Goal: Information Seeking & Learning: Check status

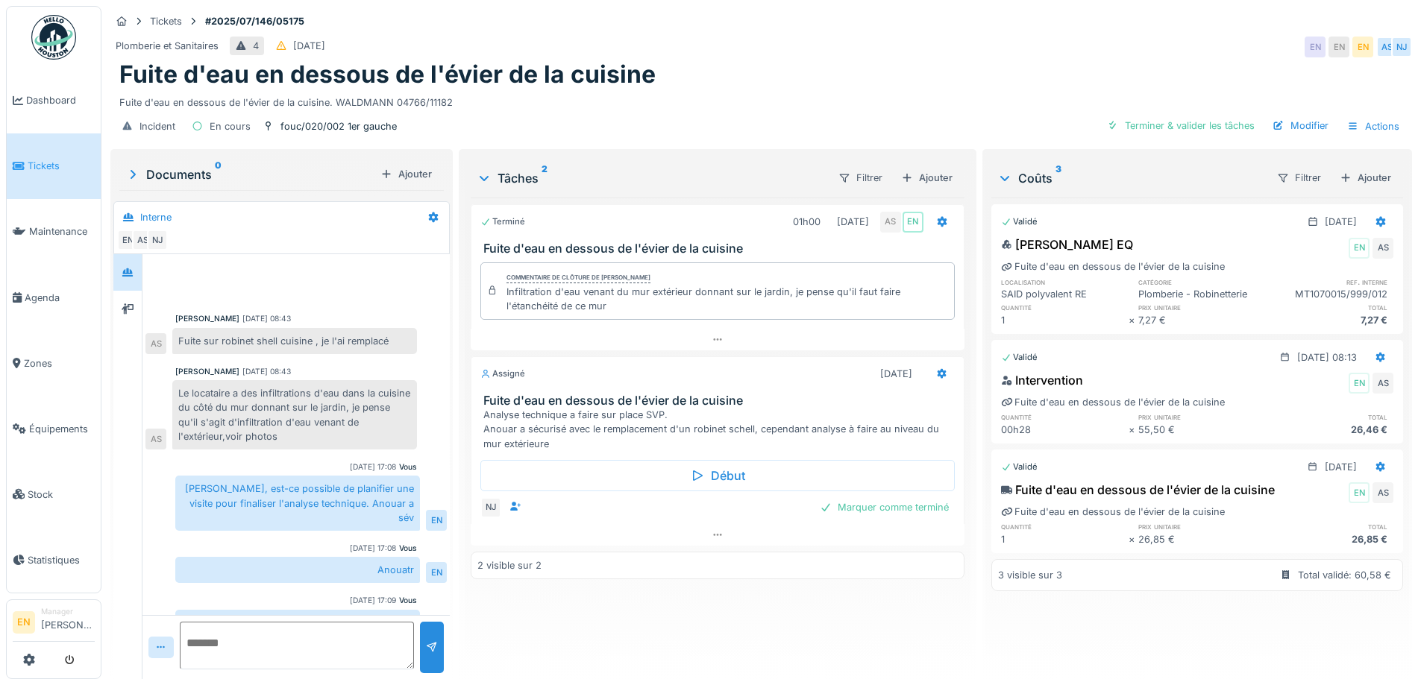
scroll to position [70, 0]
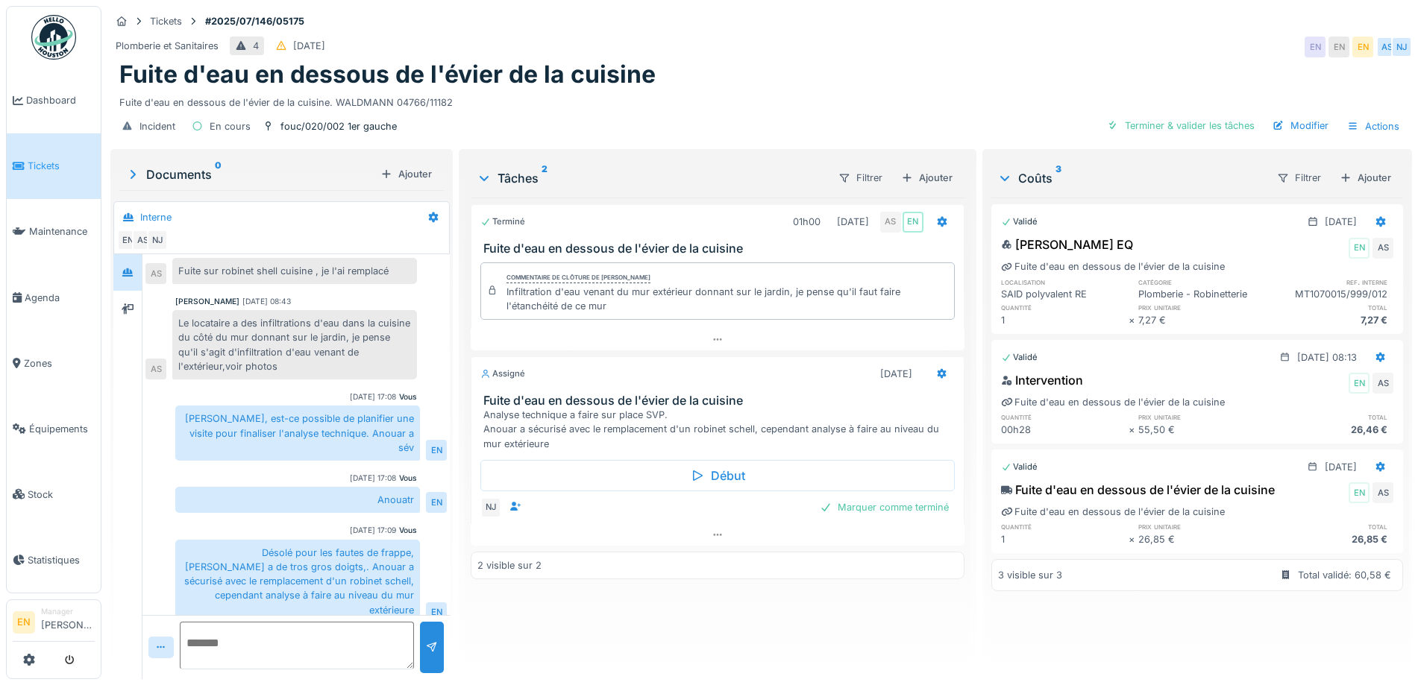
click at [289, 374] on div "Le locataire a des infiltrations d'eau dans la cuisine du côté du mur donnant s…" at bounding box center [294, 344] width 245 height 69
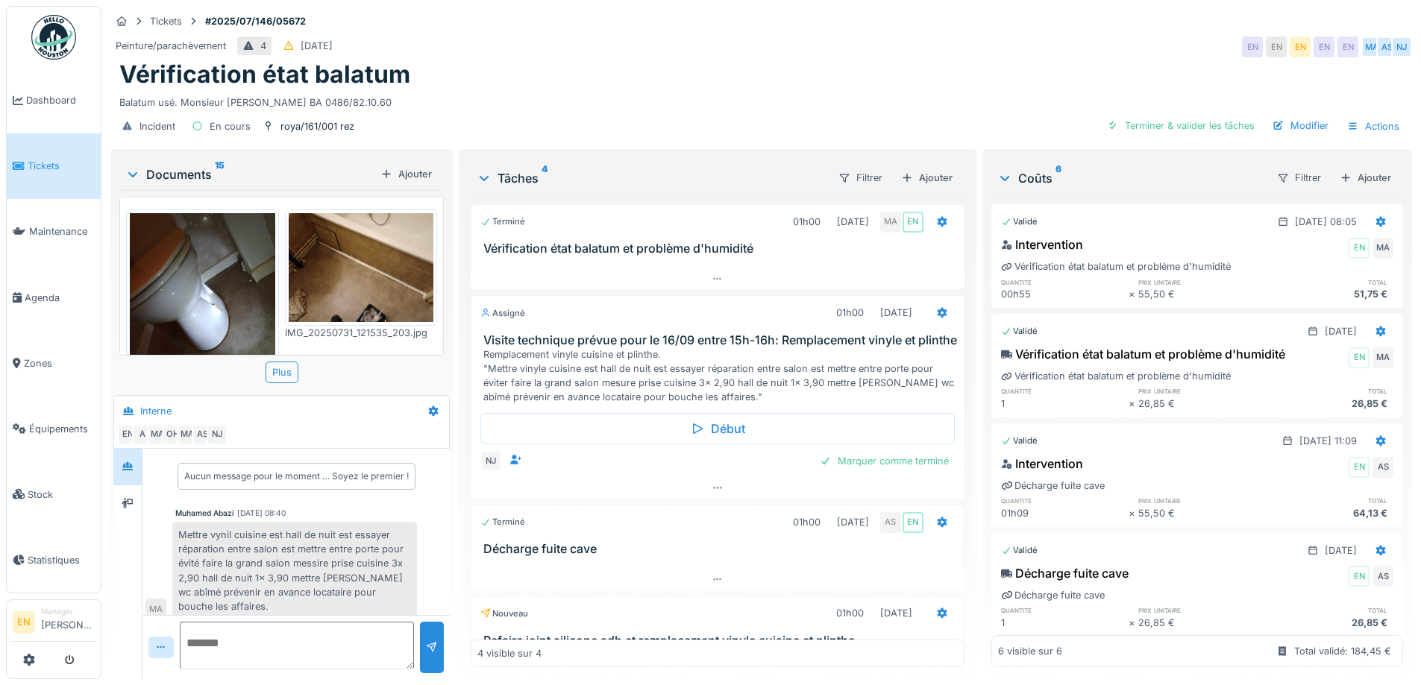
scroll to position [561, 0]
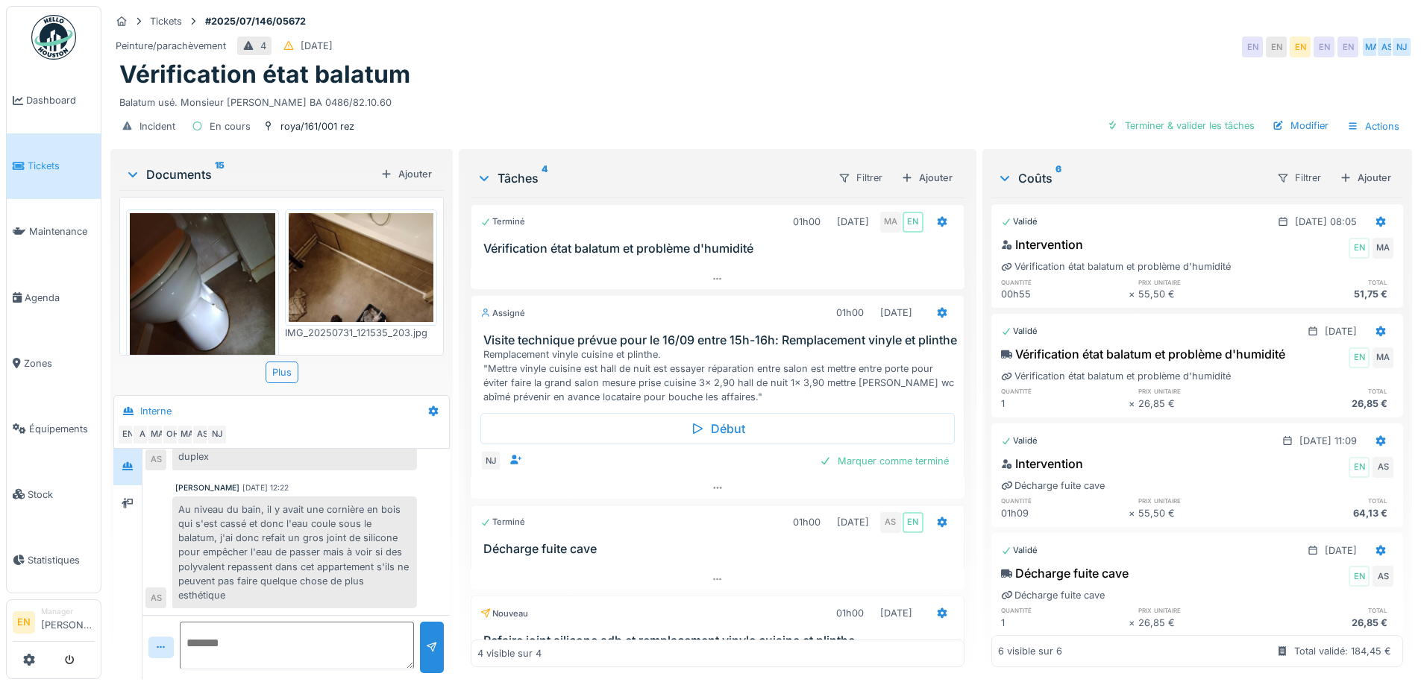
click at [461, 74] on div "Vérification état balatum" at bounding box center [760, 74] width 1283 height 28
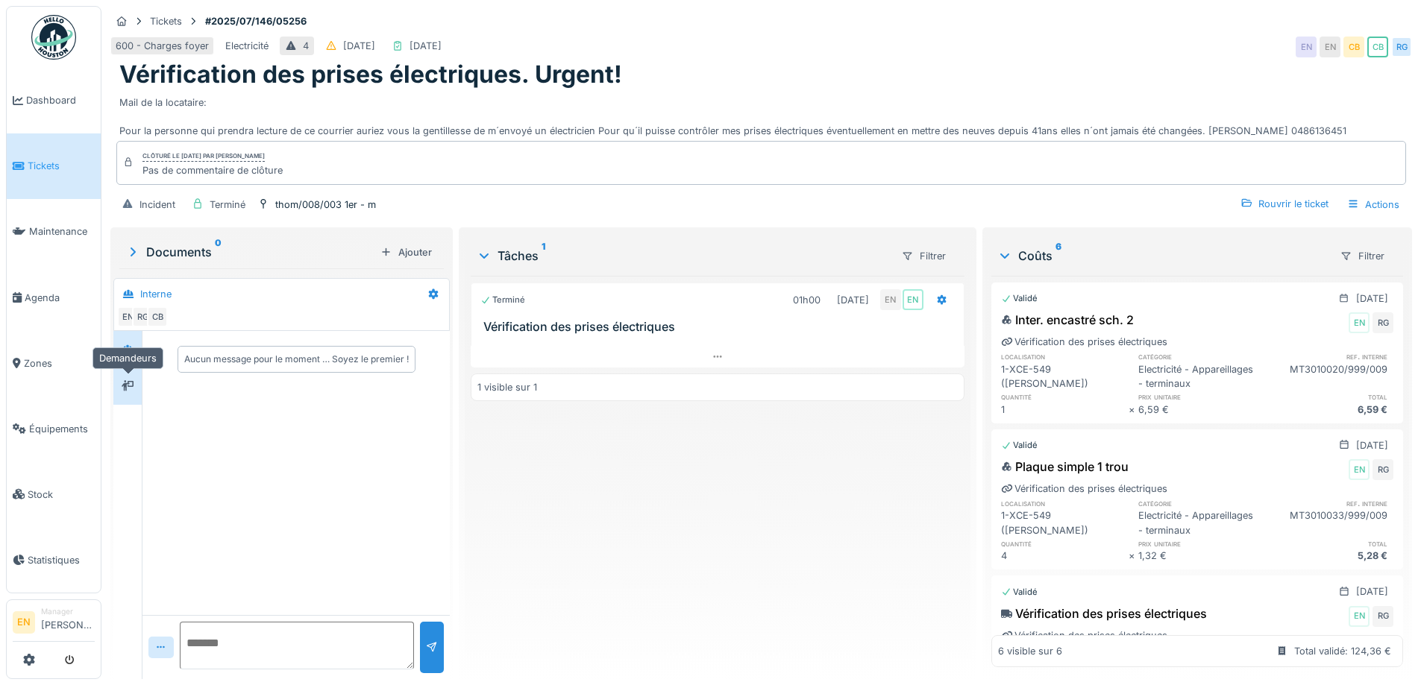
click at [126, 386] on icon at bounding box center [128, 386] width 12 height 10
click at [131, 347] on icon at bounding box center [127, 349] width 10 height 8
click at [125, 356] on div at bounding box center [128, 349] width 12 height 14
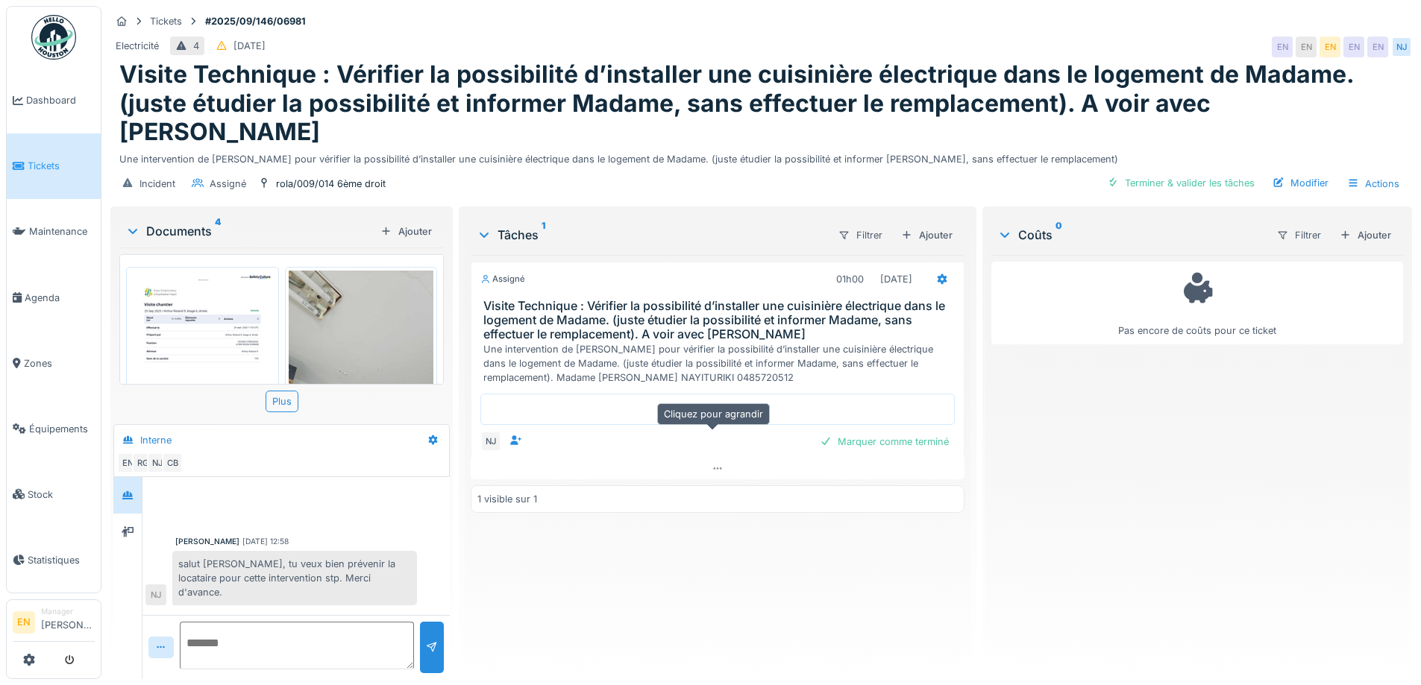
scroll to position [332, 0]
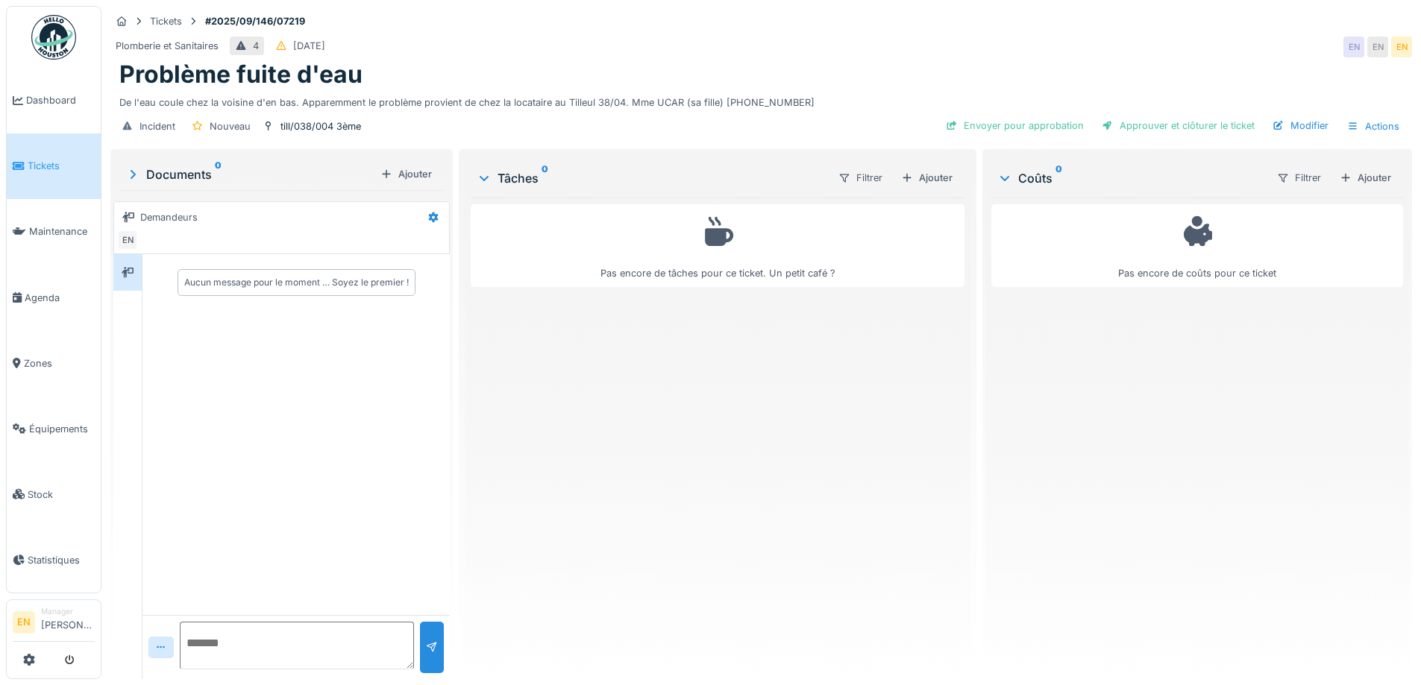
click at [747, 488] on div "Pas encore de tâches pour ce ticket. Un petit café ?" at bounding box center [717, 433] width 493 height 470
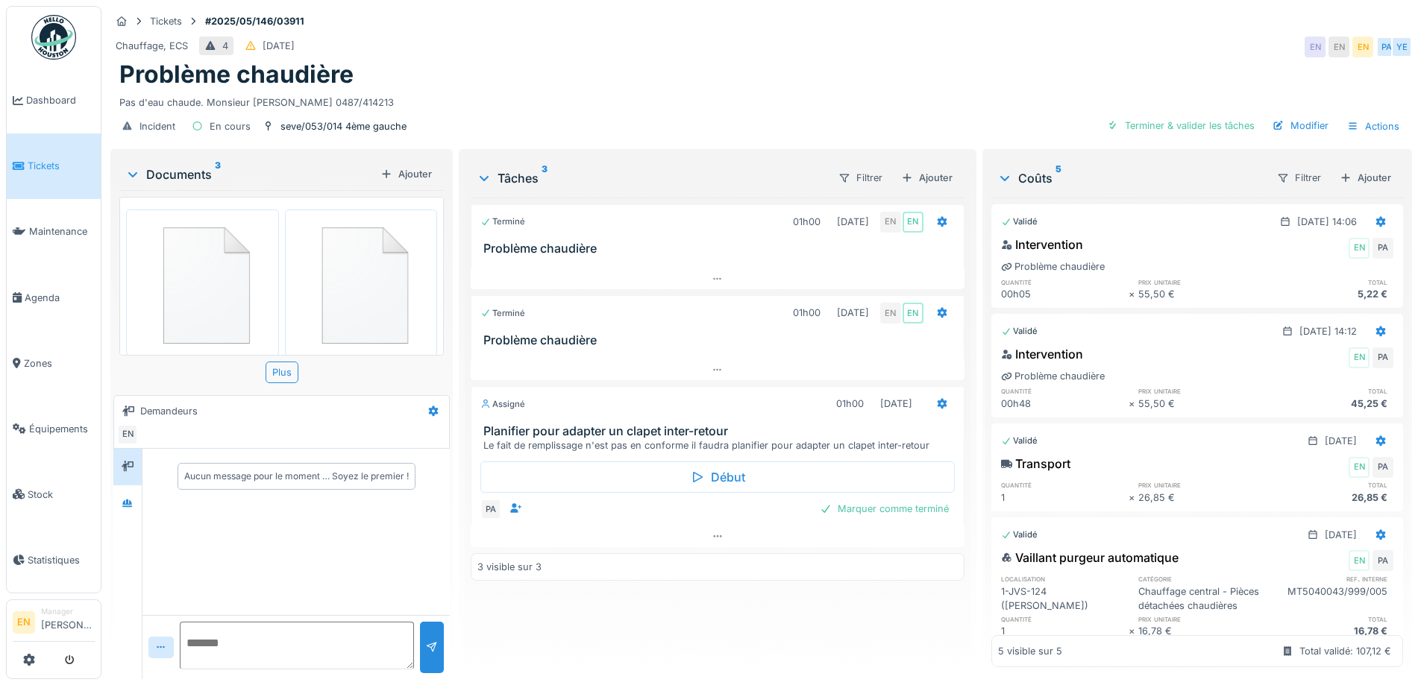
scroll to position [200, 0]
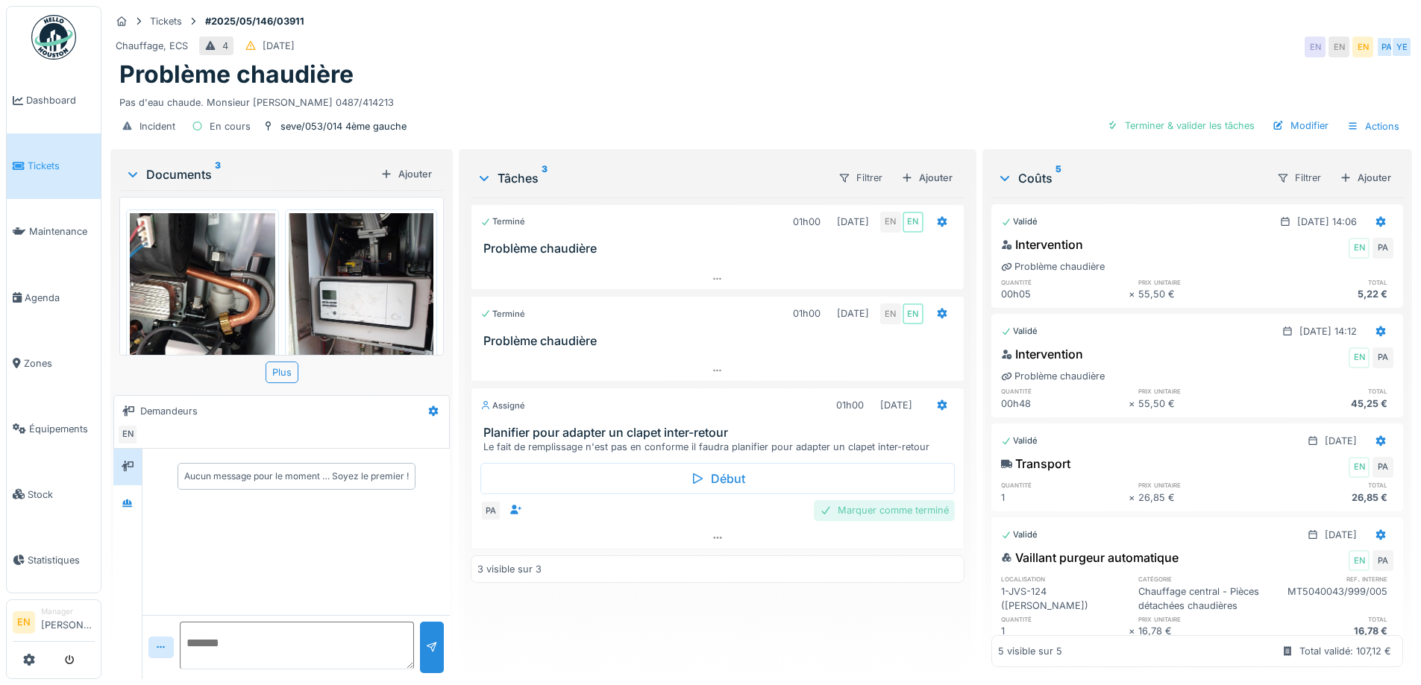
click at [862, 521] on div "Marquer comme terminé" at bounding box center [884, 510] width 141 height 20
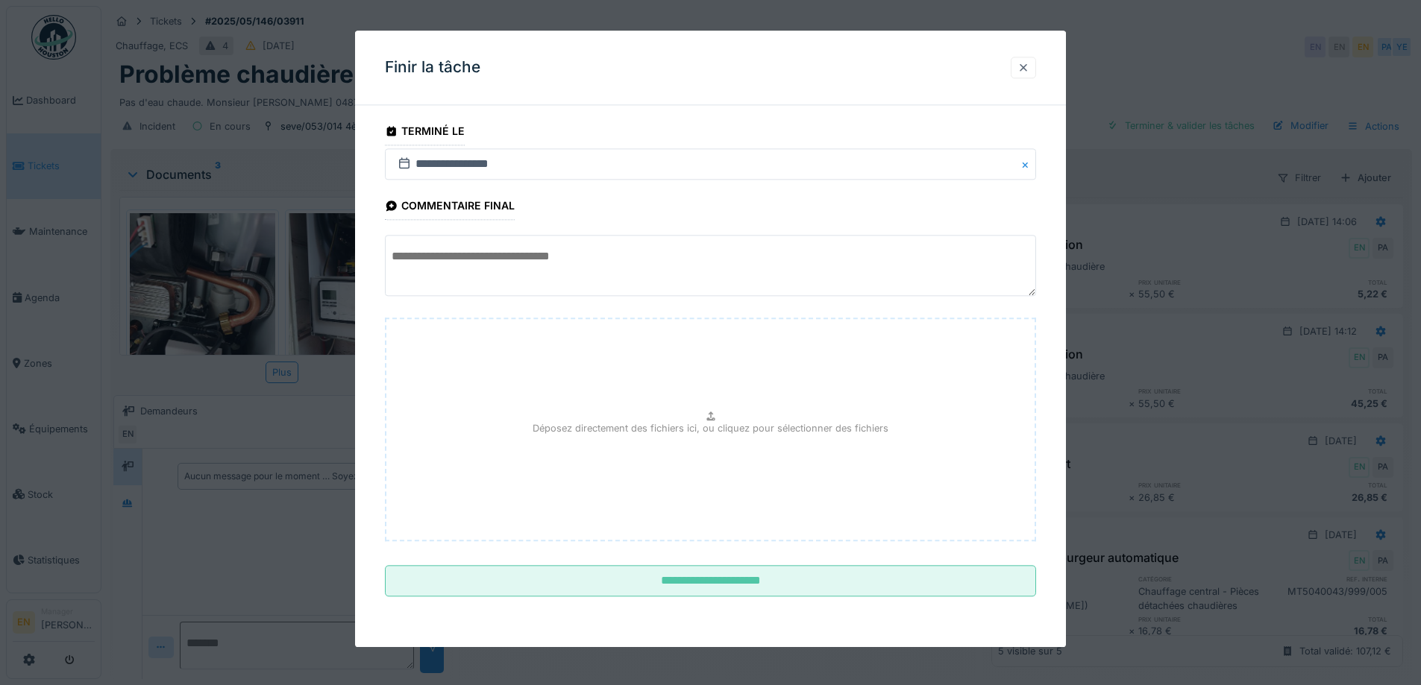
click at [1036, 70] on div at bounding box center [1022, 68] width 25 height 22
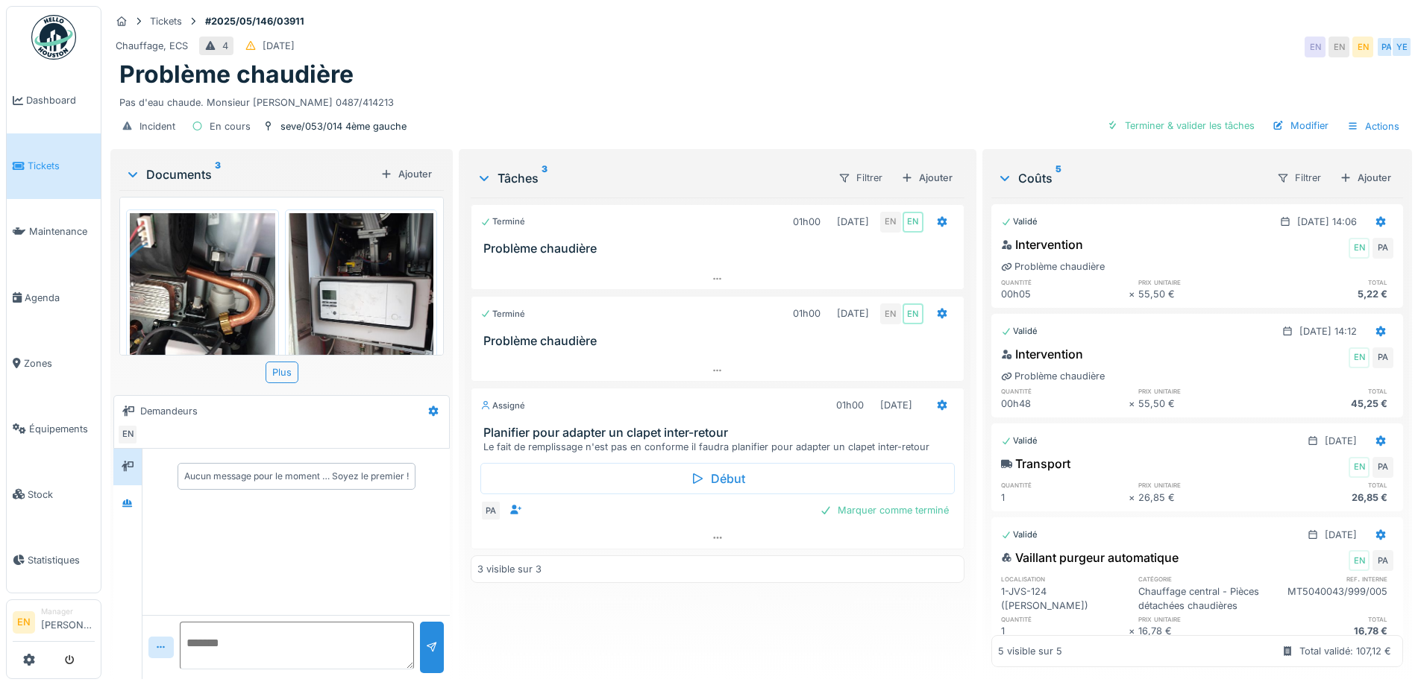
click at [838, 99] on div "Pas d'eau chaude. Monsieur Mohammed ASFOR 0487/414213" at bounding box center [760, 99] width 1283 height 20
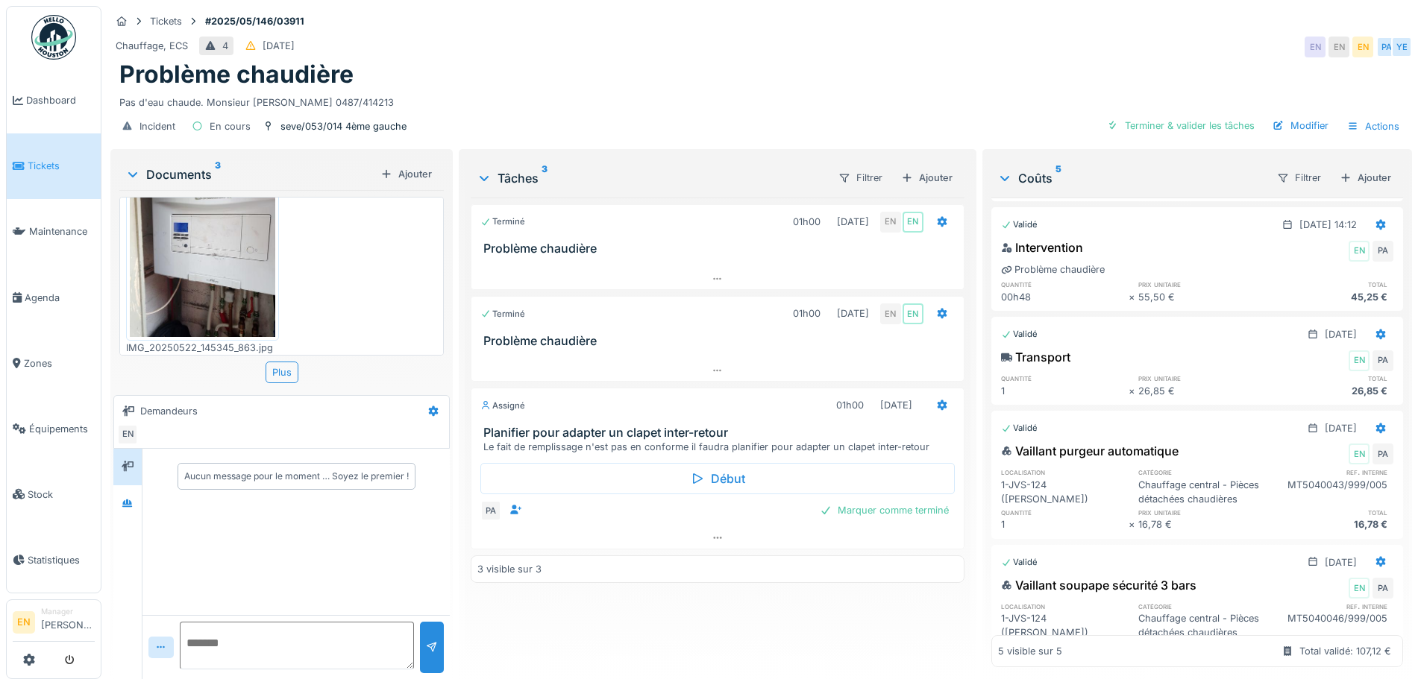
scroll to position [216, 0]
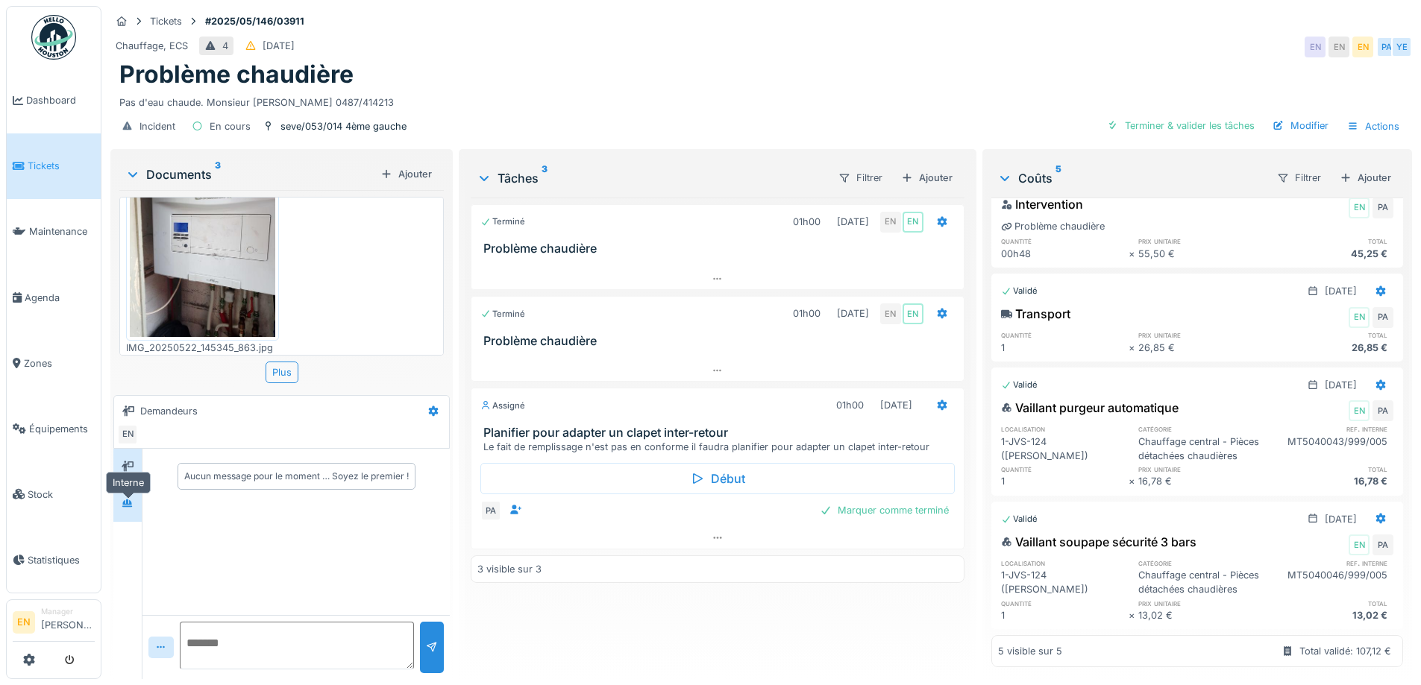
click at [136, 502] on div at bounding box center [127, 503] width 22 height 19
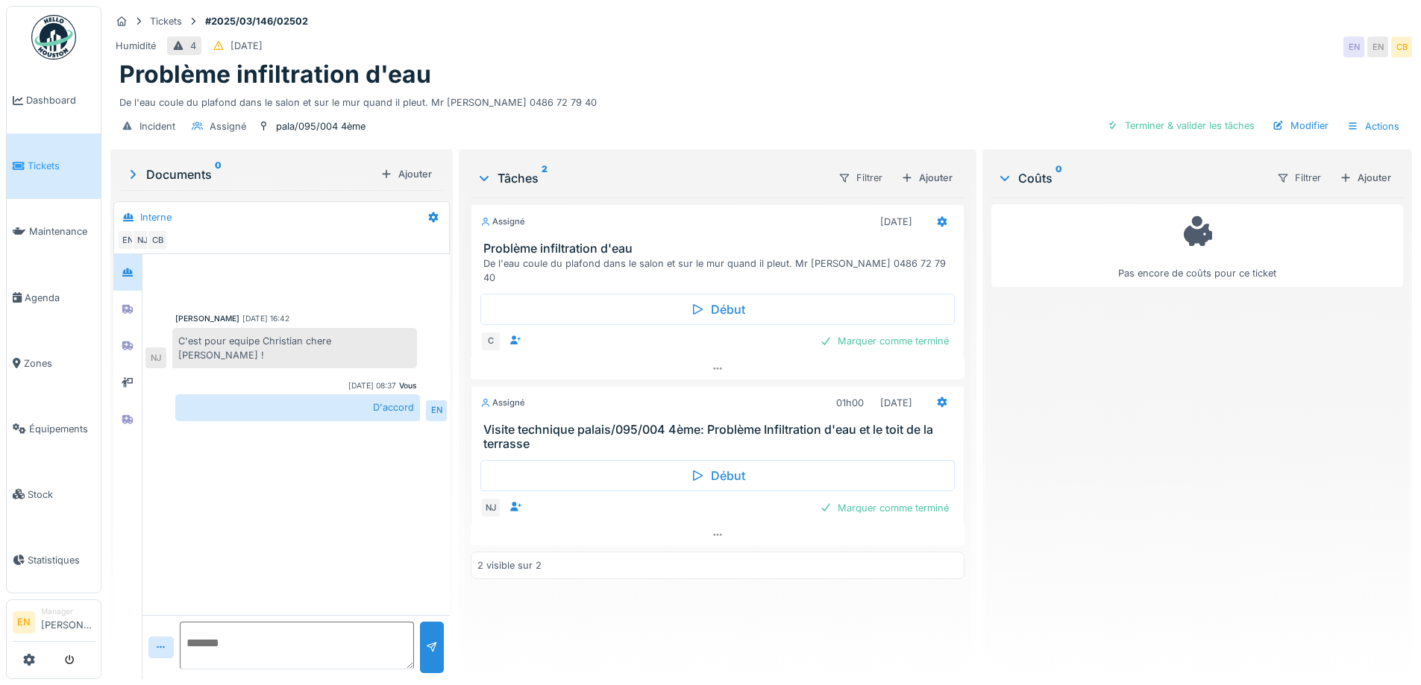
scroll to position [11, 0]
click at [644, 110] on div "Incident Assigné pala/095/004 4ème Terminer & valider les tâches Modifier Actio…" at bounding box center [760, 127] width 1301 height 34
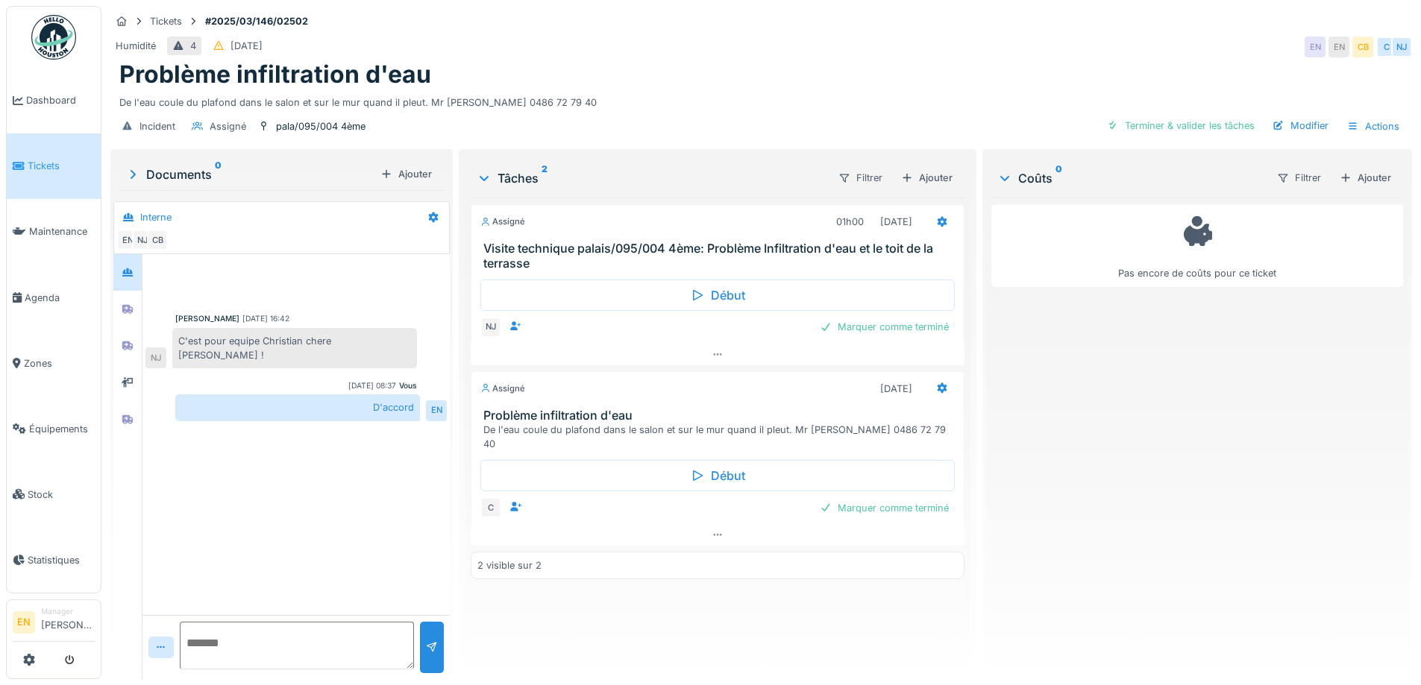
click at [774, 40] on div "Humidité 4 [DATE] EN EN CB C NJ" at bounding box center [760, 47] width 1301 height 27
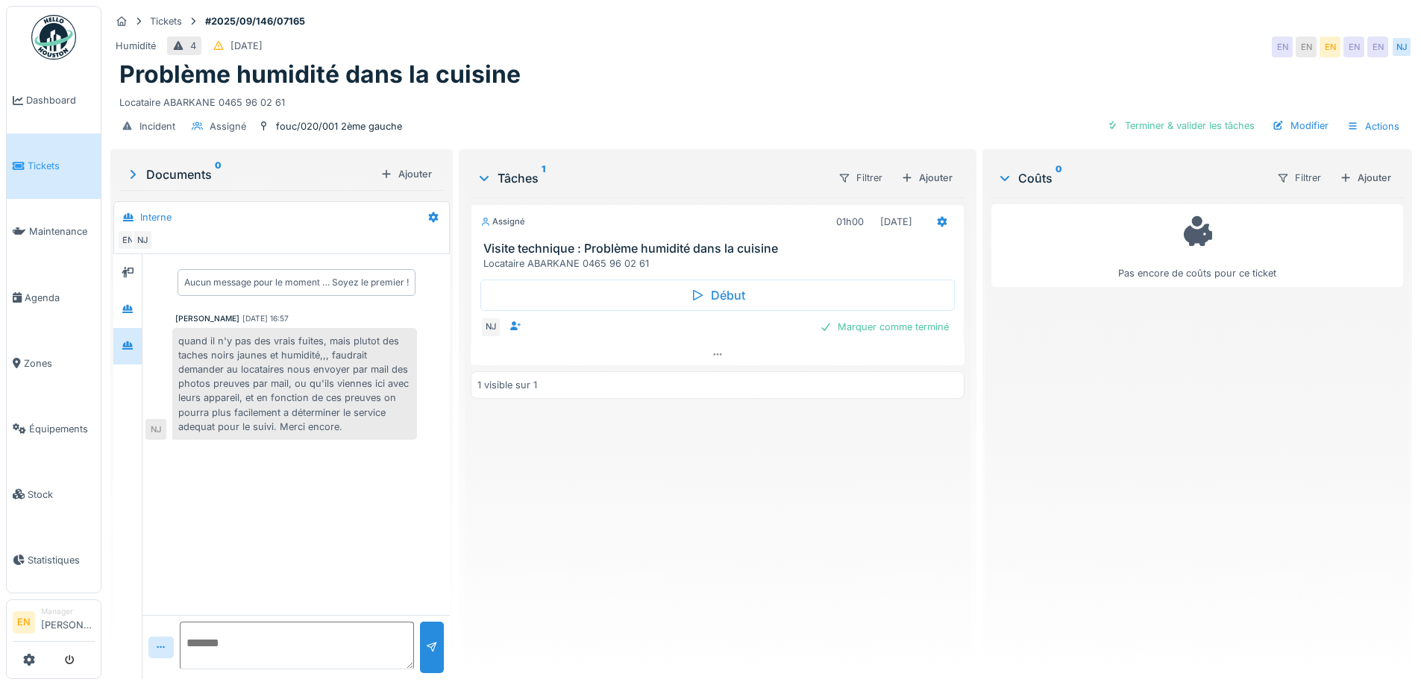
click at [708, 59] on div "Humidité 4 [DATE] EN EN EN EN EN [GEOGRAPHIC_DATA]" at bounding box center [760, 47] width 1301 height 27
click at [744, 71] on div "Problème humidité dans la cuisine" at bounding box center [760, 74] width 1283 height 28
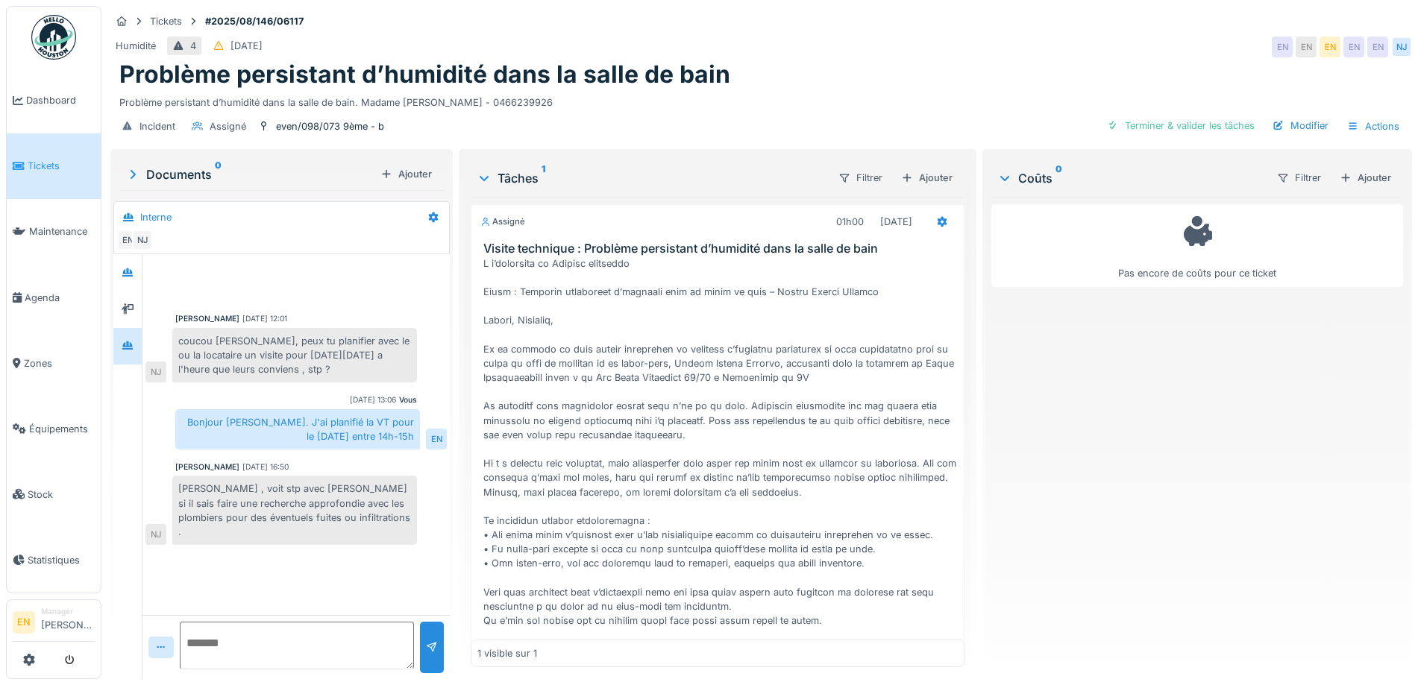
scroll to position [190, 0]
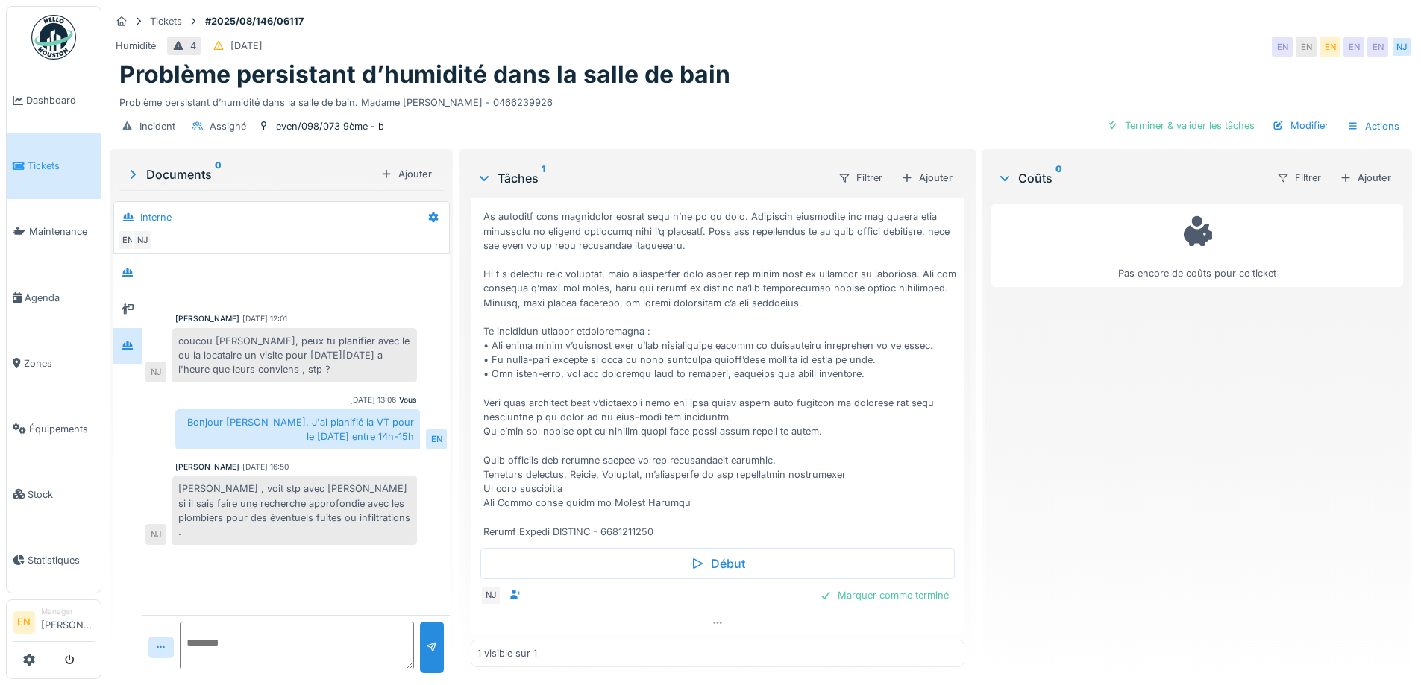
click at [806, 60] on div "Problème persistant d’humidité dans la salle de bain" at bounding box center [760, 74] width 1283 height 28
click at [1052, 60] on div "Humidité 4 05/08/2025 EN EN EN EN EN NJ" at bounding box center [760, 47] width 1301 height 27
click at [865, 72] on div "Problème persistant d’humidité dans la salle de bain" at bounding box center [760, 74] width 1283 height 28
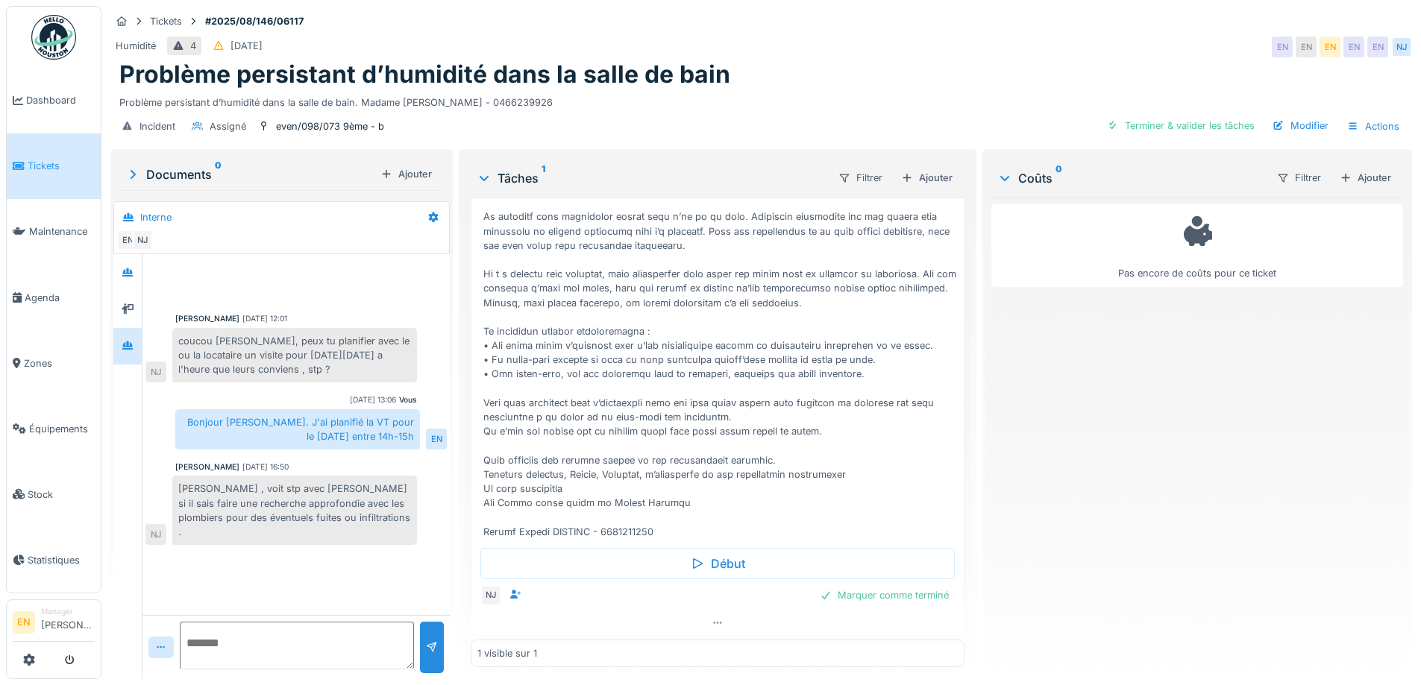
click at [865, 72] on div "Problème persistant d’humidité dans la salle de bain" at bounding box center [760, 74] width 1283 height 28
click at [868, 71] on div "Problème persistant d’humidité dans la salle de bain" at bounding box center [760, 74] width 1283 height 28
click at [803, 78] on div "Problème persistant d’humidité dans la salle de bain" at bounding box center [760, 74] width 1283 height 28
click at [782, 74] on div "Problème persistant d’humidité dans la salle de bain" at bounding box center [760, 74] width 1283 height 28
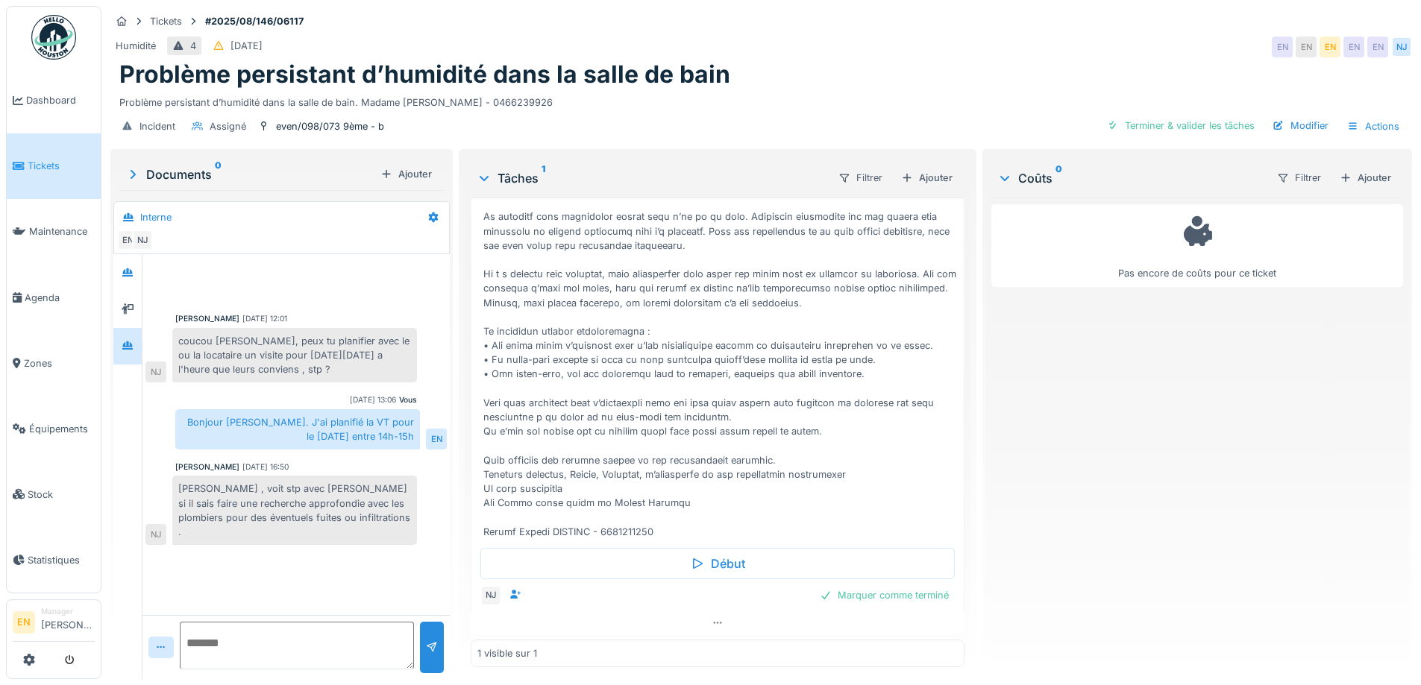
click at [803, 70] on div "Problème persistant d’humidité dans la salle de bain" at bounding box center [760, 74] width 1283 height 28
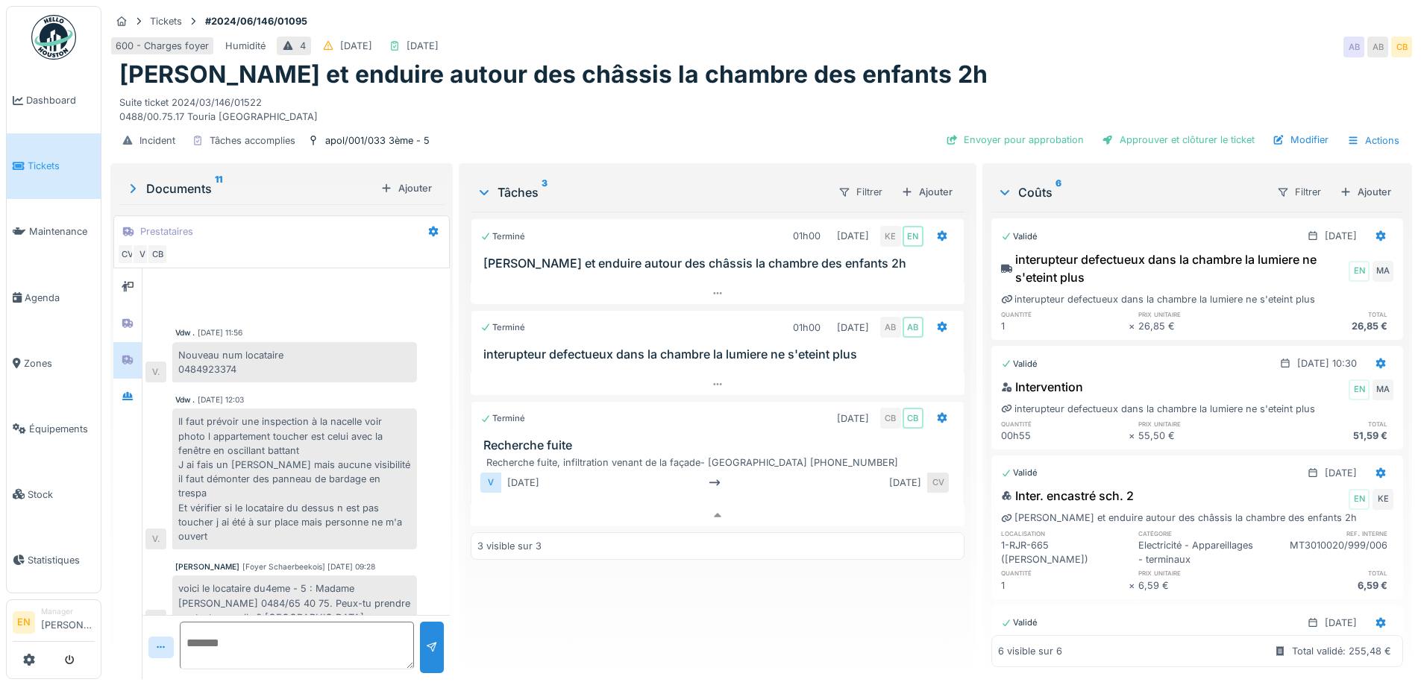
scroll to position [433, 0]
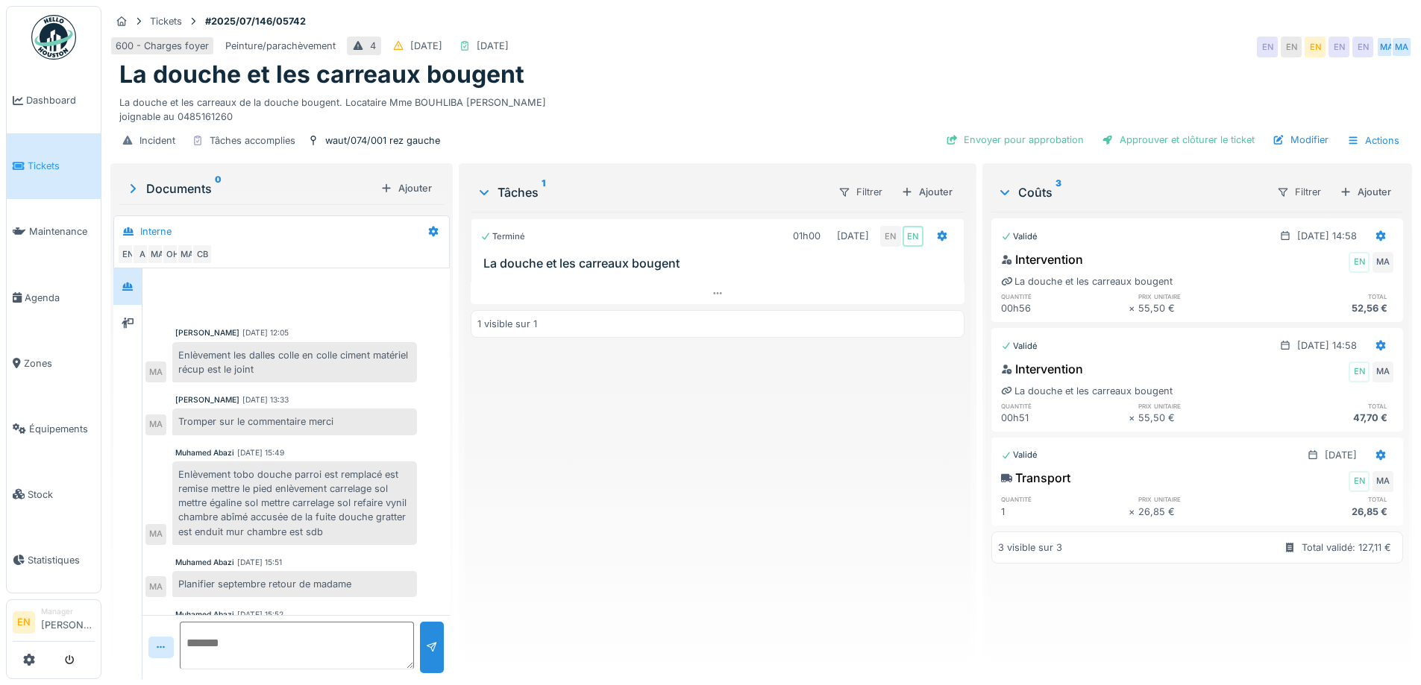
scroll to position [109, 0]
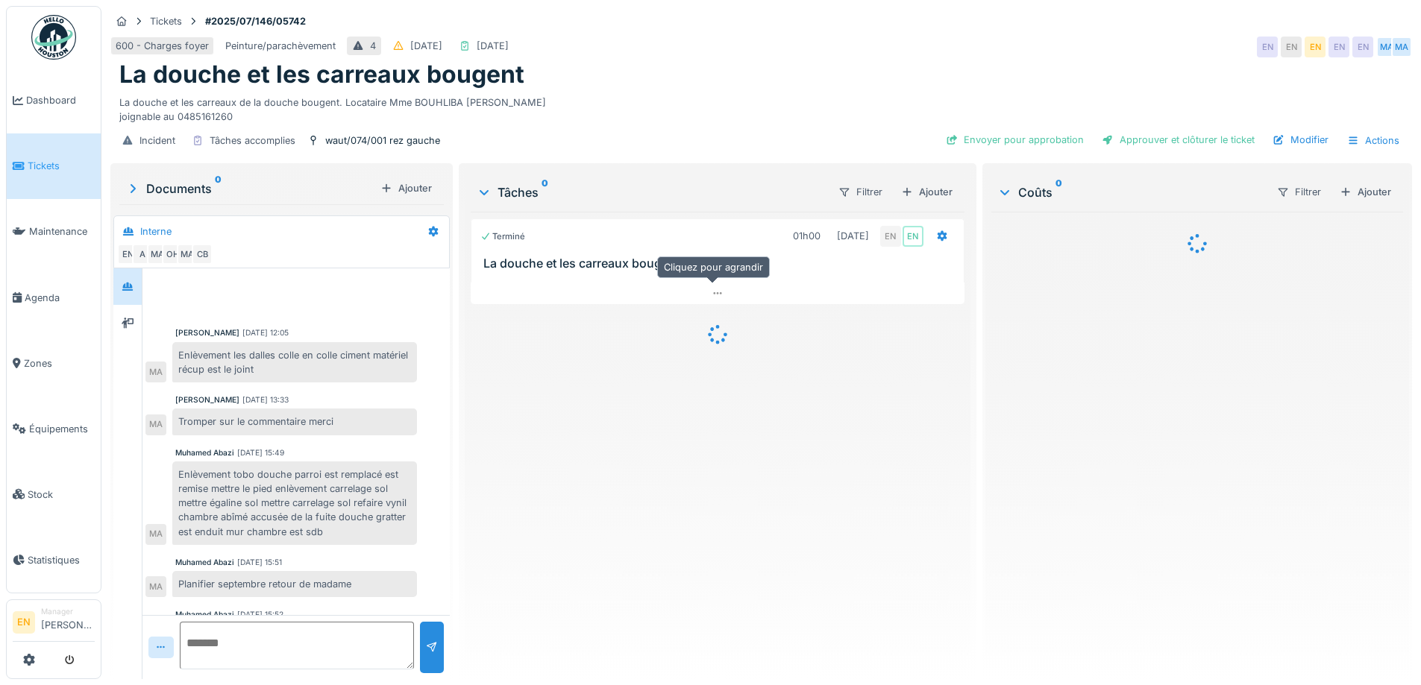
scroll to position [109, 0]
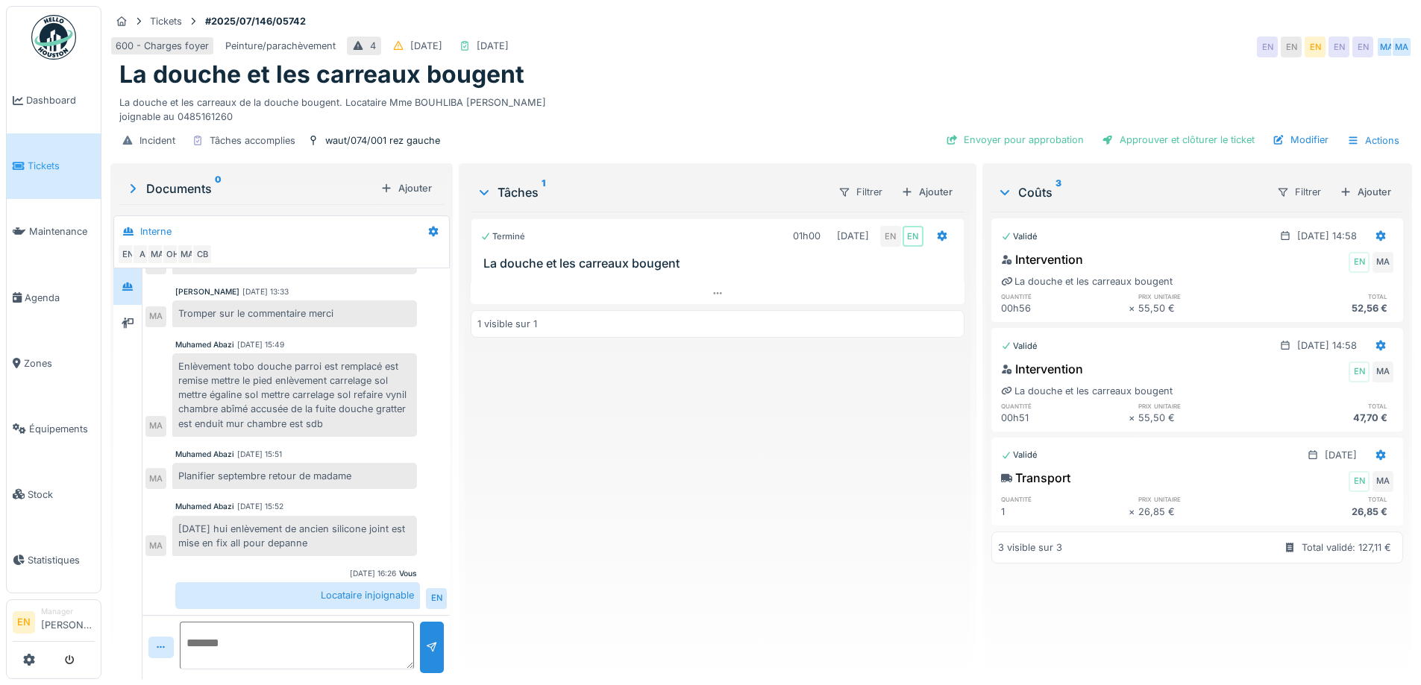
click at [582, 427] on div "Terminé 01h00 22/07/2025 EN EN La douche et les carreaux bougent 1 visible sur 1" at bounding box center [717, 440] width 493 height 456
click at [592, 444] on div "Terminé 01h00 22/07/2025 EN EN La douche et les carreaux bougent 1 visible sur 1" at bounding box center [717, 440] width 493 height 456
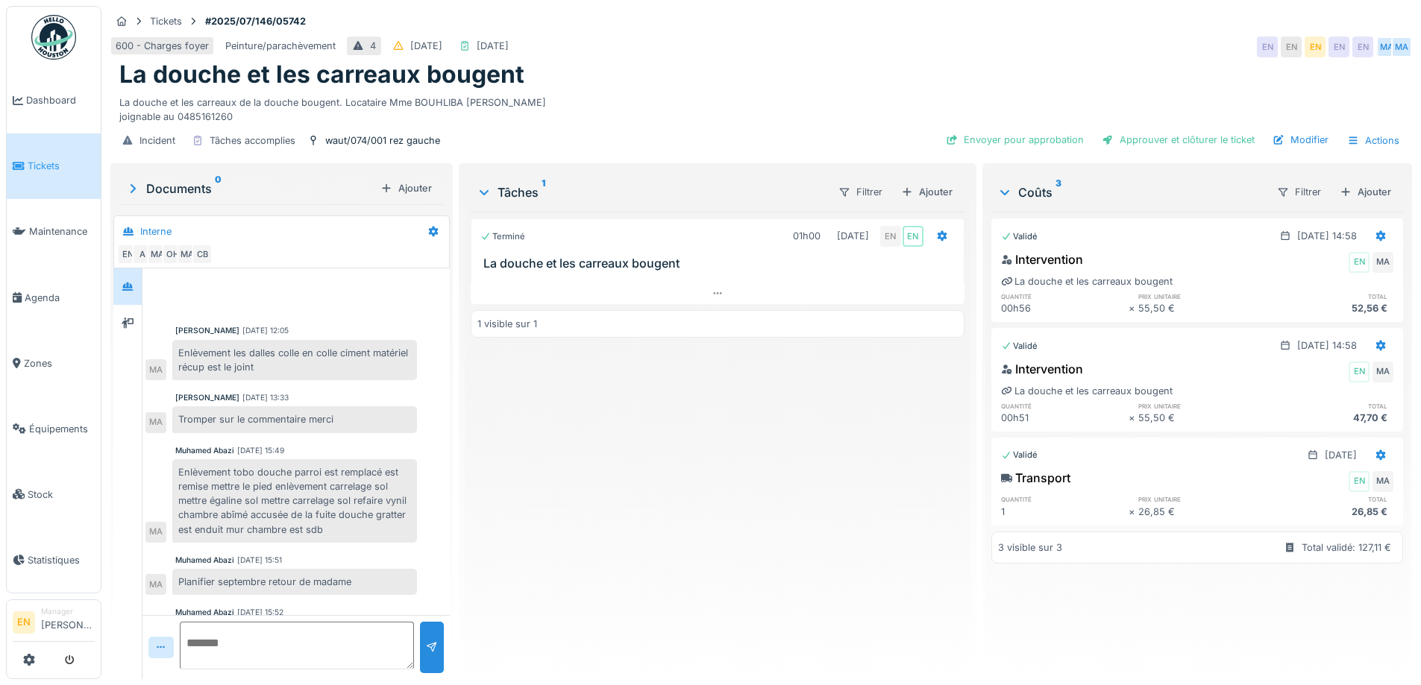
scroll to position [0, 0]
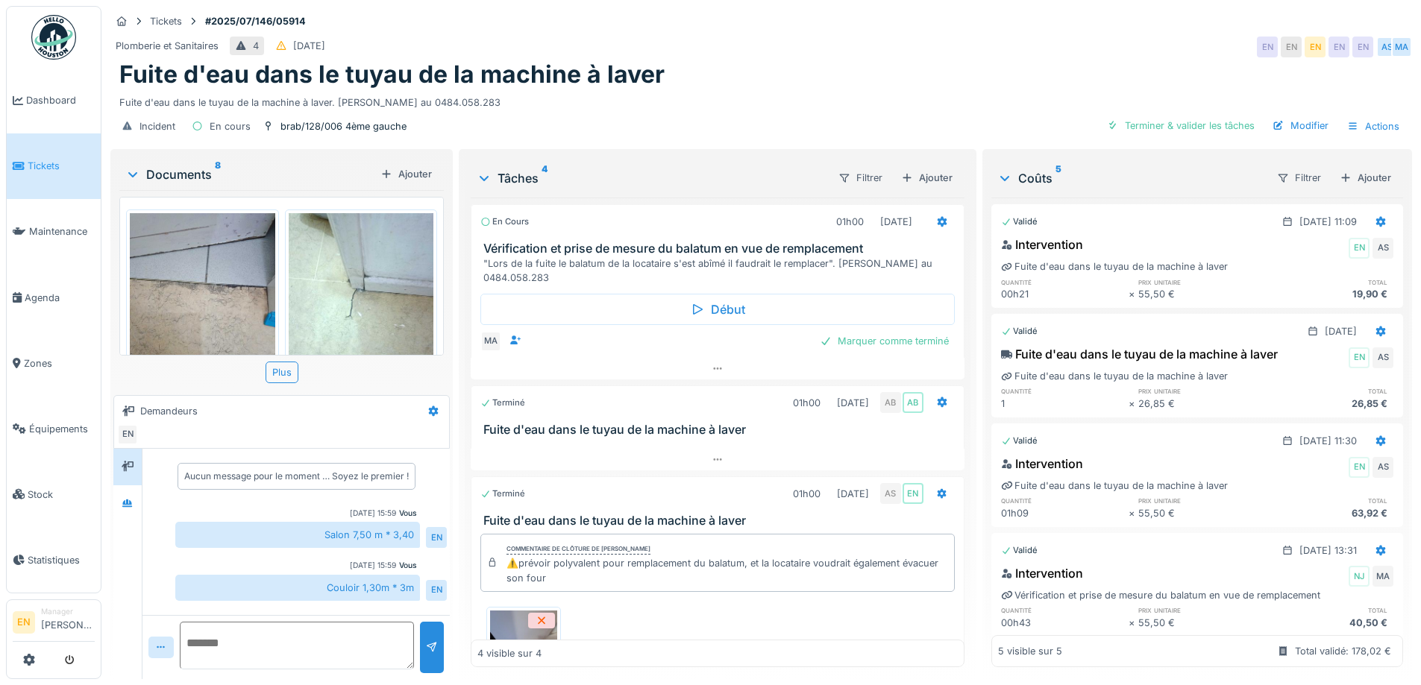
scroll to position [11, 0]
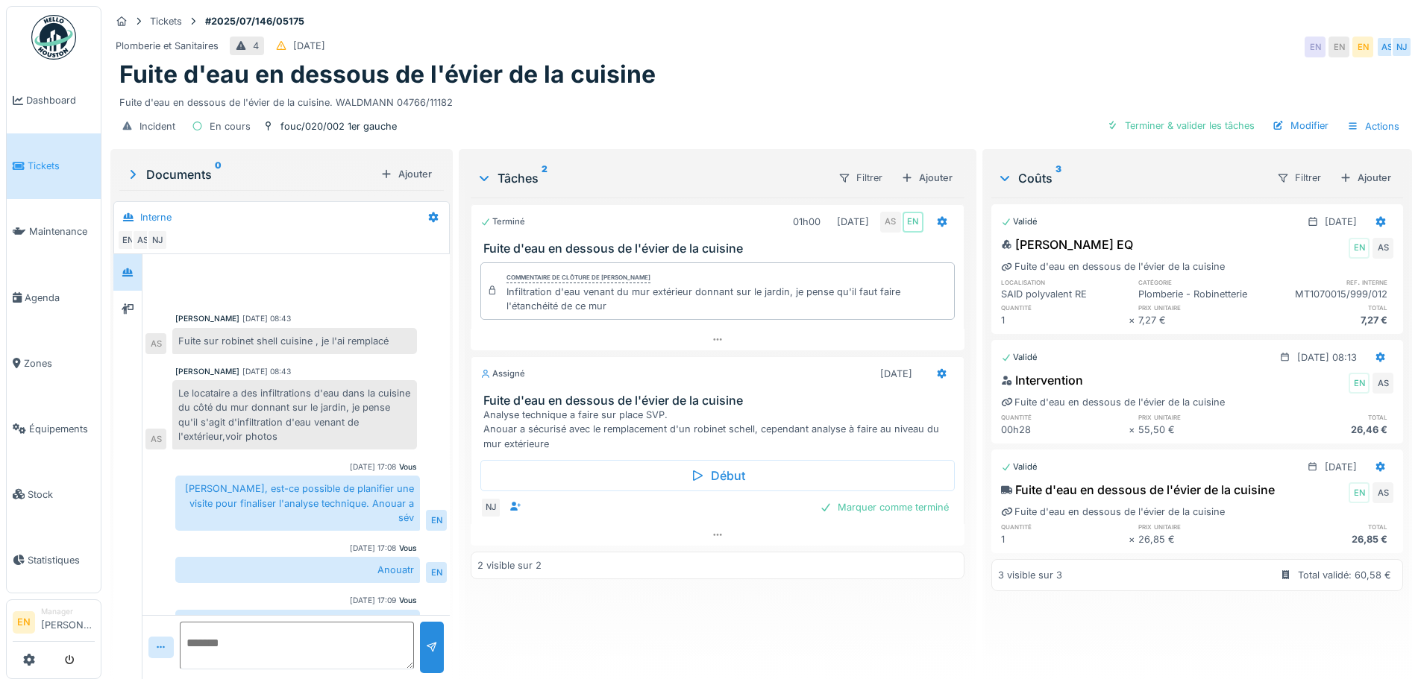
scroll to position [70, 0]
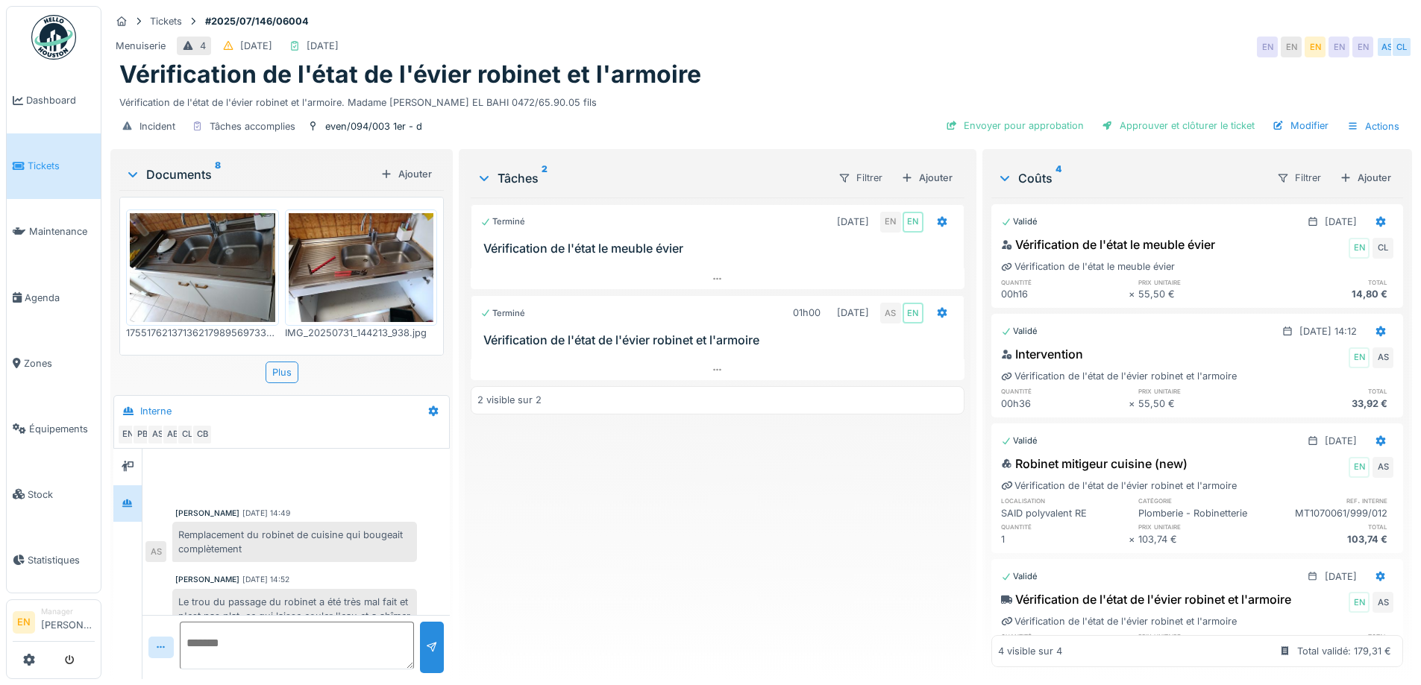
scroll to position [207, 0]
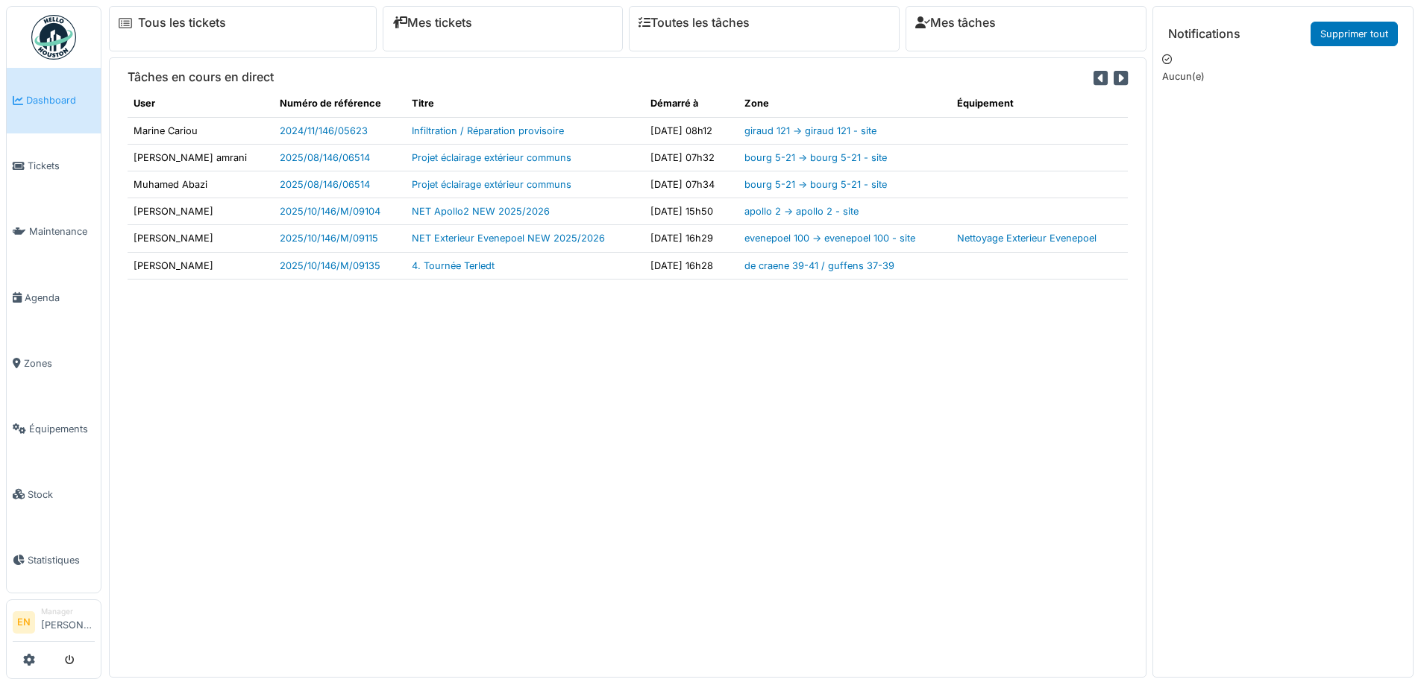
click at [321, 486] on div "Tâches en cours en direct User Numéro de référence Titre Démarré à Zone Équipem…" at bounding box center [627, 367] width 1037 height 620
click at [304, 452] on div "Tâches en cours en direct User Numéro de référence Titre Démarré à Zone Équipem…" at bounding box center [627, 367] width 1037 height 620
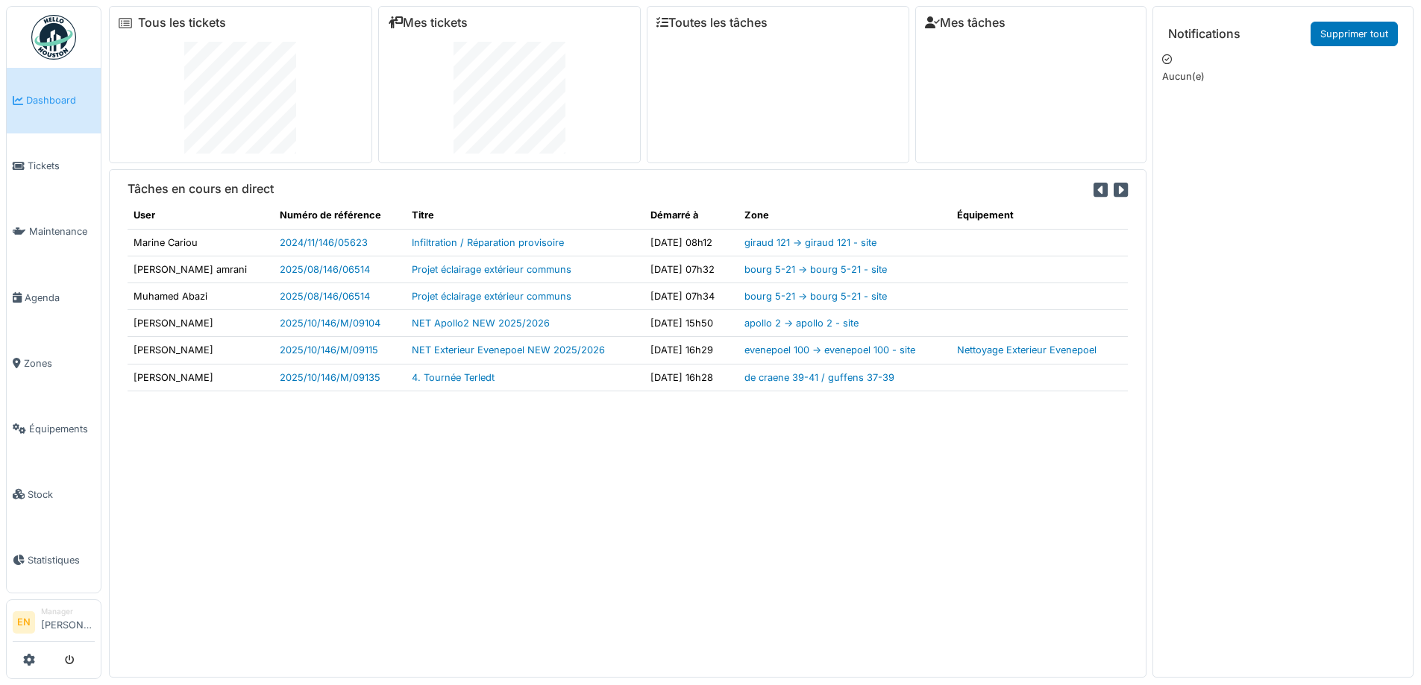
click at [418, 539] on div "Tâches en cours en direct User Numéro de référence Titre Démarré à Zone Équipem…" at bounding box center [627, 423] width 1037 height 508
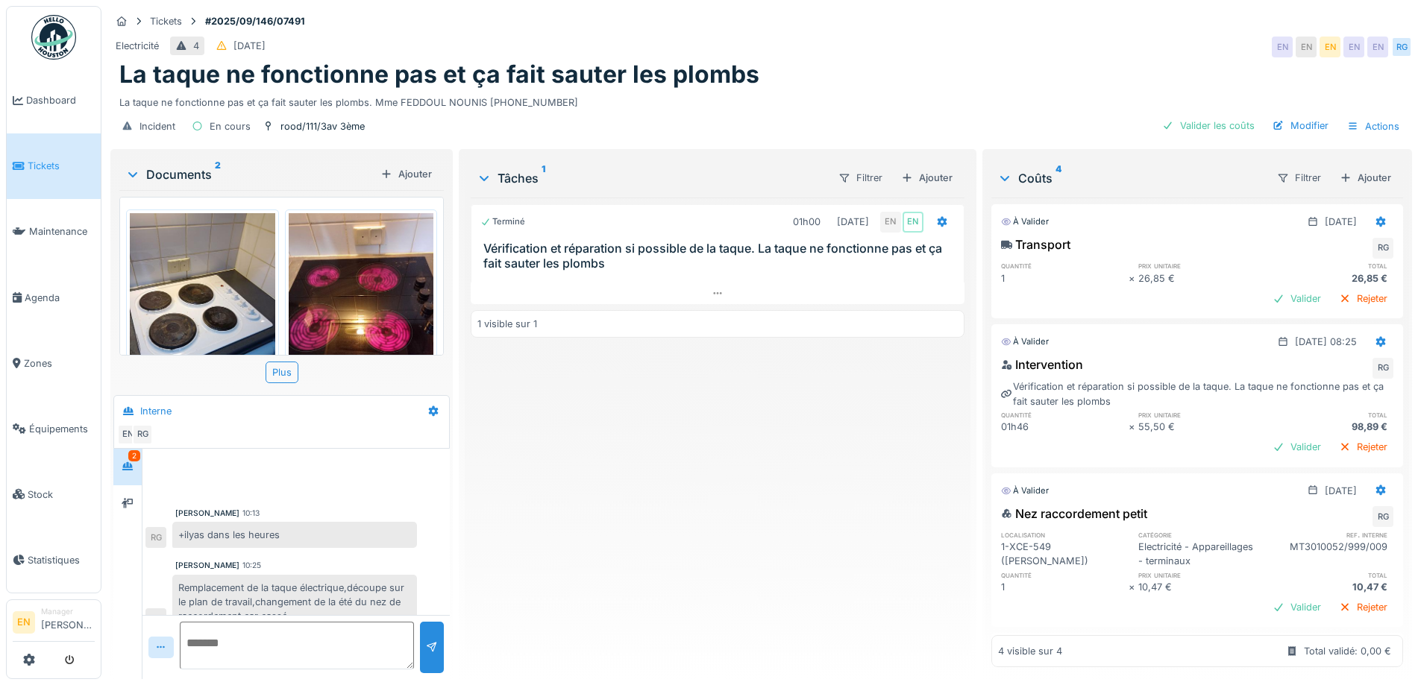
scroll to position [210, 0]
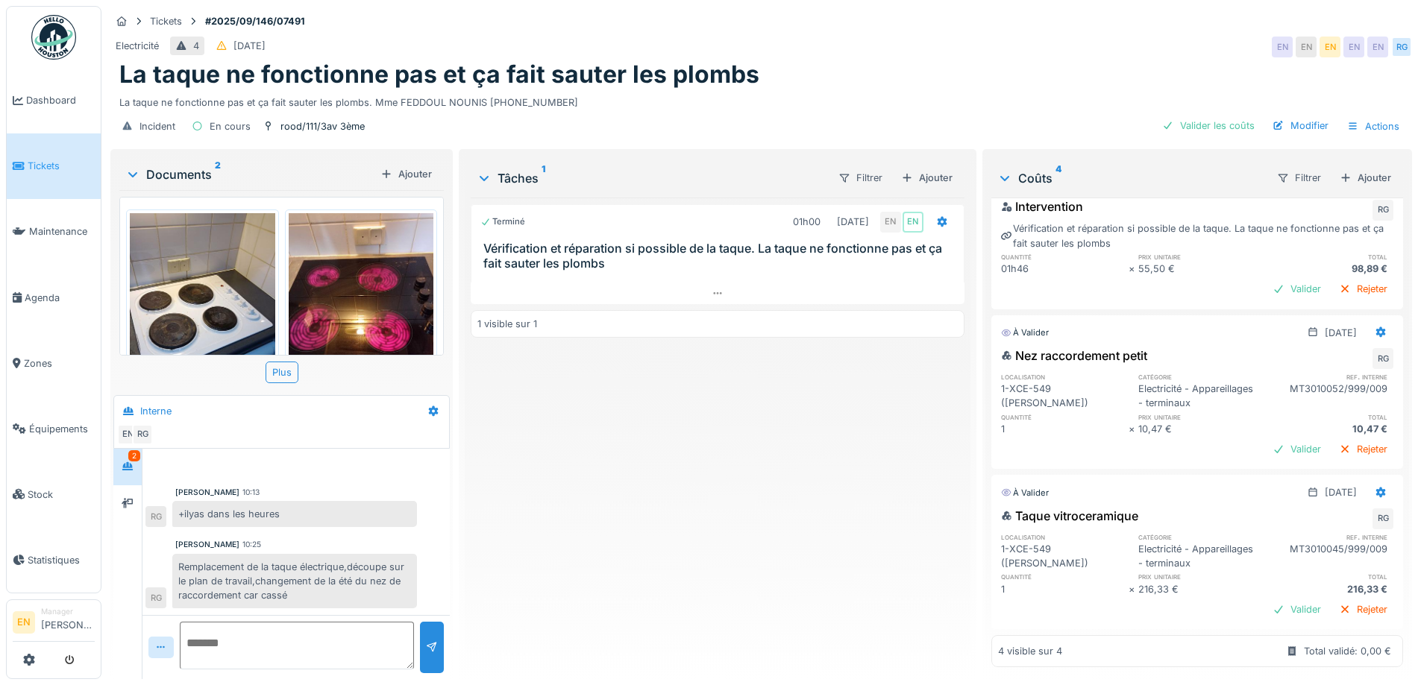
click at [692, 417] on div "Terminé 01h00 06/10/2025 EN EN Vérification et réparation si possible de la taq…" at bounding box center [717, 433] width 493 height 470
click at [682, 422] on div "Terminé 01h00 06/10/2025 EN EN Vérification et réparation si possible de la taq…" at bounding box center [717, 433] width 493 height 470
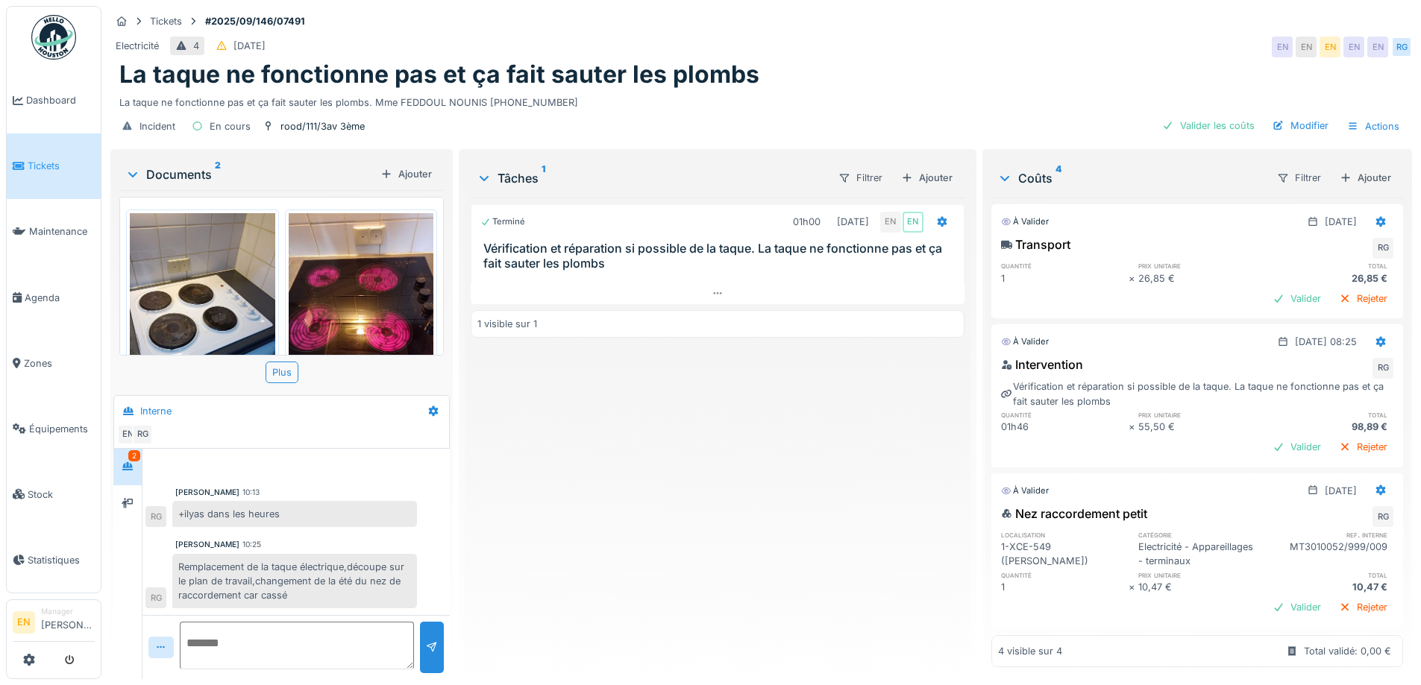
scroll to position [210, 0]
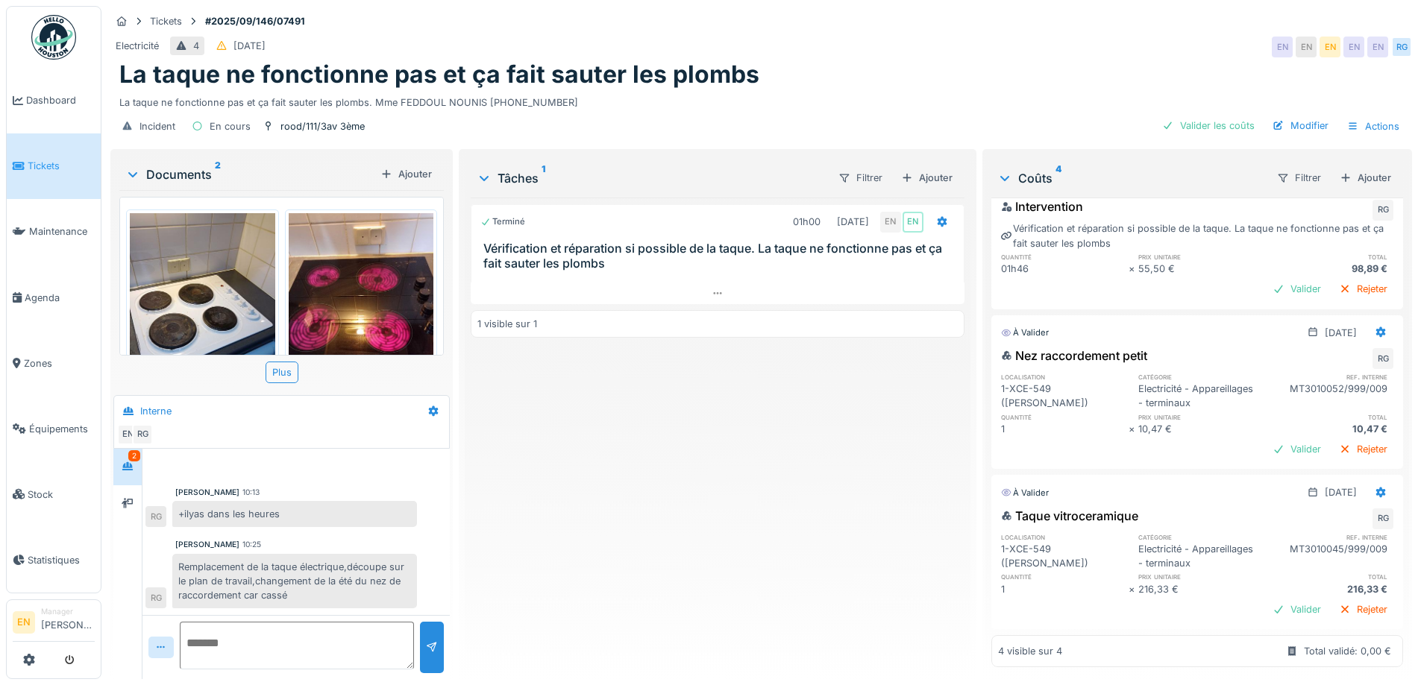
click at [745, 448] on div "Terminé 01h00 06/10/2025 EN EN Vérification et réparation si possible de la taq…" at bounding box center [717, 433] width 493 height 470
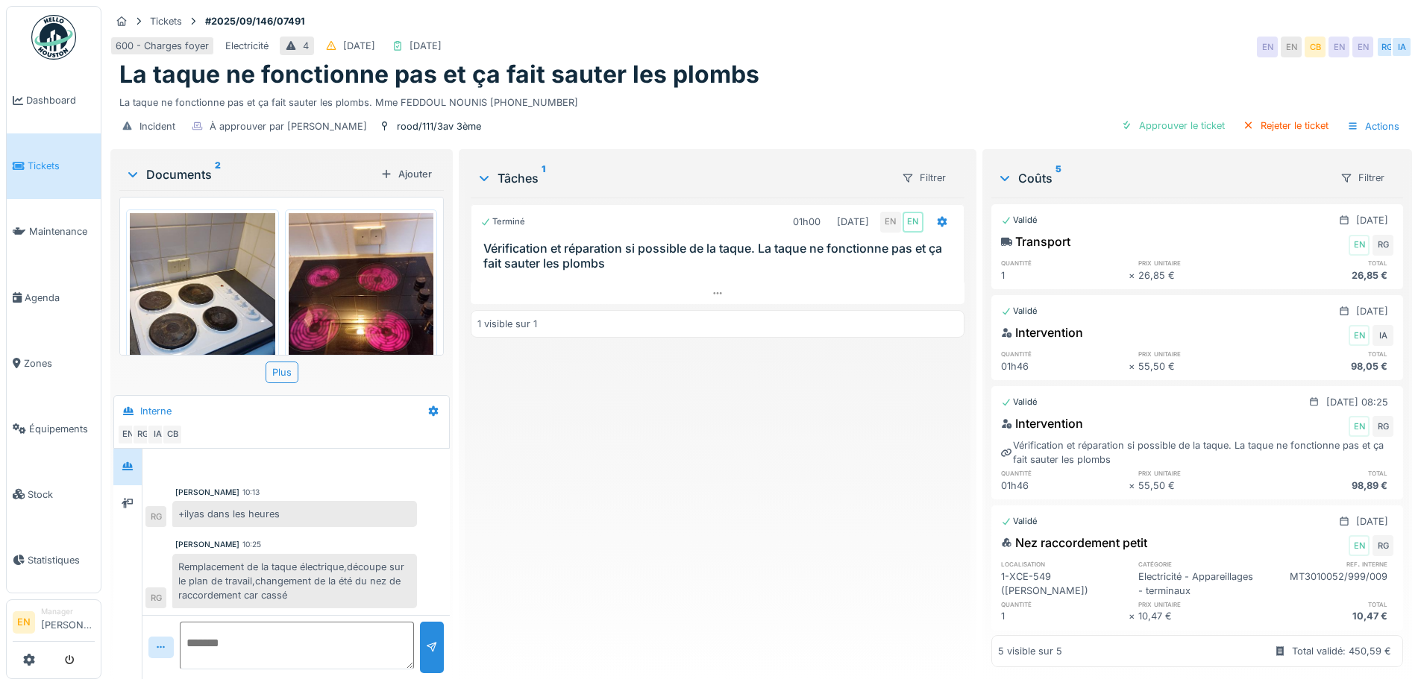
scroll to position [72, 0]
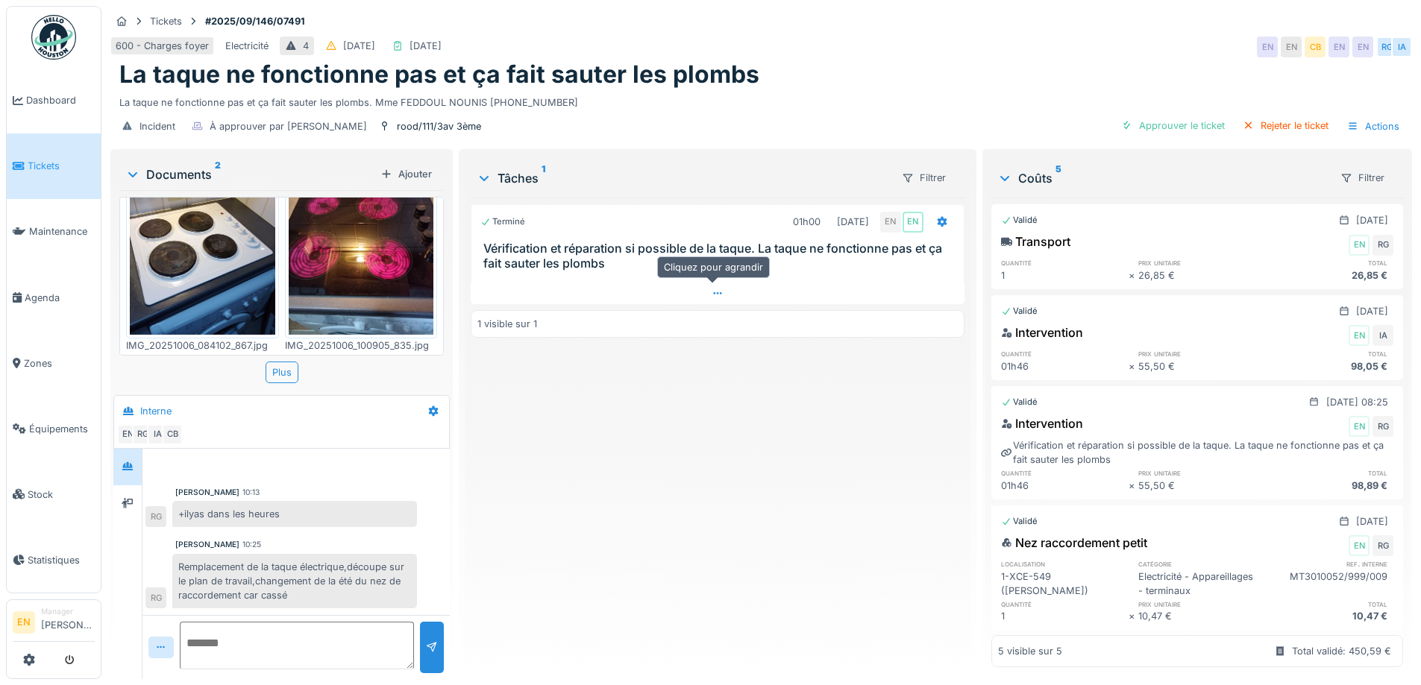
click at [718, 289] on icon at bounding box center [717, 294] width 12 height 10
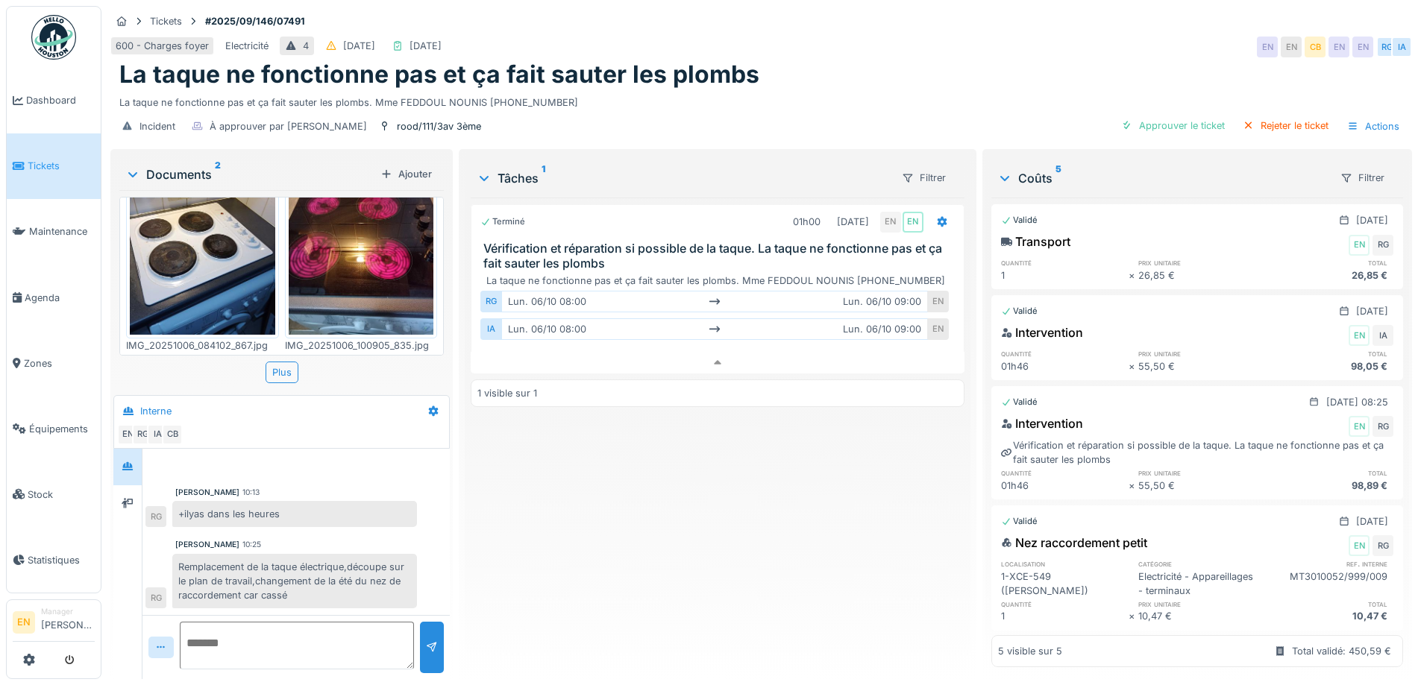
click at [638, 504] on div "Terminé 01h00 06/10/2025 EN EN Vérification et réparation si possible de la taq…" at bounding box center [717, 433] width 493 height 470
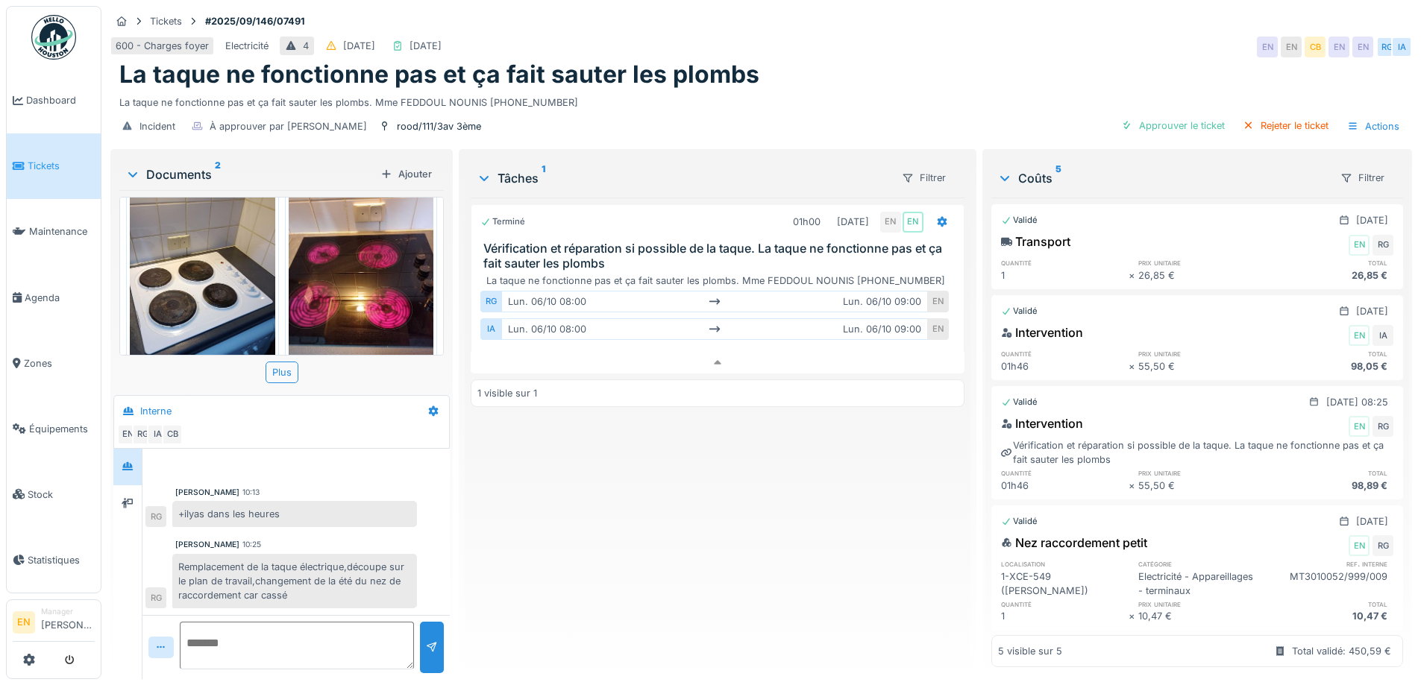
scroll to position [0, 0]
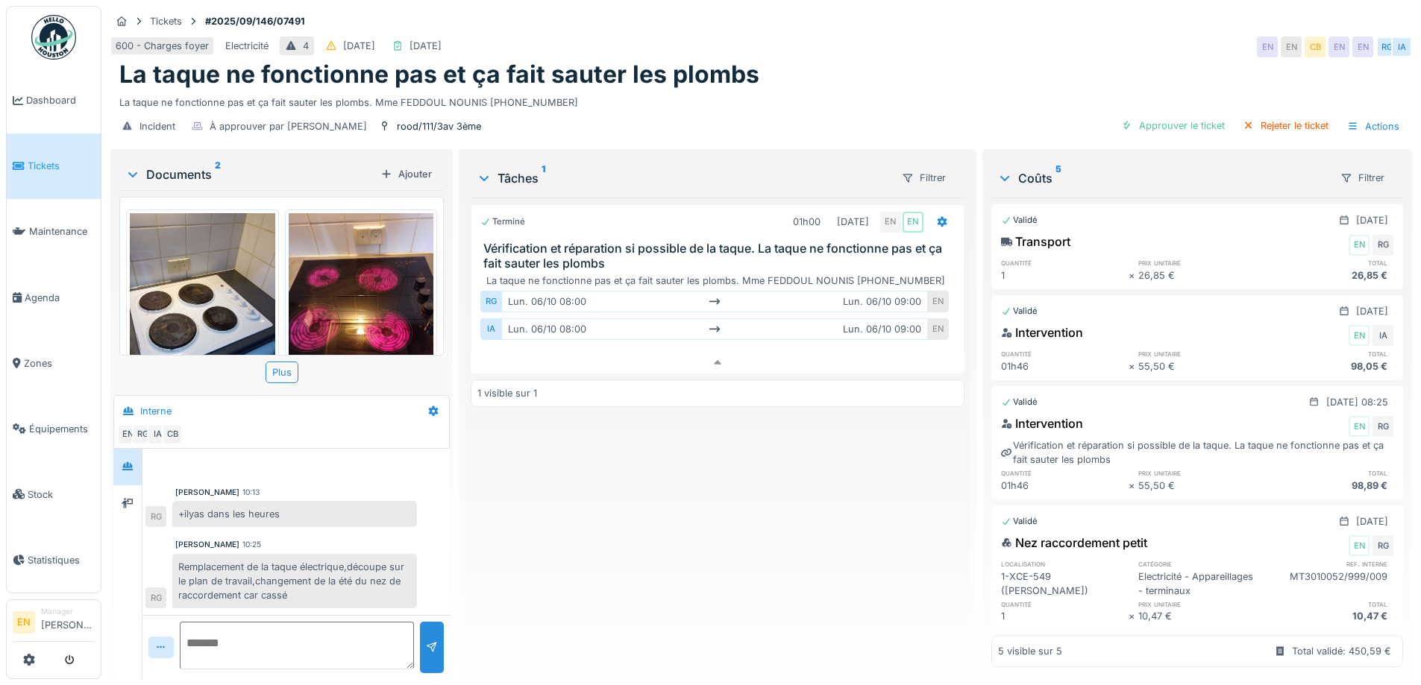
click at [876, 89] on div "La taque ne fonctionne pas et ça fait sauter les plombs. Mme FEDDOUL NOUNIS 047…" at bounding box center [760, 99] width 1283 height 20
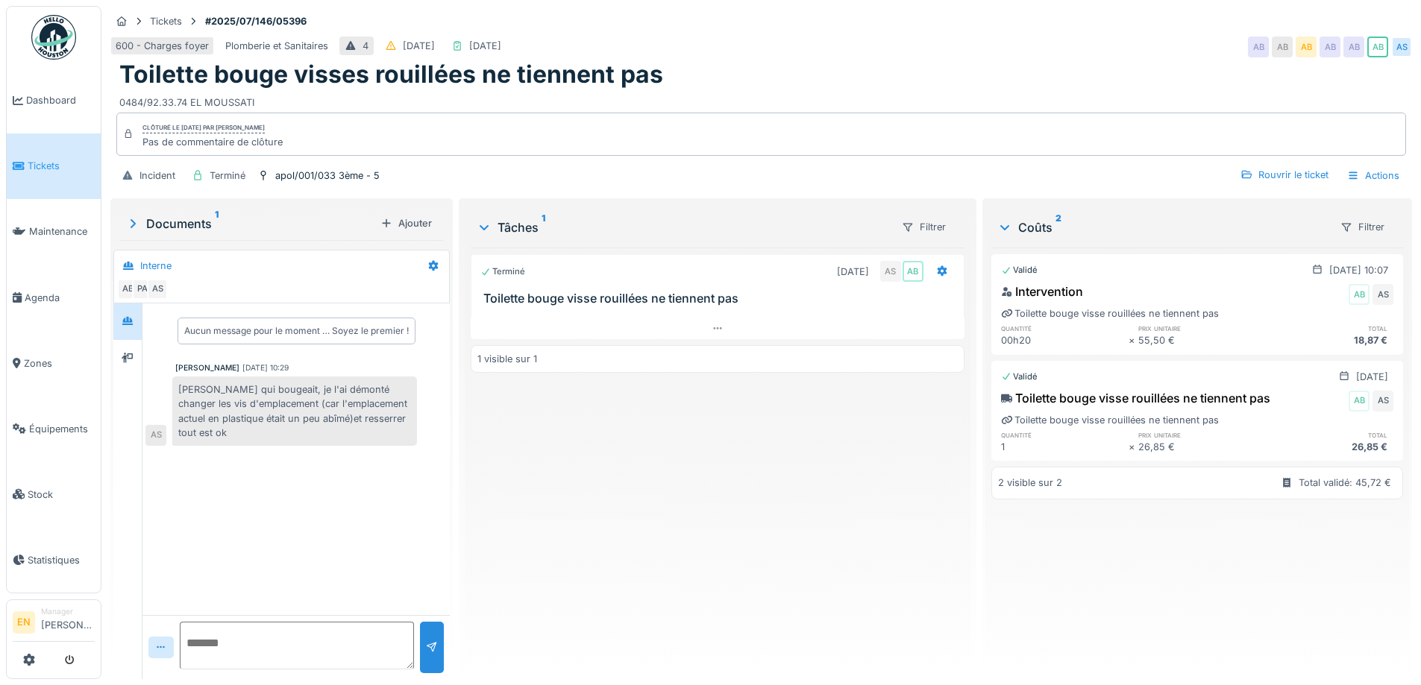
click at [565, 527] on div "Terminé 09/07/2025 AS AB Toilette bouge visse rouillées ne tiennent pas 1 visib…" at bounding box center [717, 458] width 493 height 420
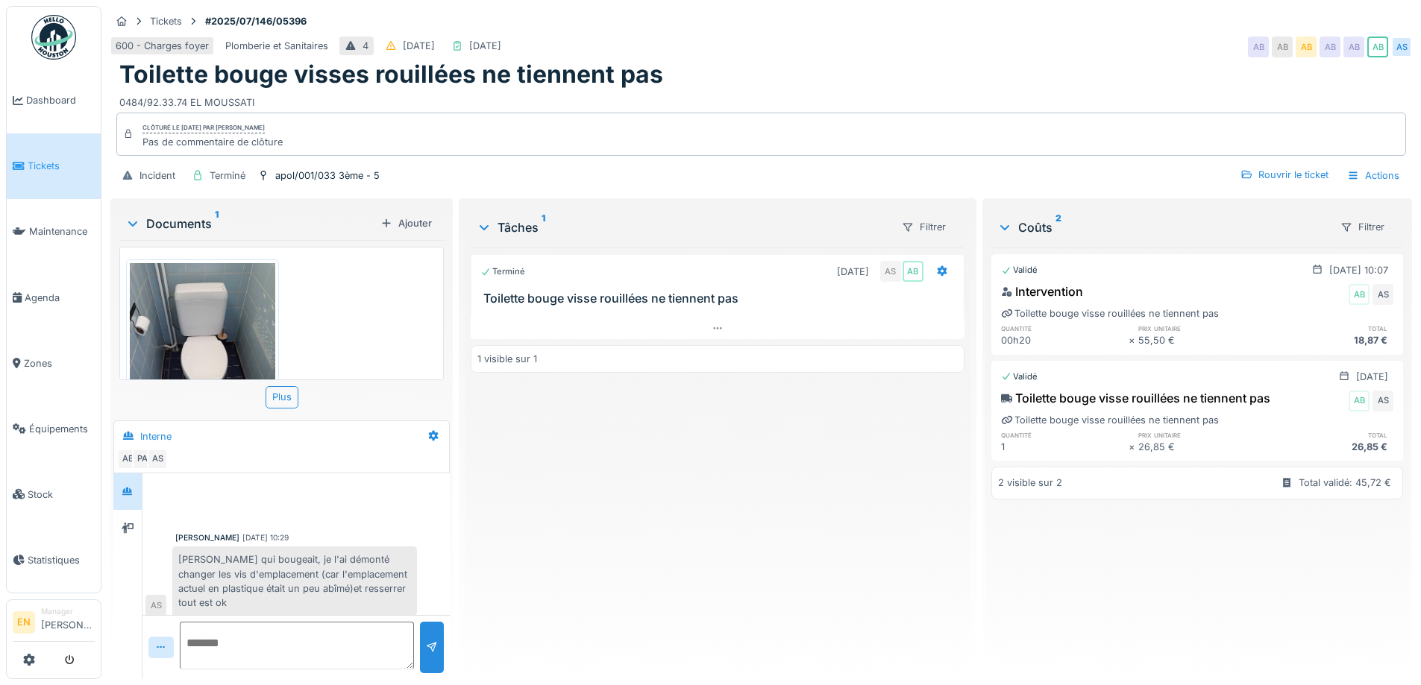
scroll to position [7, 0]
click at [296, 170] on div "apol/001/033 3ème - 5" at bounding box center [327, 176] width 104 height 14
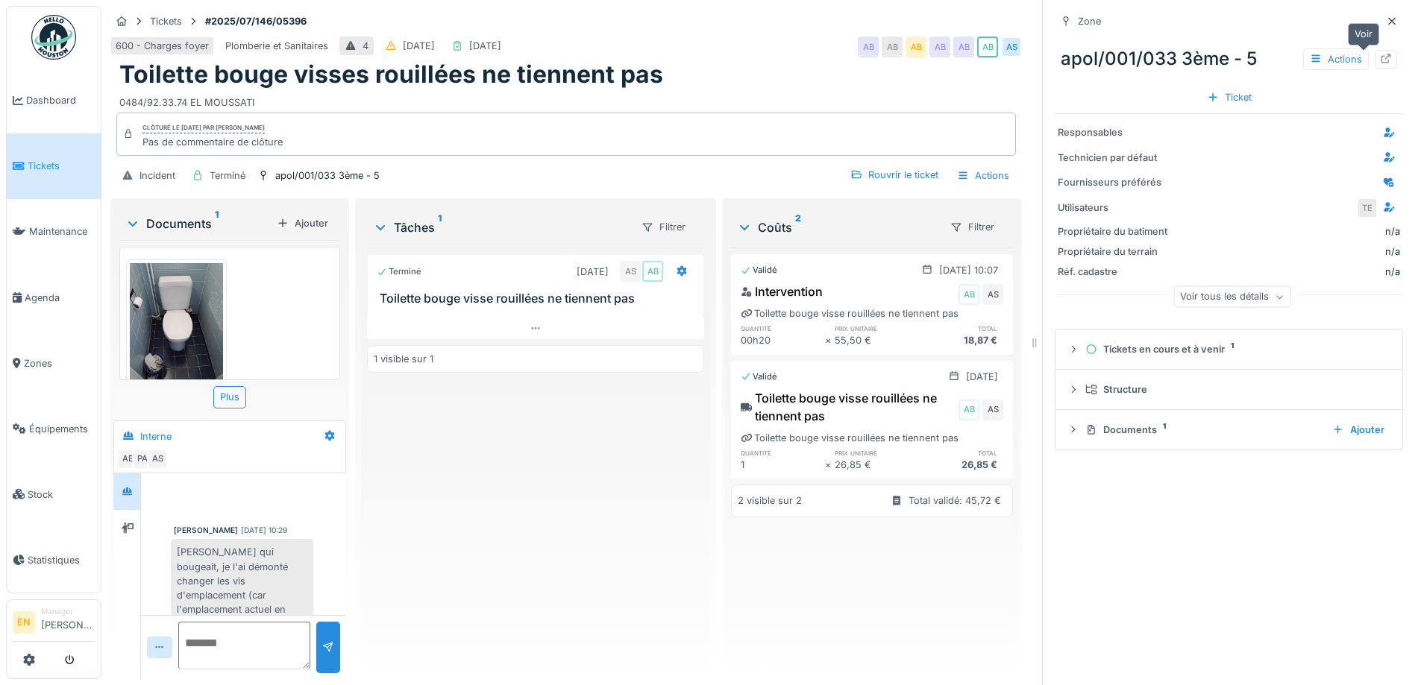
click at [1374, 55] on div at bounding box center [1385, 59] width 22 height 19
click at [1388, 22] on icon at bounding box center [1391, 20] width 7 height 7
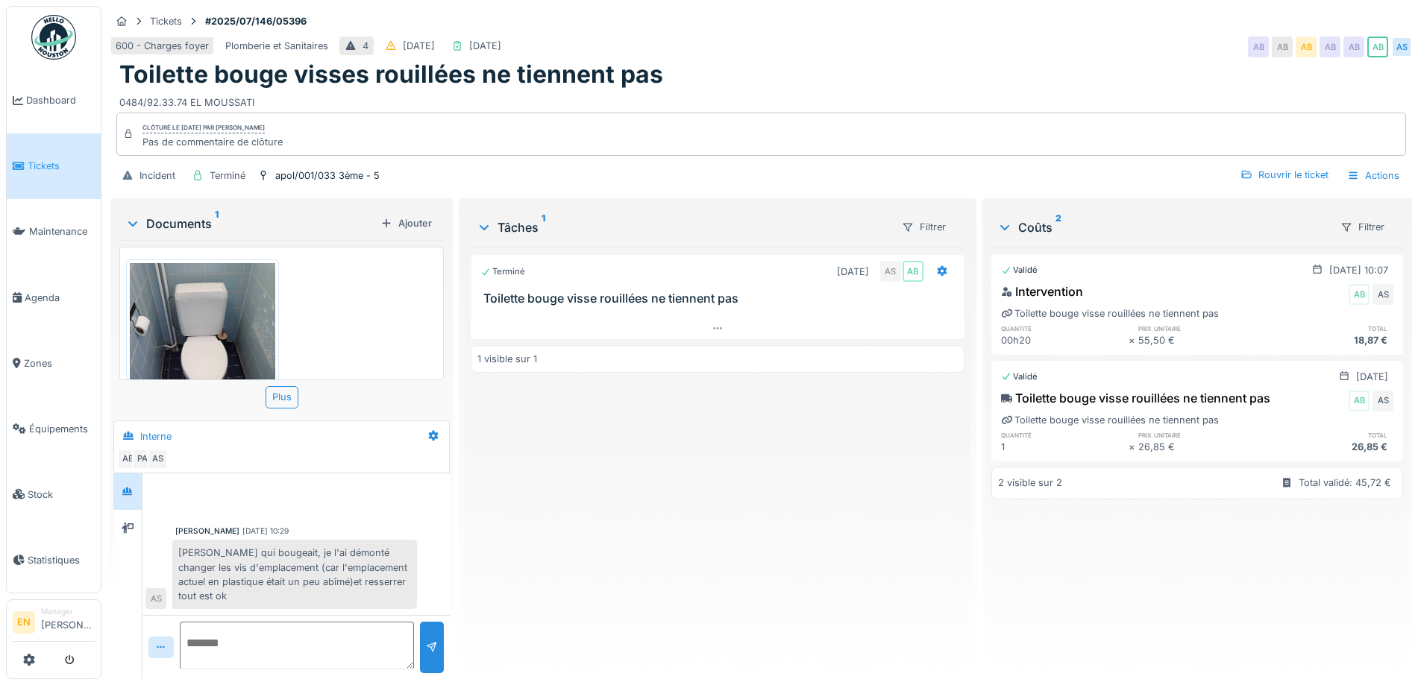
click at [702, 425] on div "Terminé 09/07/2025 AS AB Toilette bouge visse rouillées ne tiennent pas 1 visib…" at bounding box center [717, 458] width 493 height 420
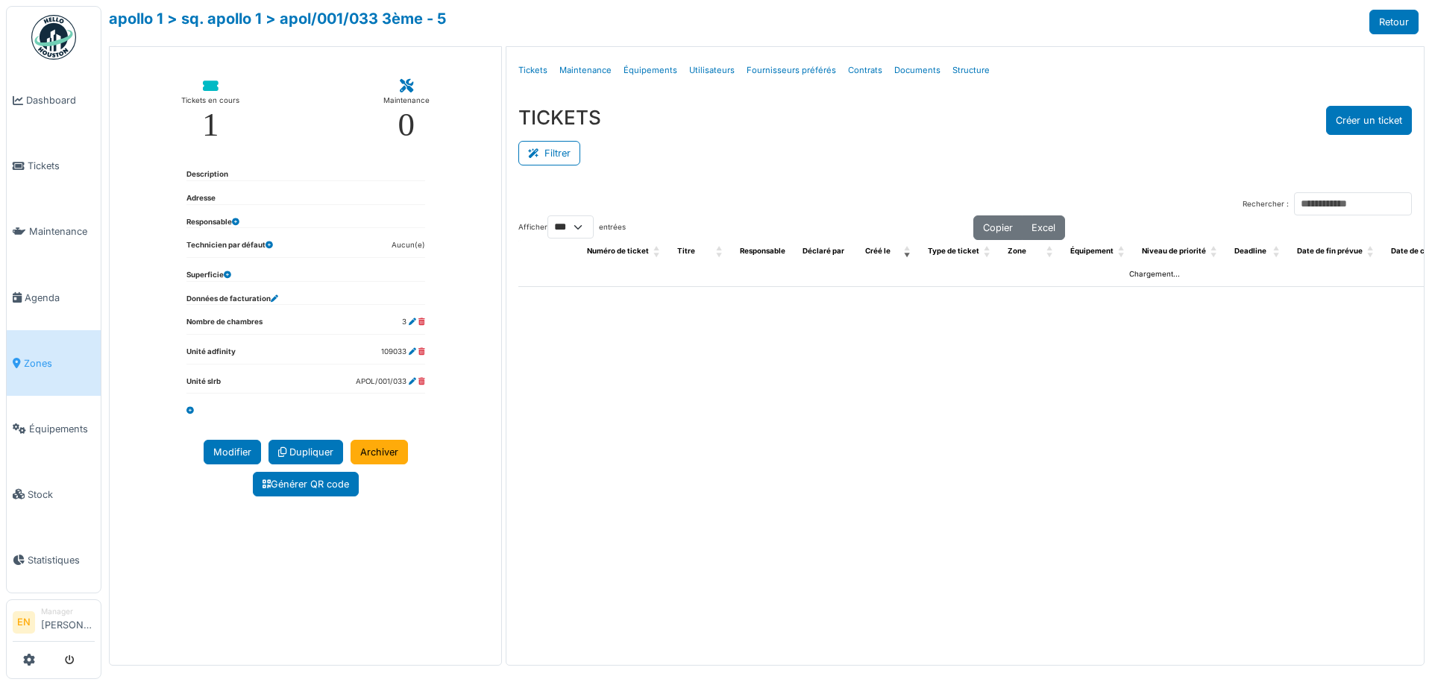
select select "***"
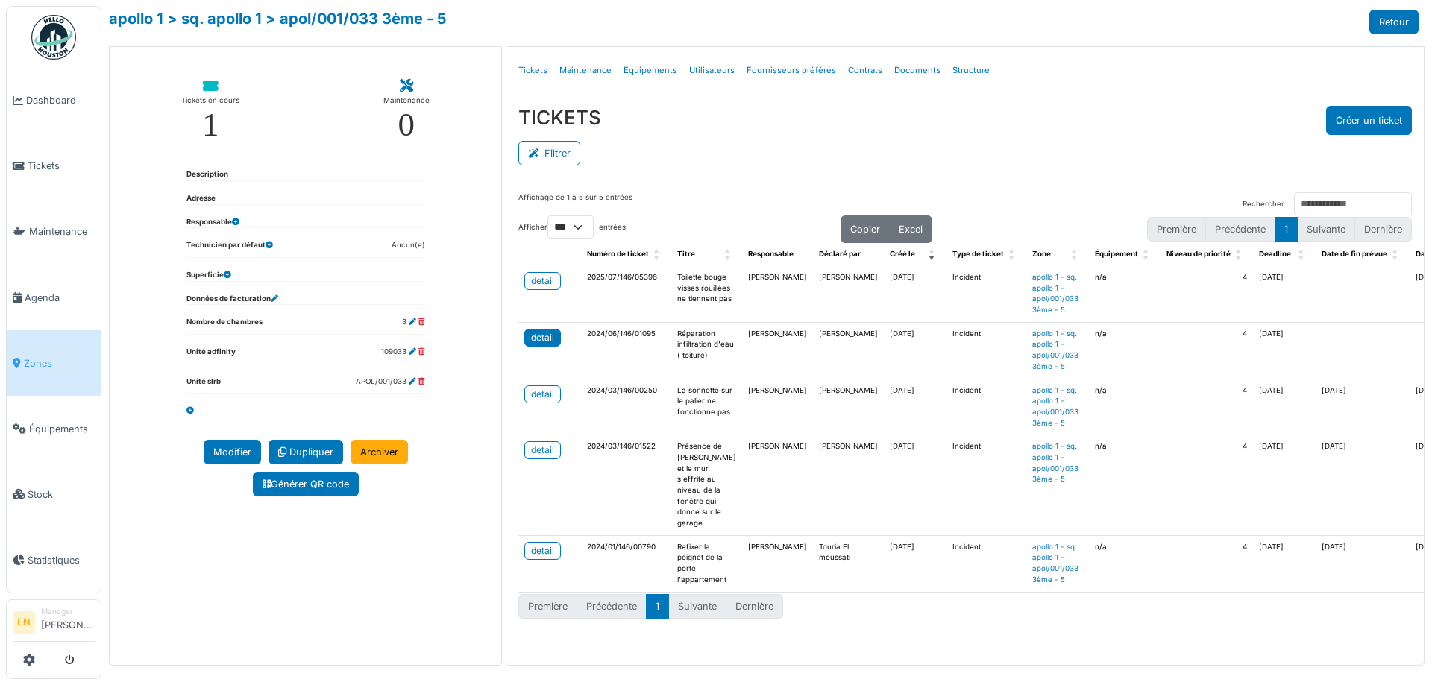
click at [552, 338] on div "detail" at bounding box center [542, 337] width 23 height 13
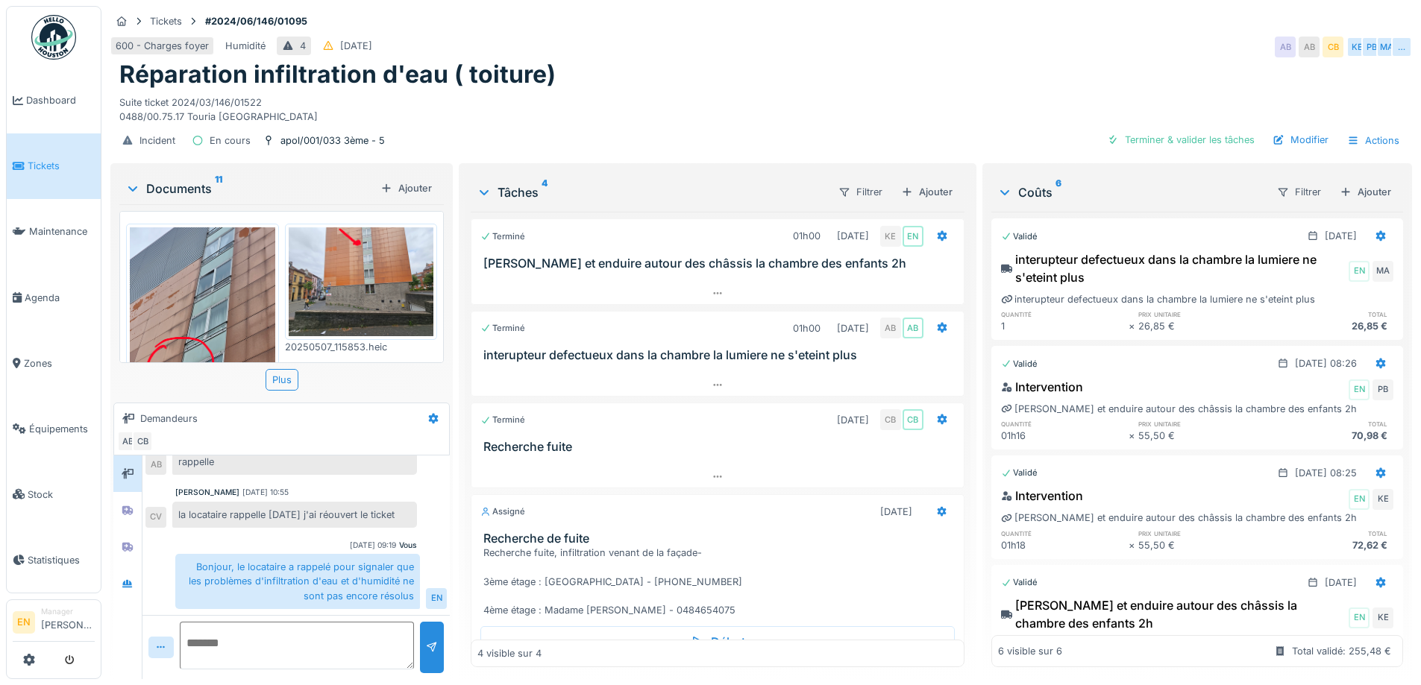
scroll to position [79, 0]
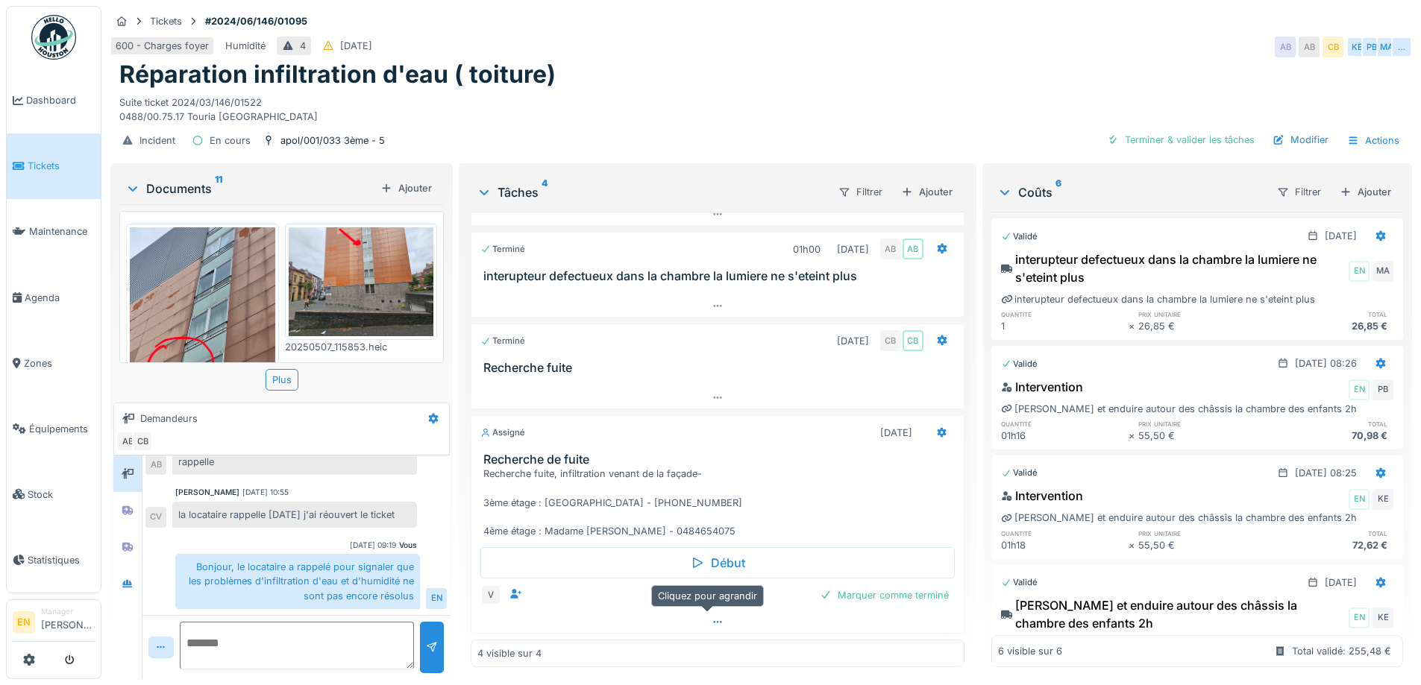
click at [708, 617] on div at bounding box center [716, 623] width 491 height 22
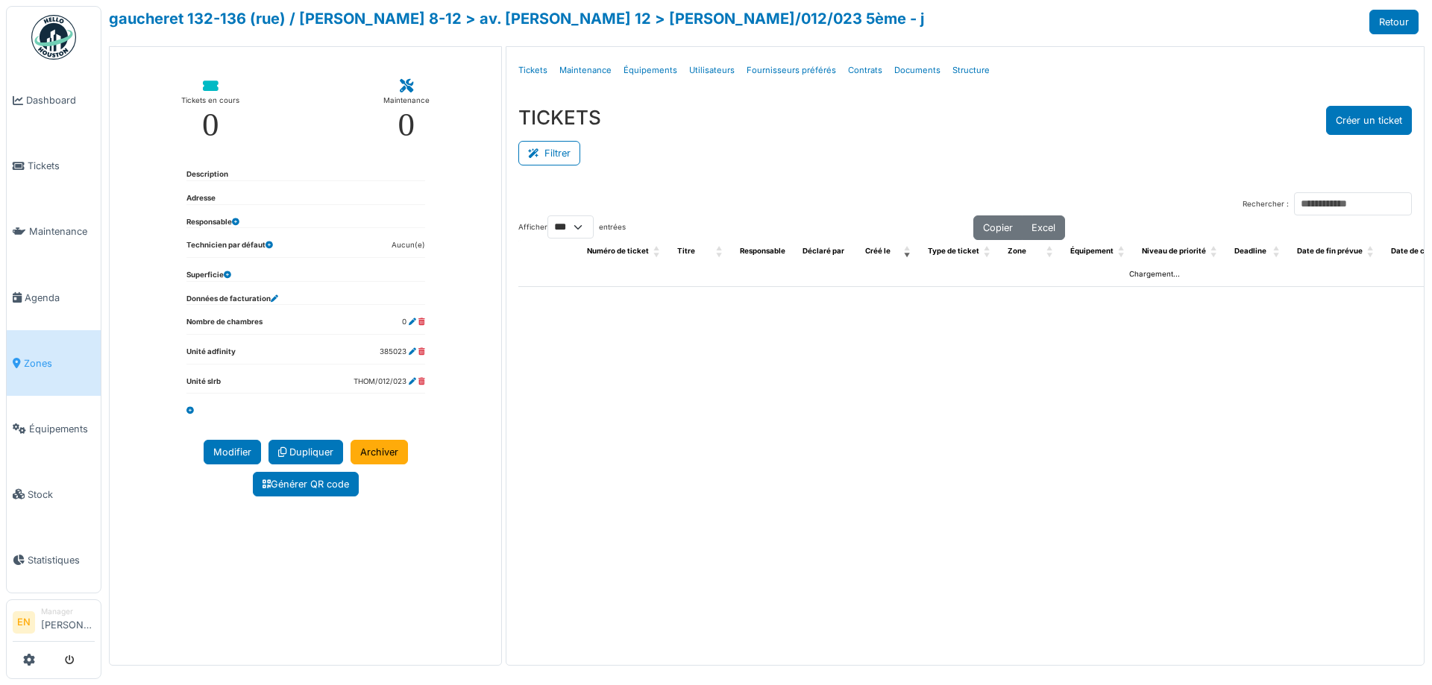
select select "***"
click at [963, 74] on link "Structure" at bounding box center [970, 70] width 49 height 35
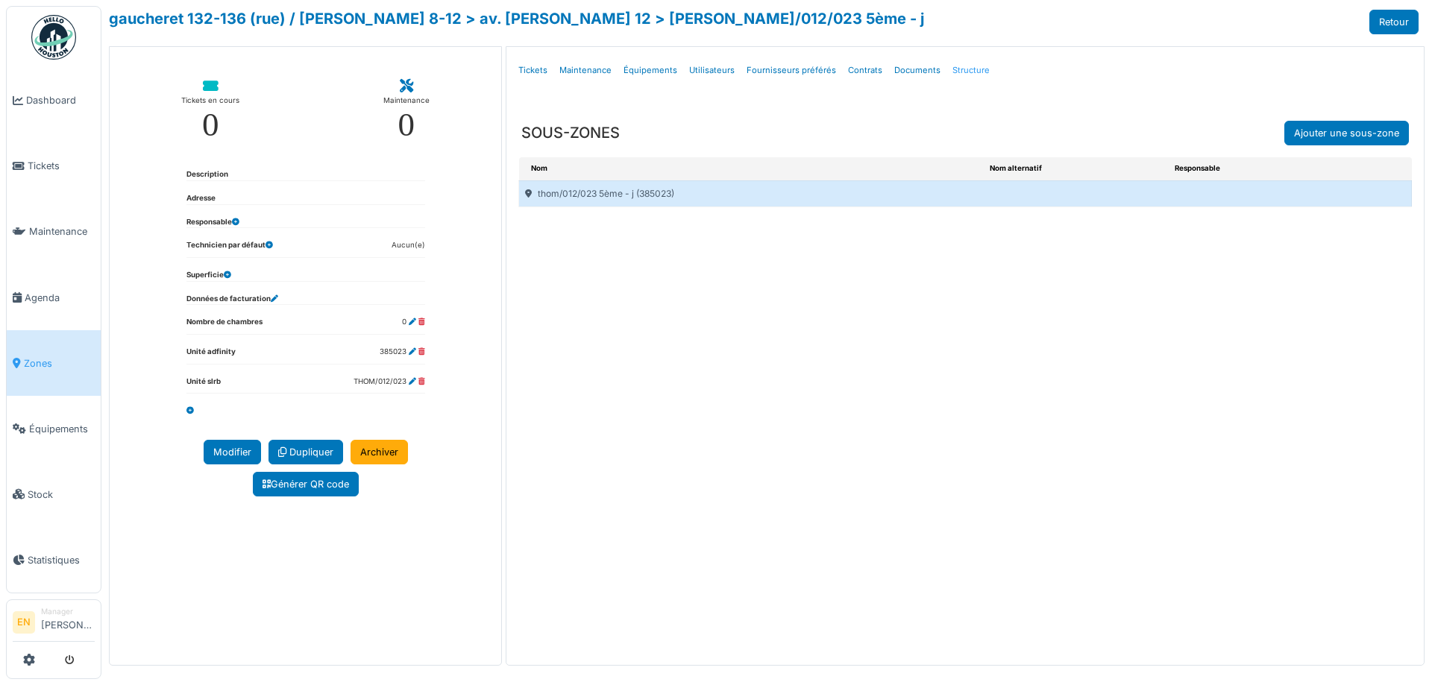
click at [966, 69] on link "Structure" at bounding box center [970, 70] width 49 height 35
click at [957, 69] on link "Structure" at bounding box center [970, 70] width 49 height 35
click at [961, 72] on link "Structure" at bounding box center [970, 70] width 49 height 35
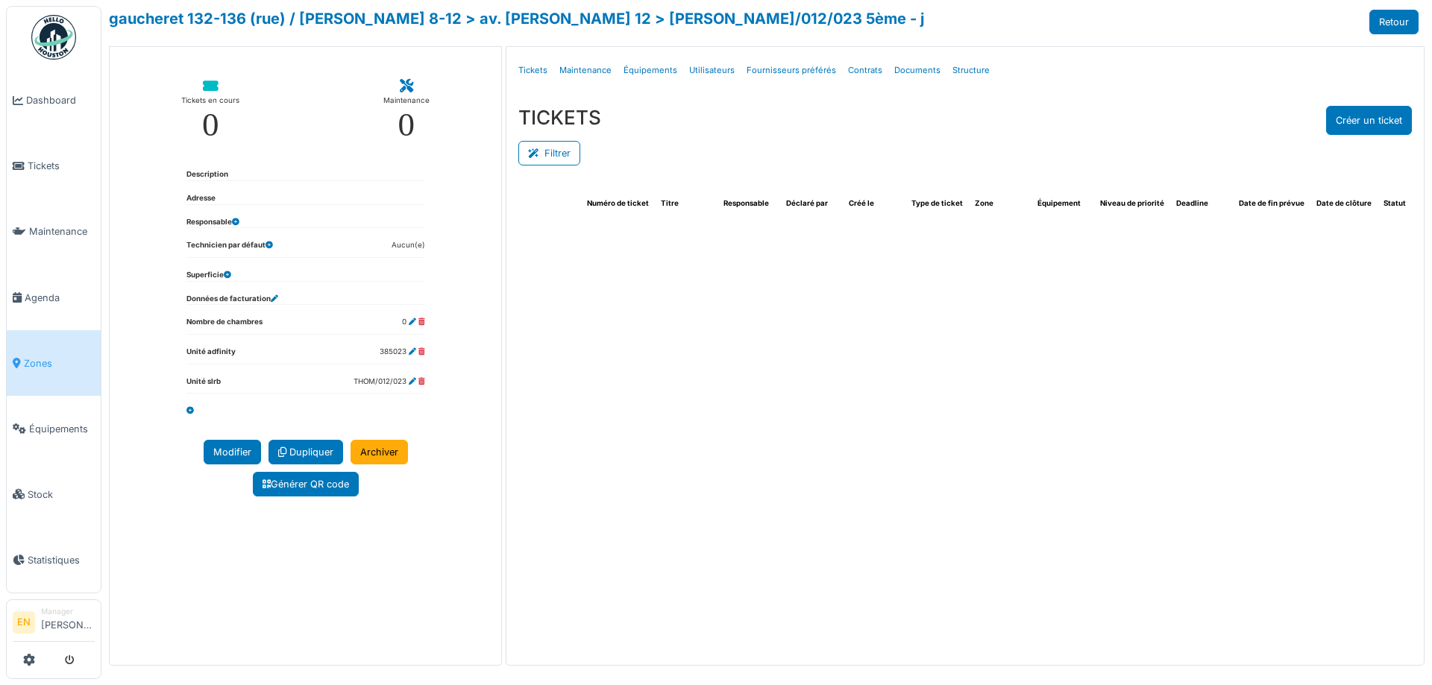
select select "***"
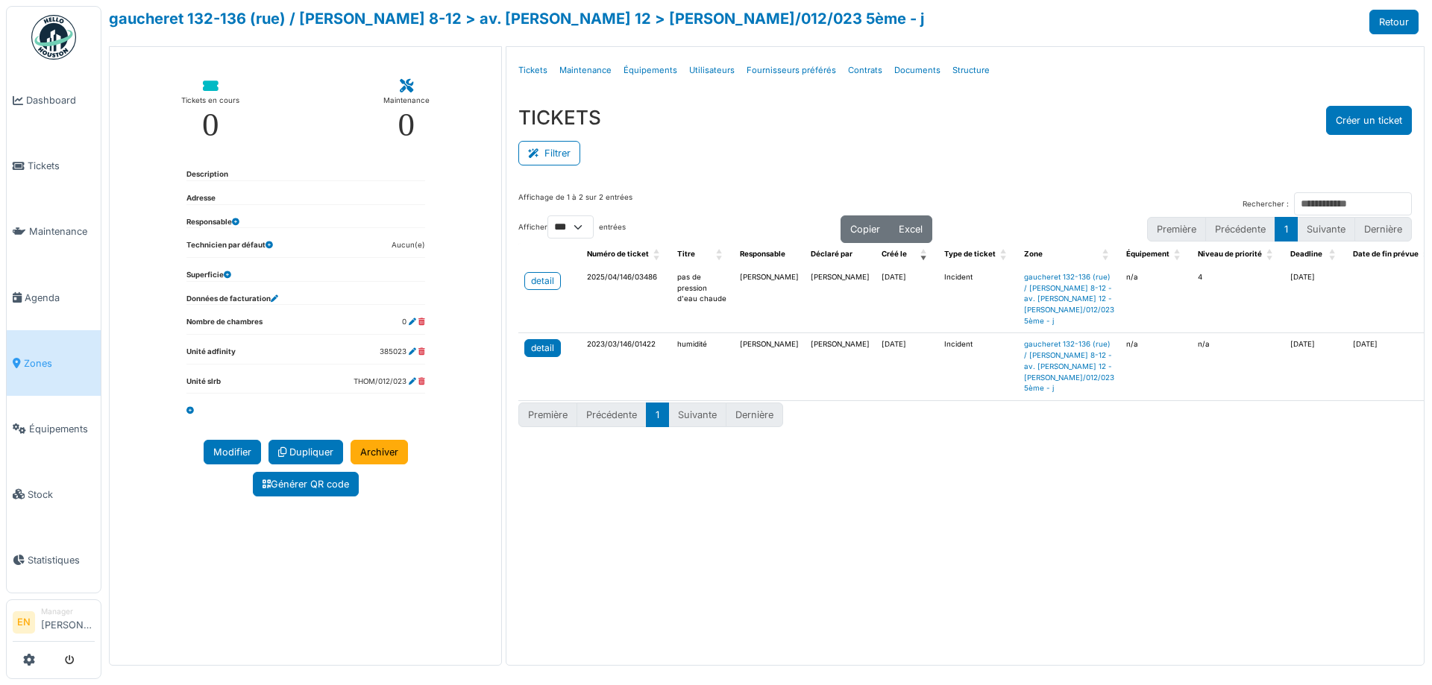
click at [539, 355] on div "detail" at bounding box center [542, 348] width 23 height 13
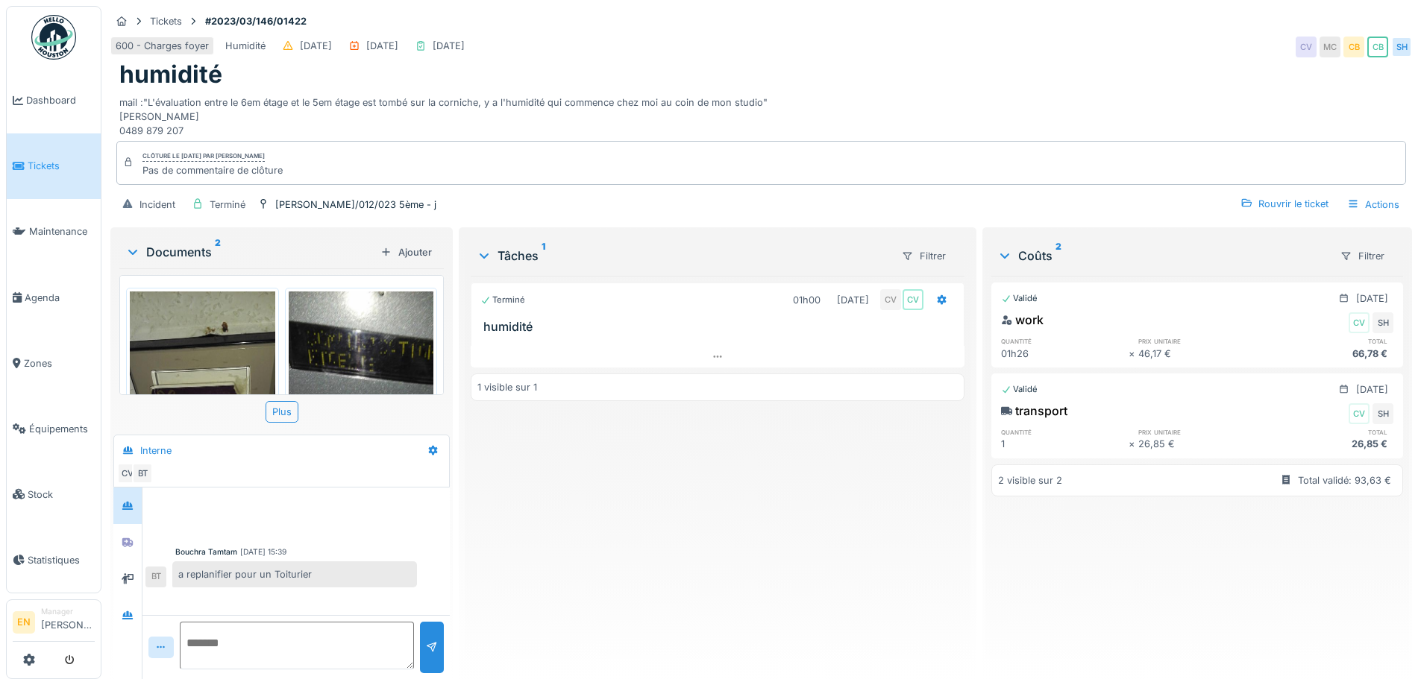
click at [553, 542] on div "Terminé 01h00 [DATE] CV CV humidité 1 visible sur 1" at bounding box center [717, 472] width 493 height 392
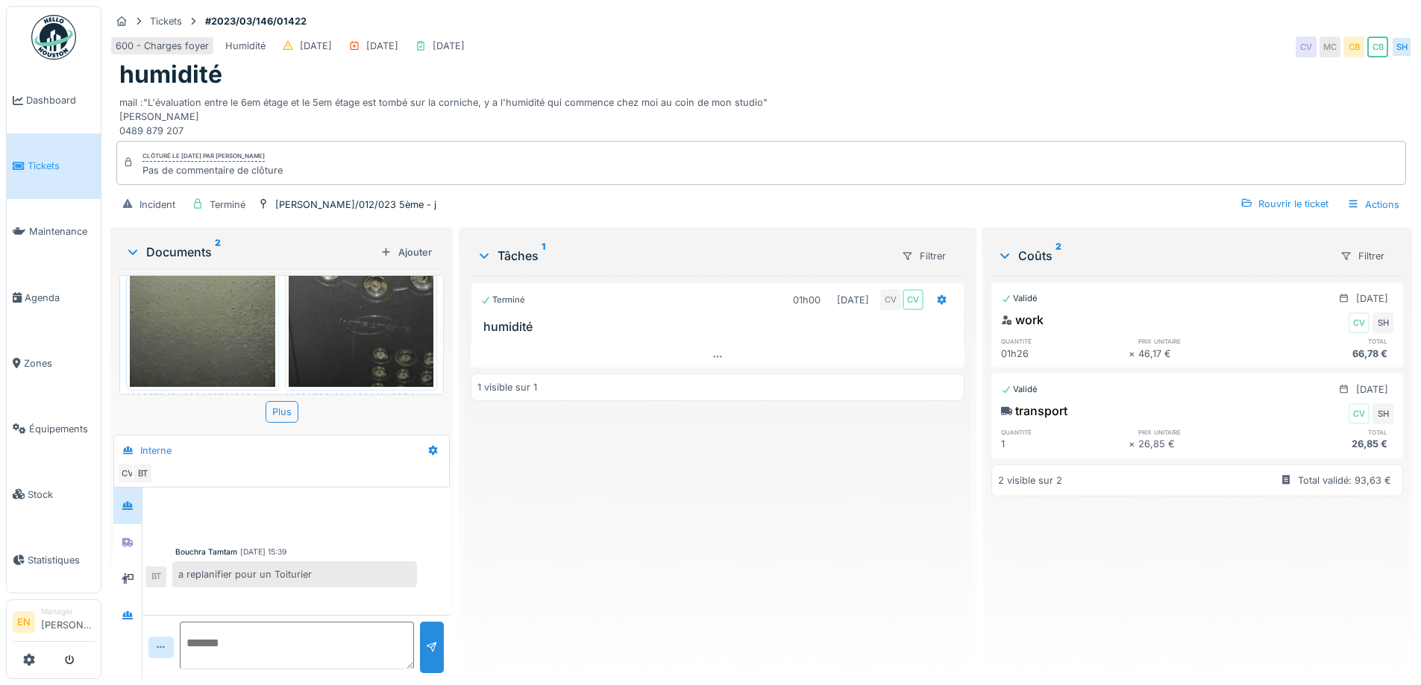
scroll to position [173, 0]
click at [253, 330] on img at bounding box center [202, 248] width 145 height 258
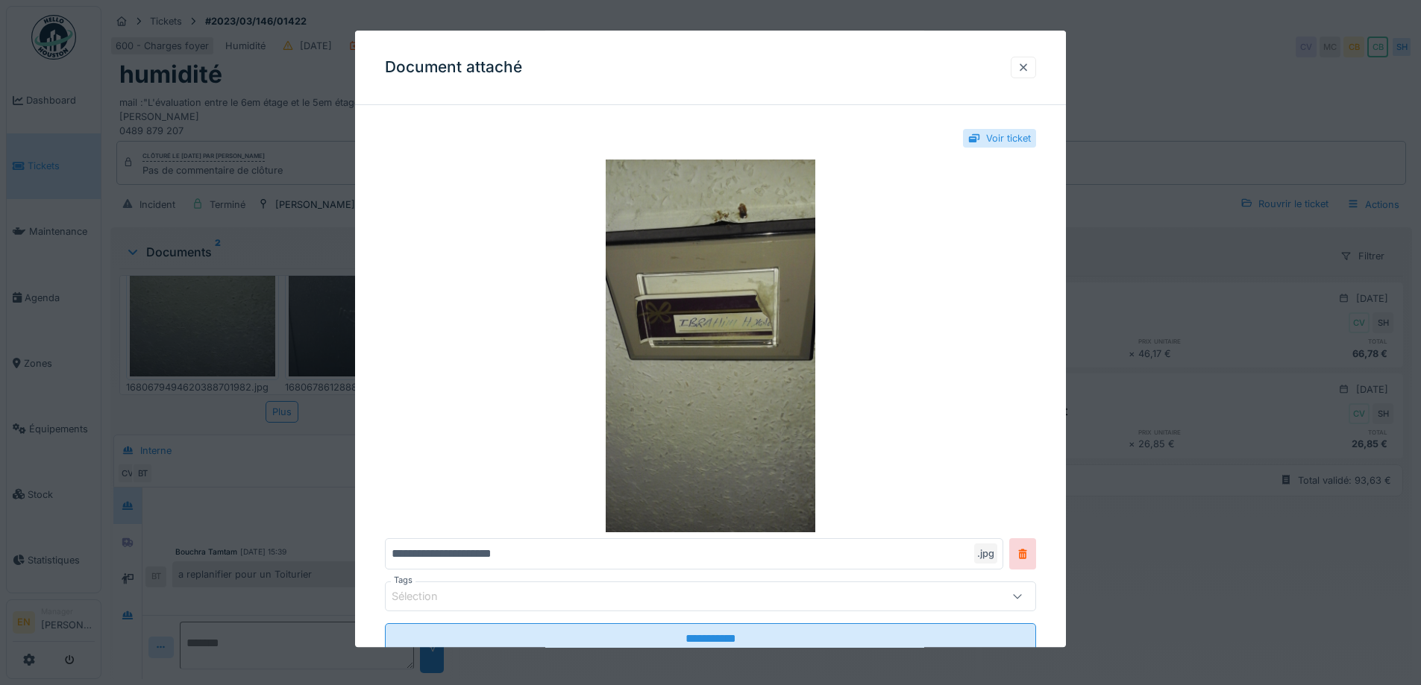
click at [1029, 60] on div at bounding box center [1023, 67] width 12 height 14
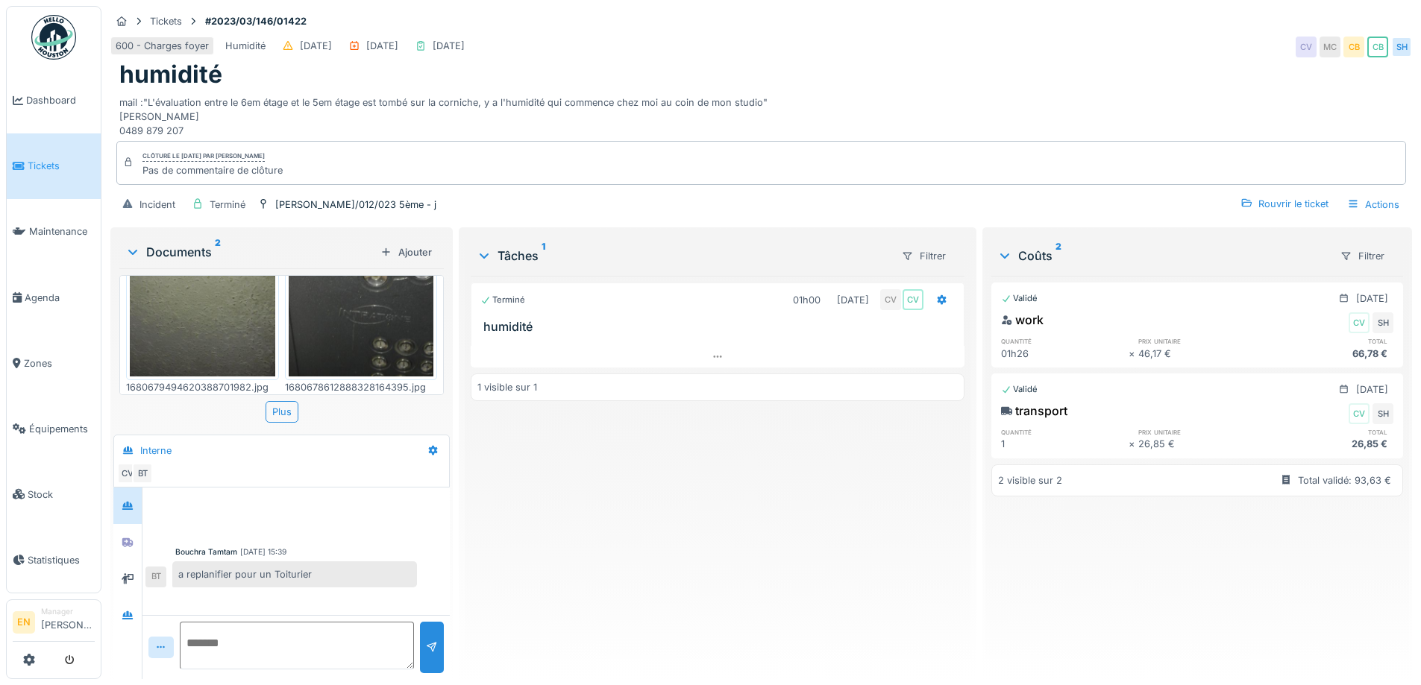
click at [244, 333] on img at bounding box center [202, 248] width 145 height 258
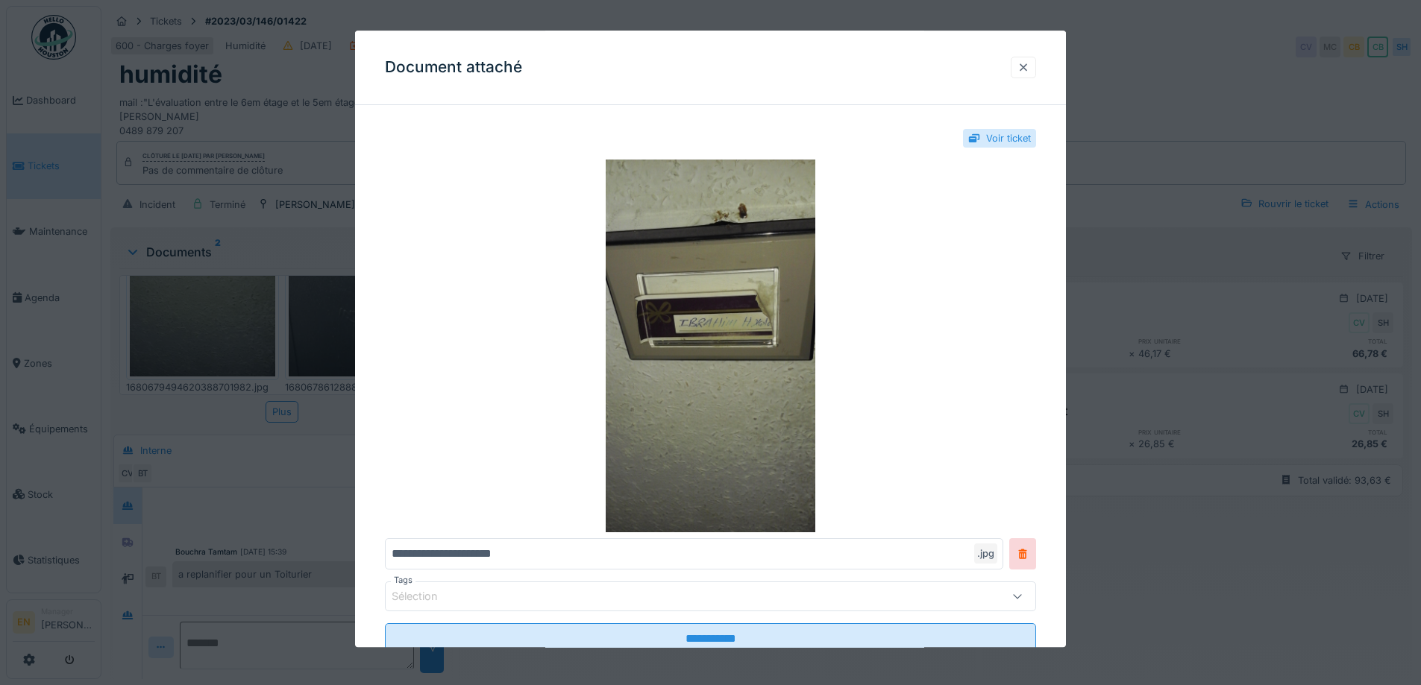
click at [1027, 65] on div at bounding box center [1023, 67] width 12 height 14
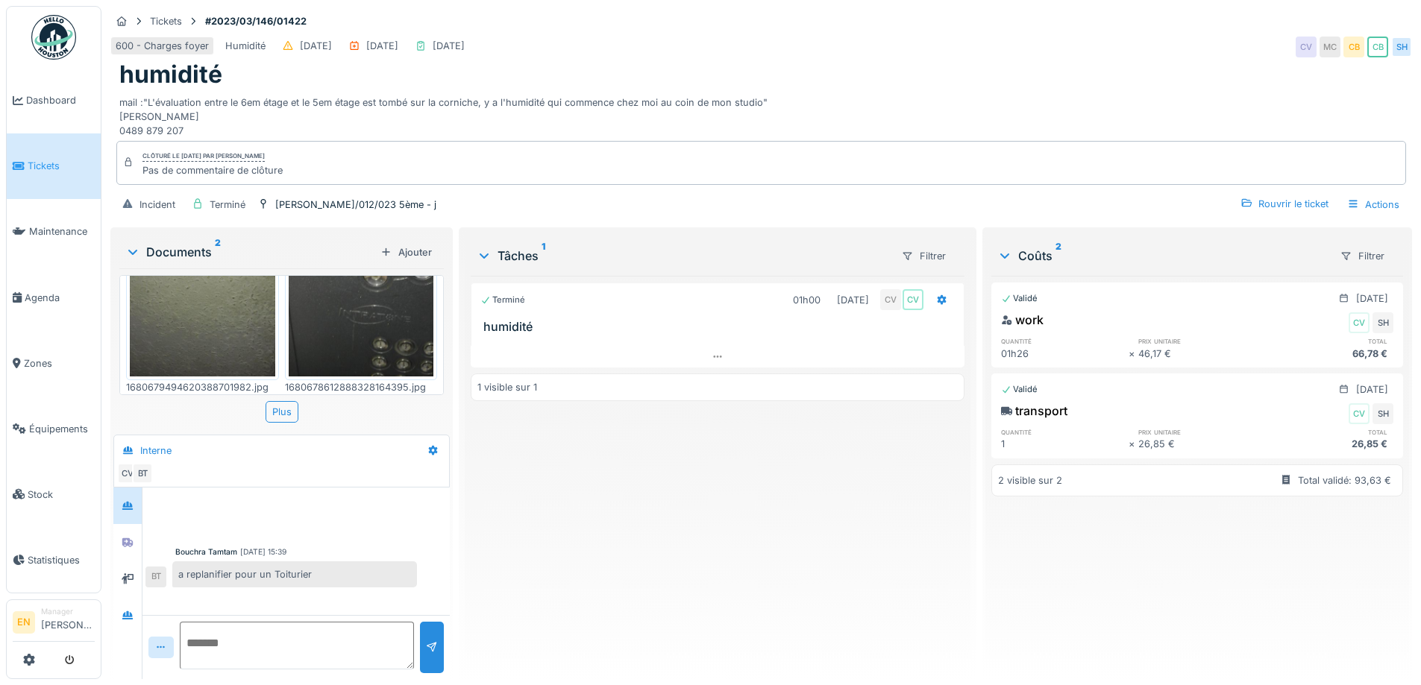
click at [370, 316] on img at bounding box center [361, 248] width 145 height 258
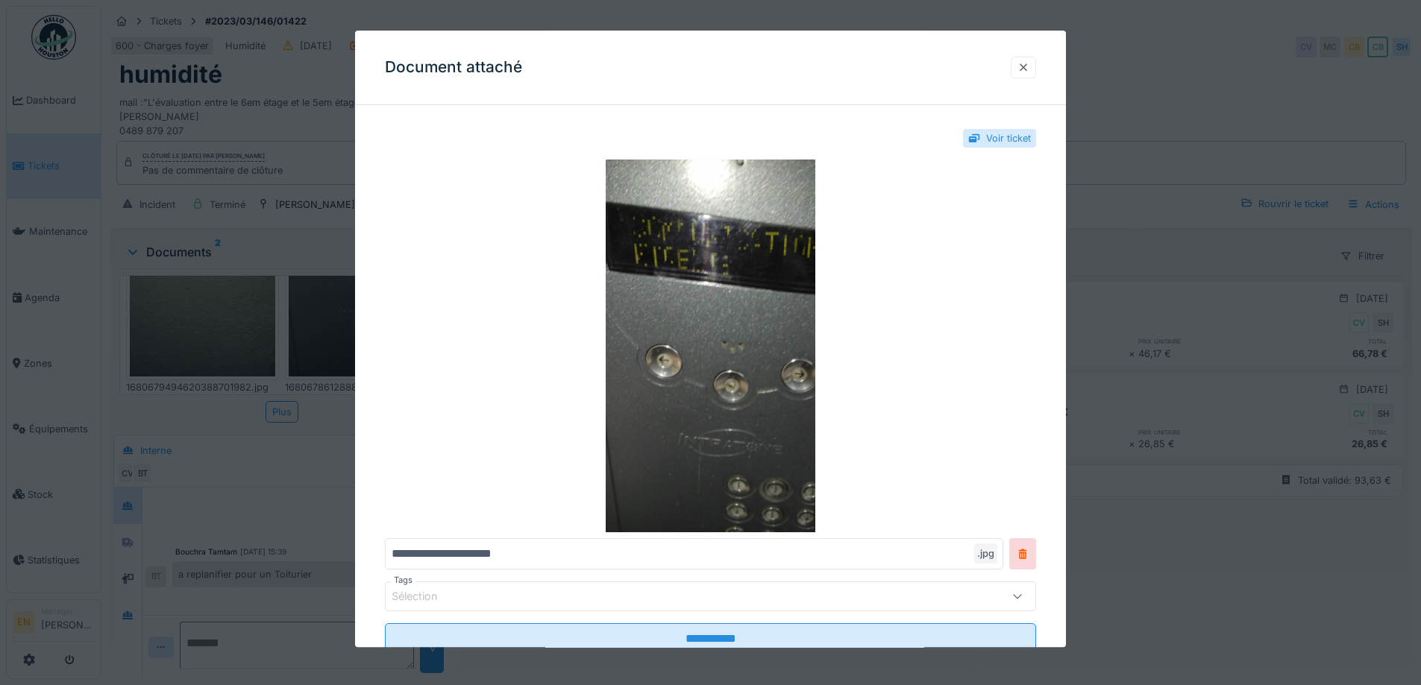
click at [1028, 68] on div at bounding box center [1023, 67] width 12 height 14
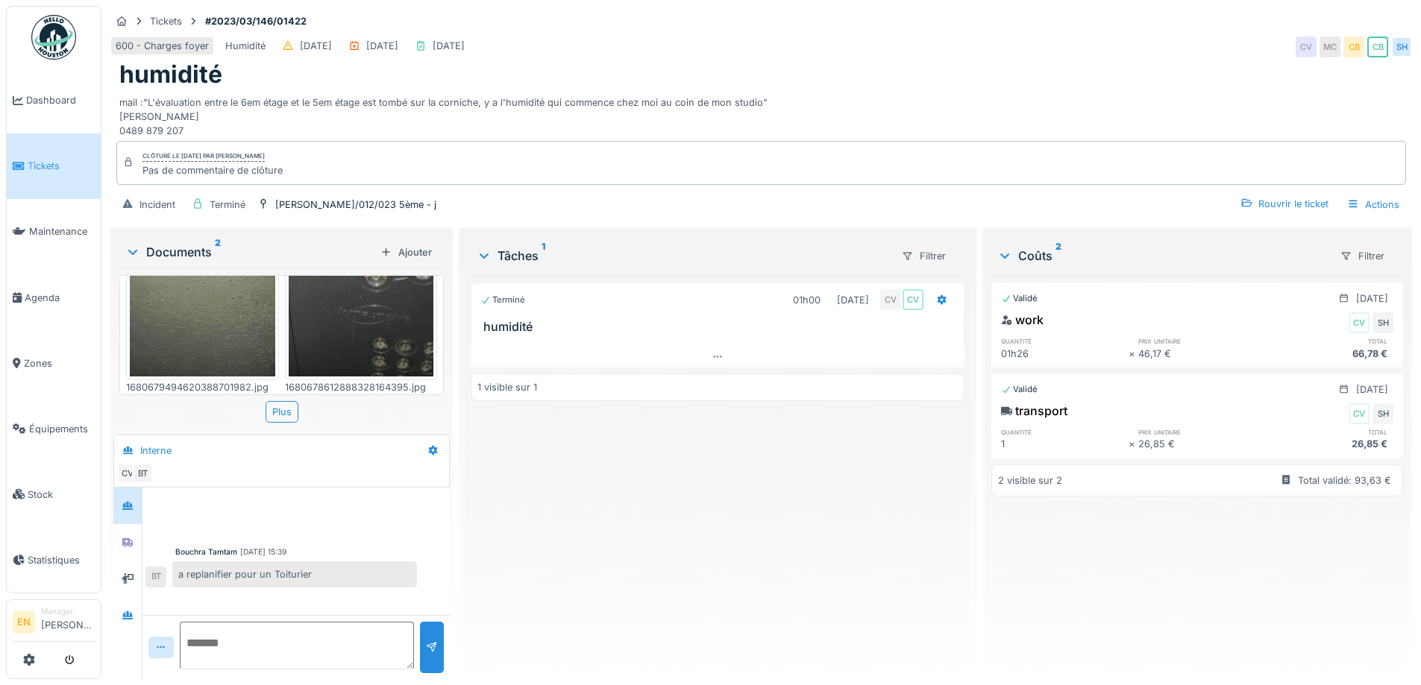
drag, startPoint x: 1038, startPoint y: 69, endPoint x: 1161, endPoint y: 0, distance: 140.9
click at [1039, 69] on div "humidité" at bounding box center [760, 74] width 1283 height 28
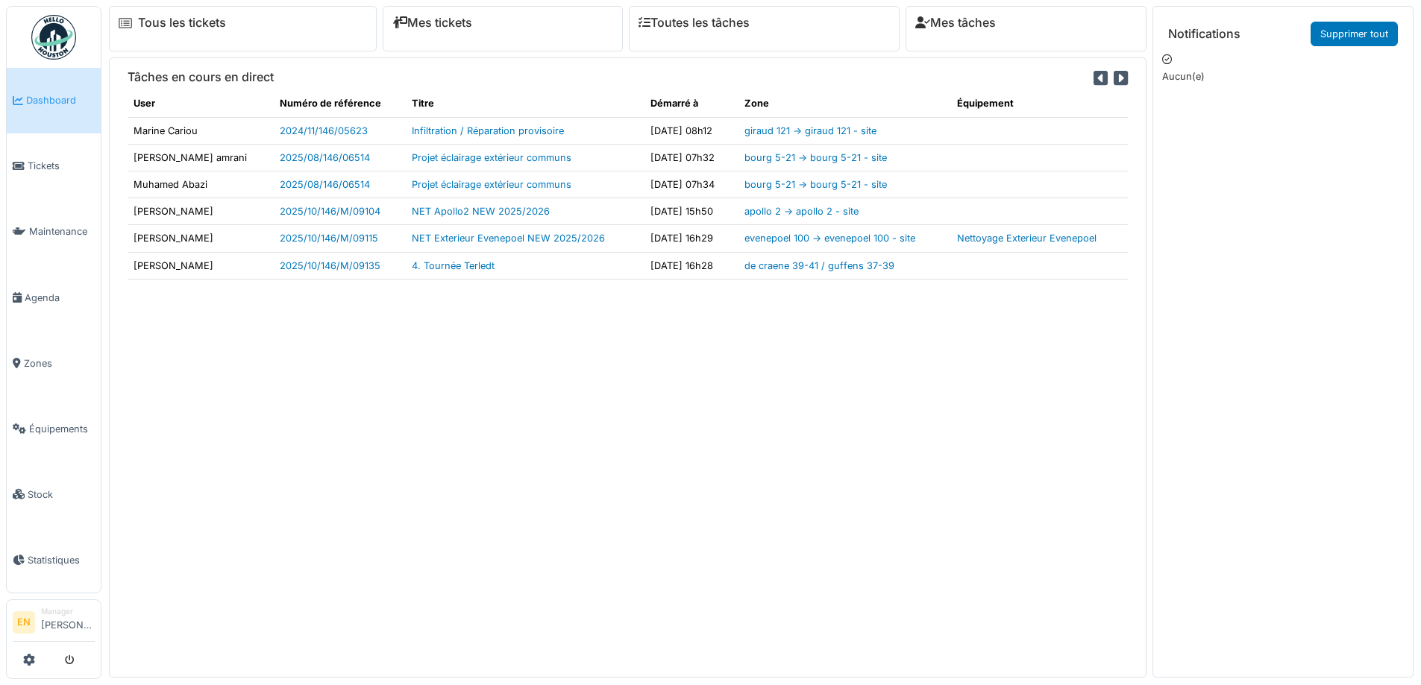
click at [522, 404] on div "Tâches en cours en direct User Numéro de référence Titre Démarré à Zone Équipem…" at bounding box center [627, 367] width 1037 height 620
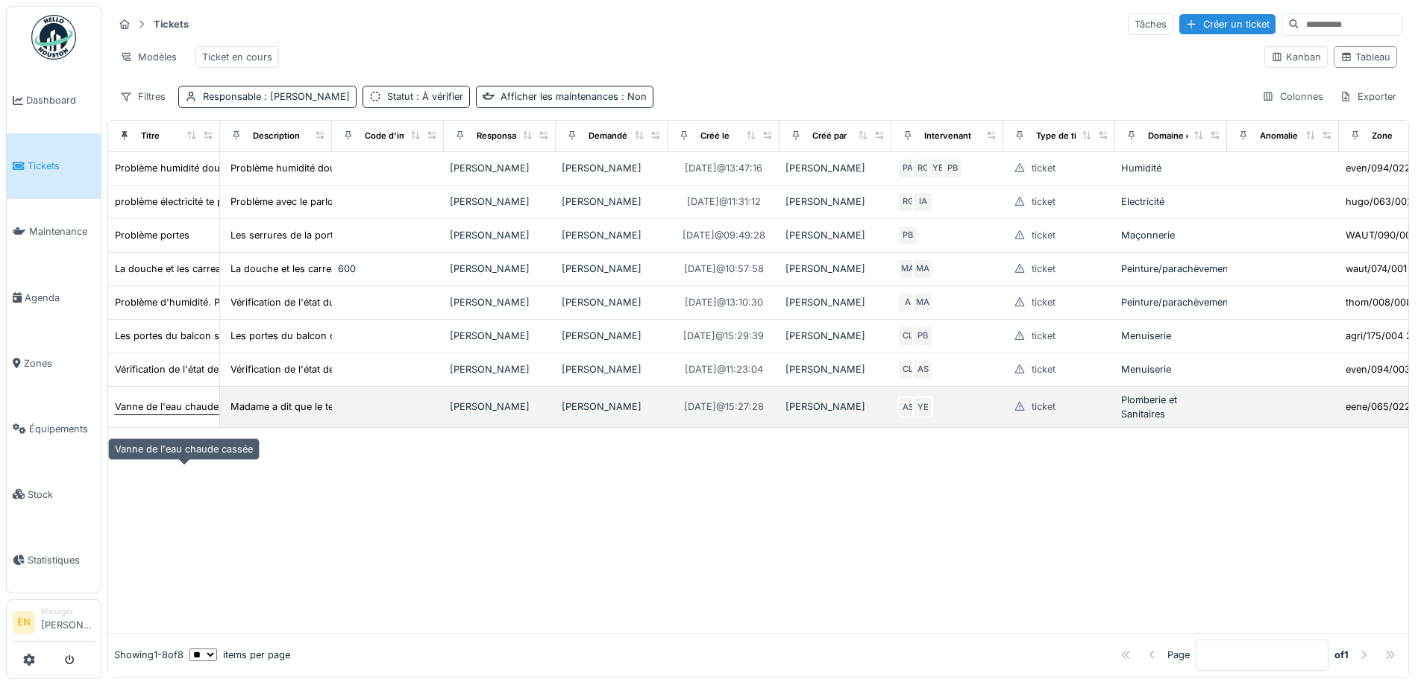
click at [160, 414] on div "Vanne de l'eau chaude cassée" at bounding box center [184, 407] width 138 height 14
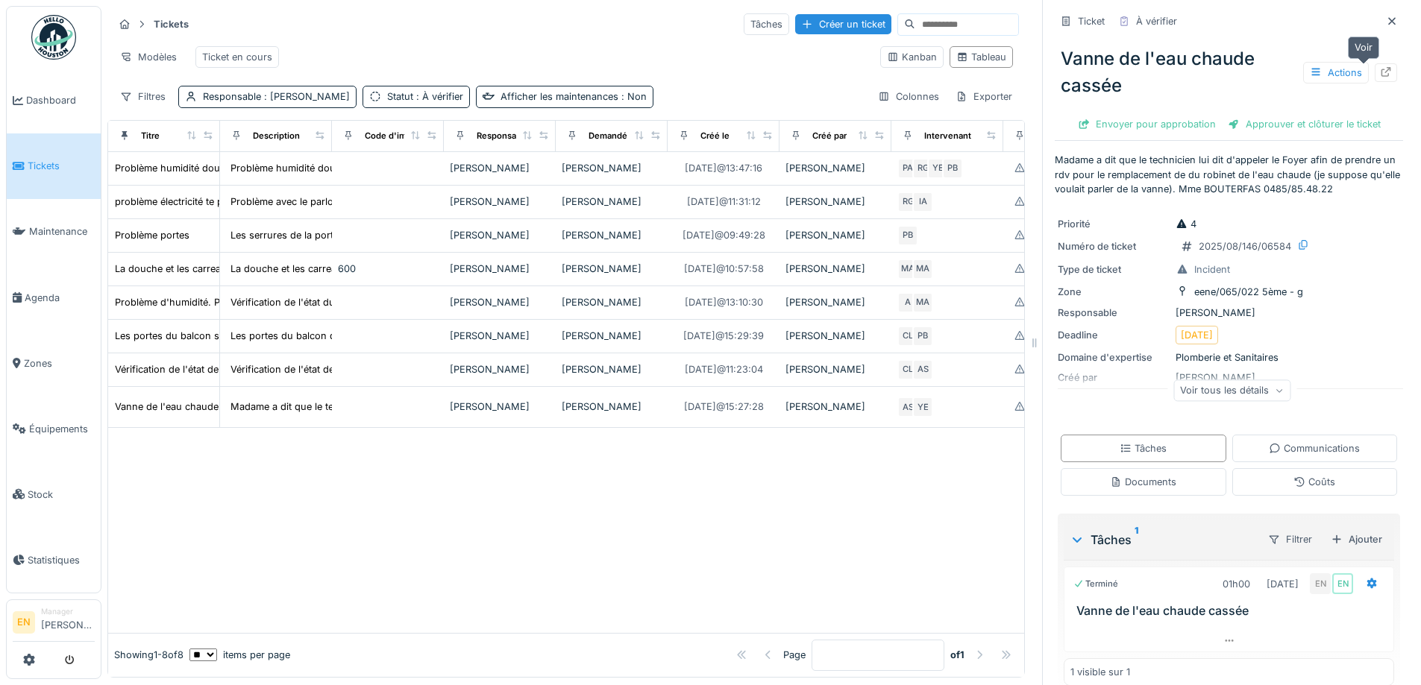
click at [1380, 75] on icon at bounding box center [1386, 72] width 12 height 10
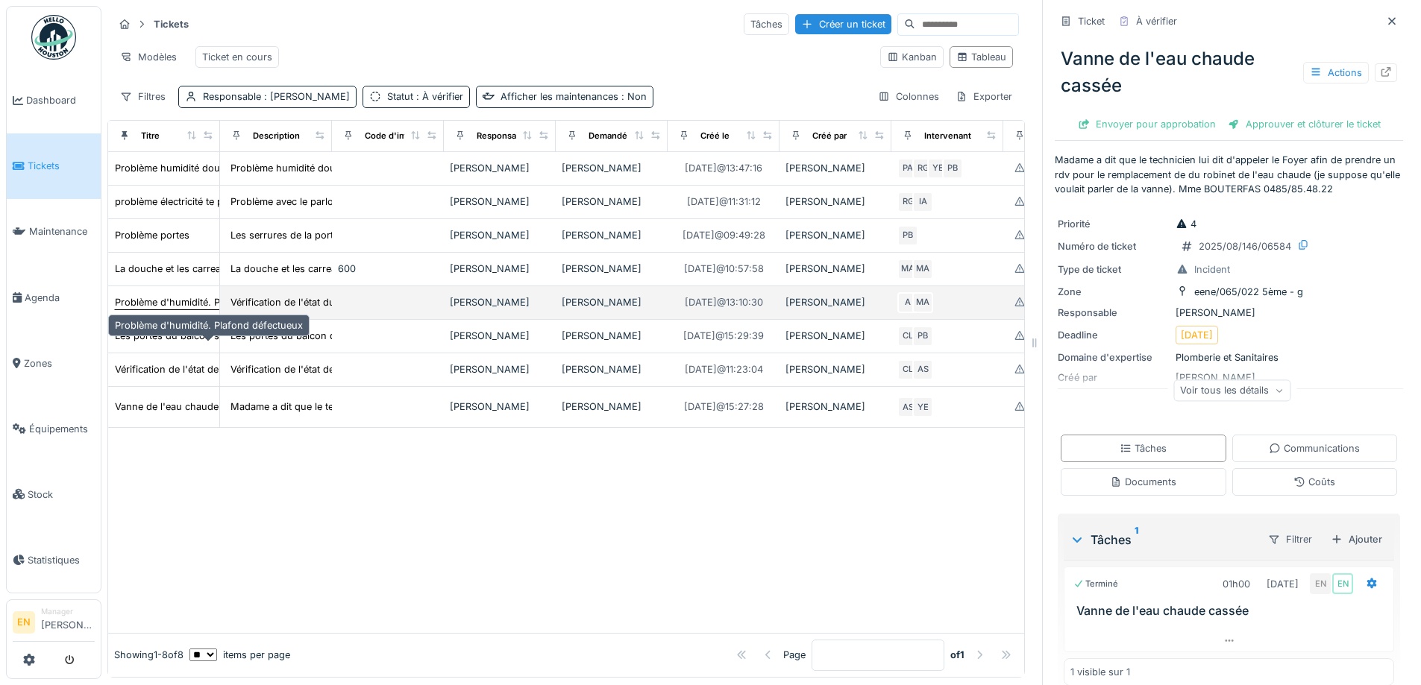
click at [194, 309] on div "Problème d'humidité. Plafond défectueux" at bounding box center [209, 302] width 188 height 14
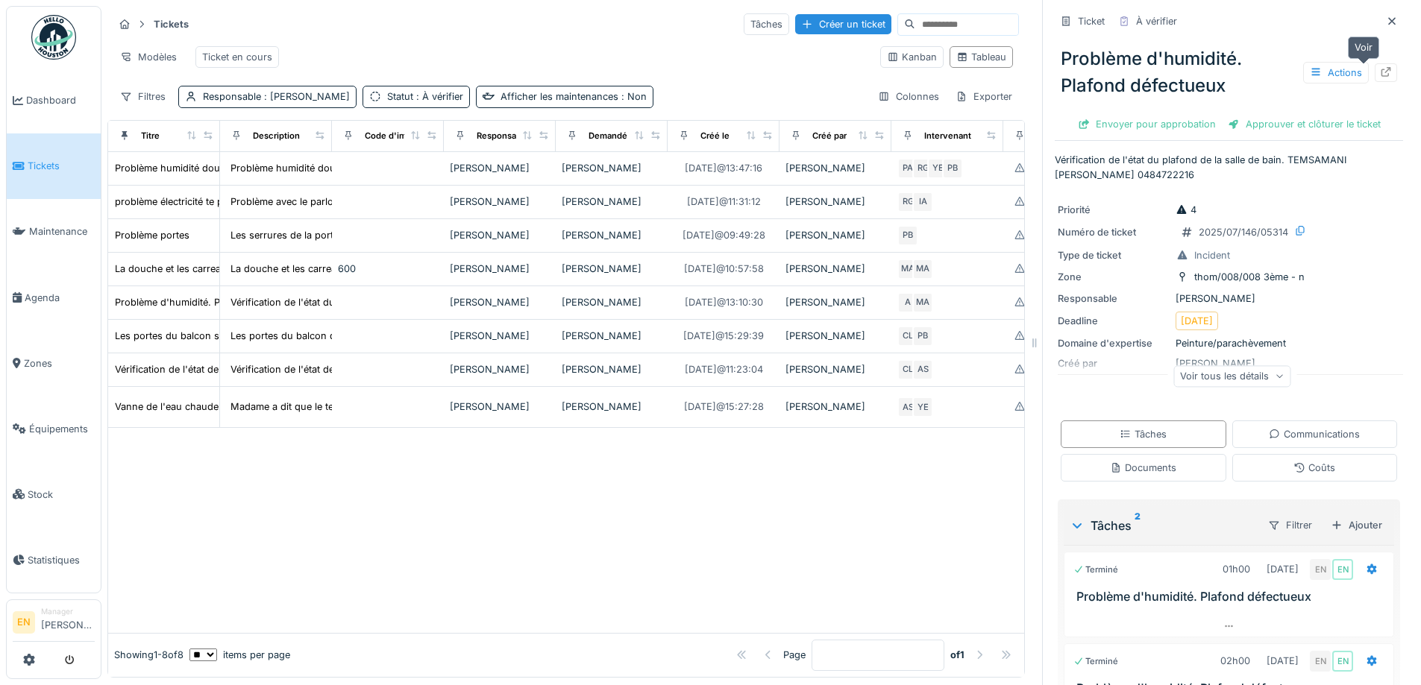
click at [1380, 72] on icon at bounding box center [1386, 72] width 12 height 10
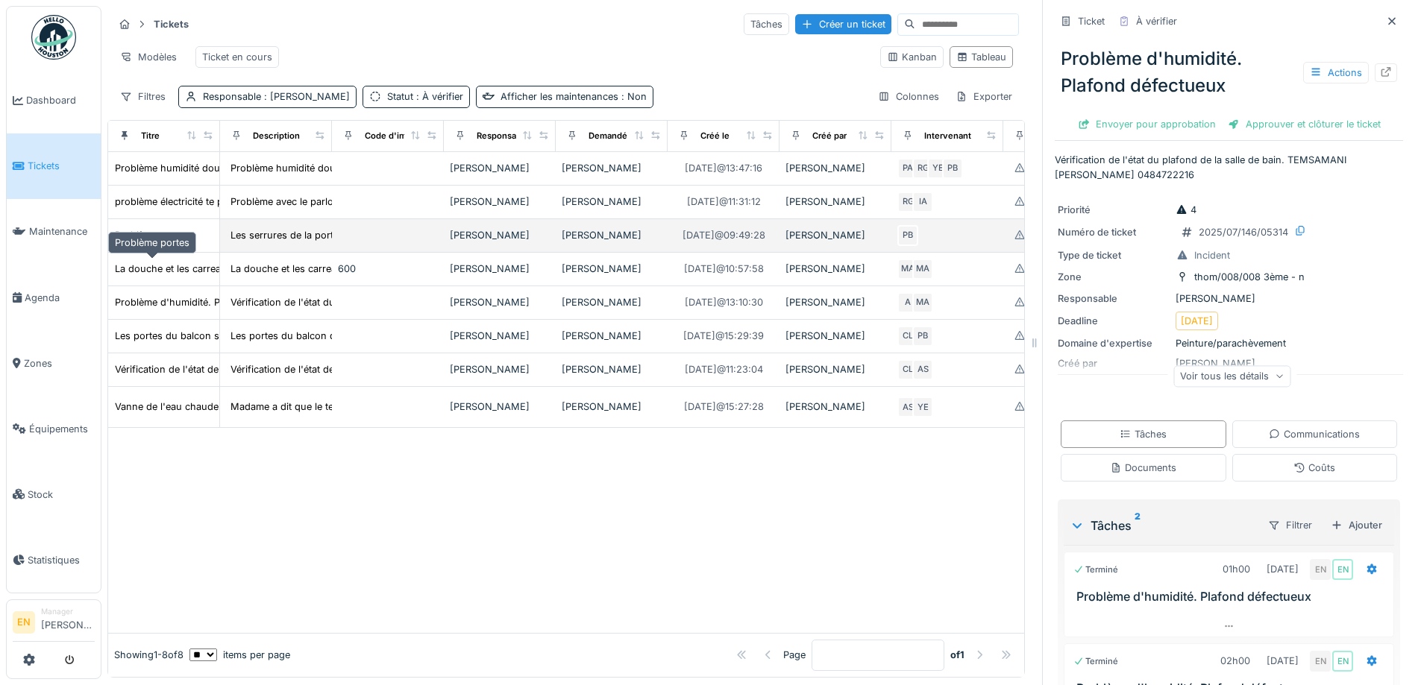
click at [163, 242] on div "Problème portes" at bounding box center [152, 235] width 75 height 14
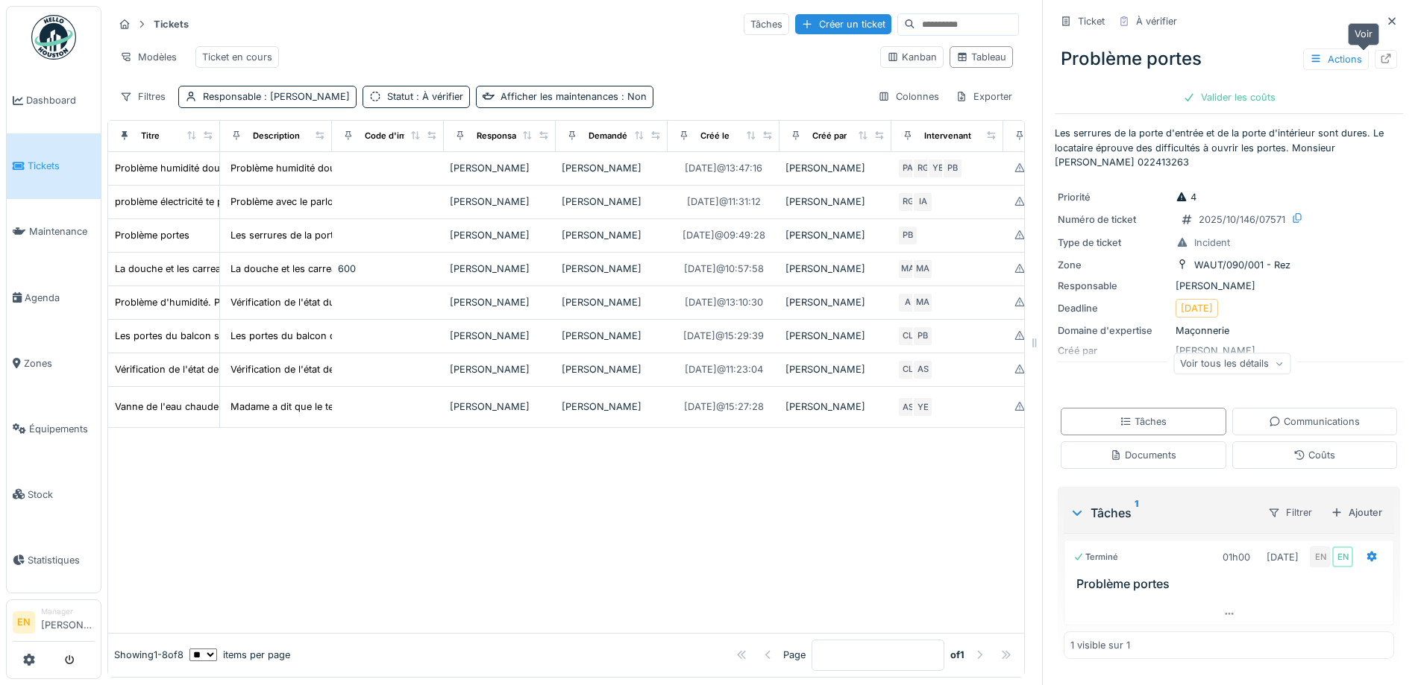
click at [1380, 57] on icon at bounding box center [1386, 59] width 12 height 10
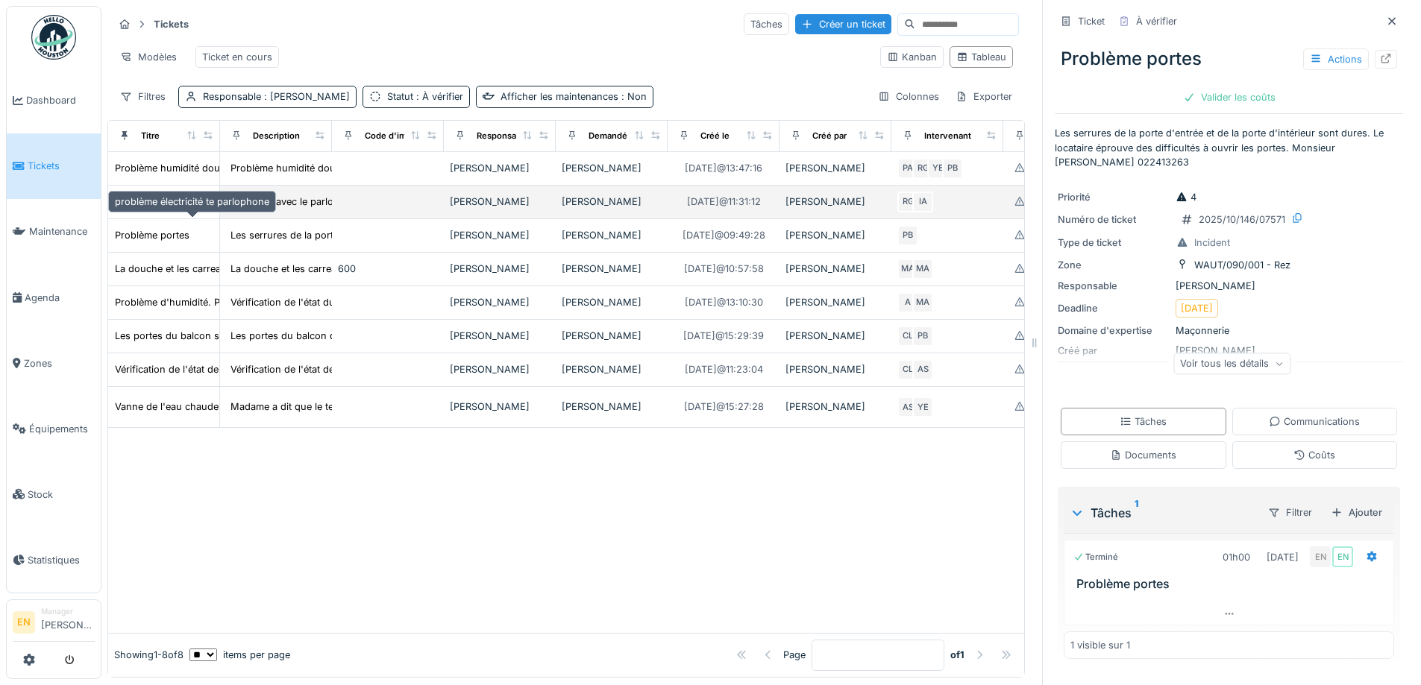
click at [160, 209] on div "problème électricité te parlophone" at bounding box center [192, 202] width 154 height 14
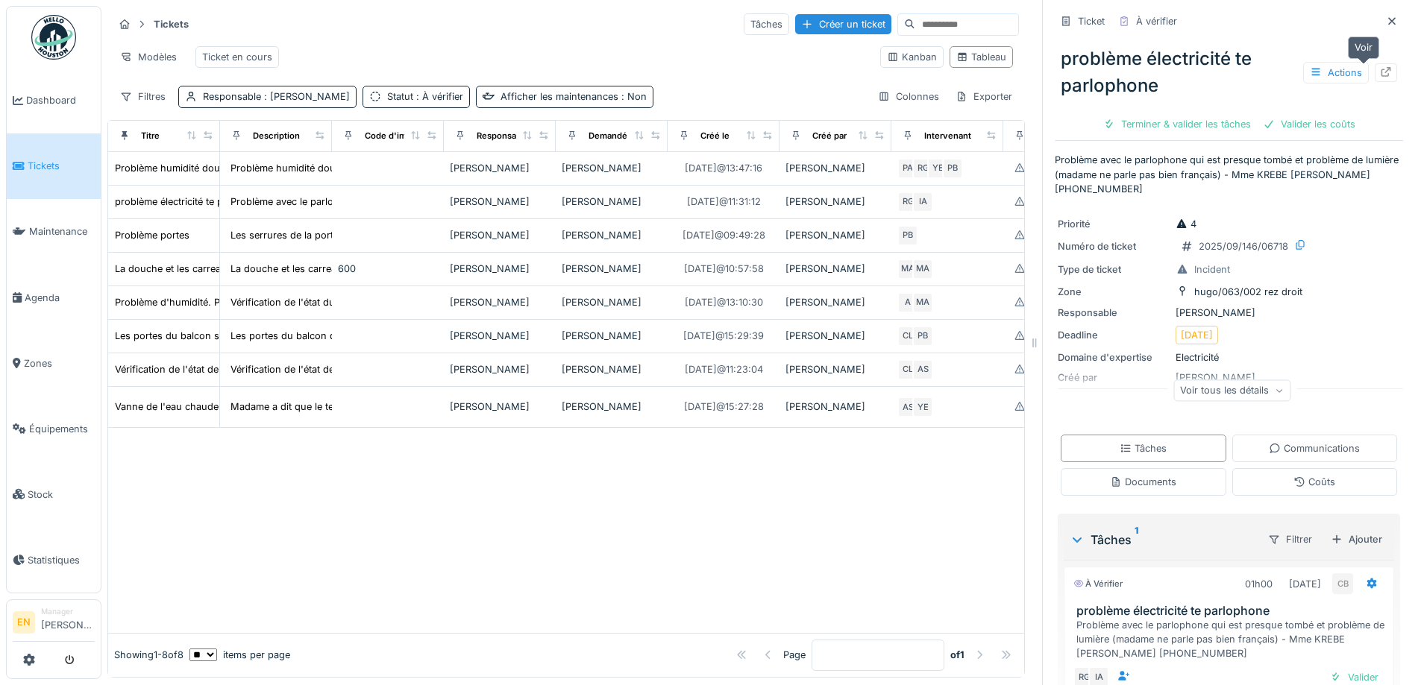
click at [1381, 68] on icon at bounding box center [1386, 72] width 10 height 10
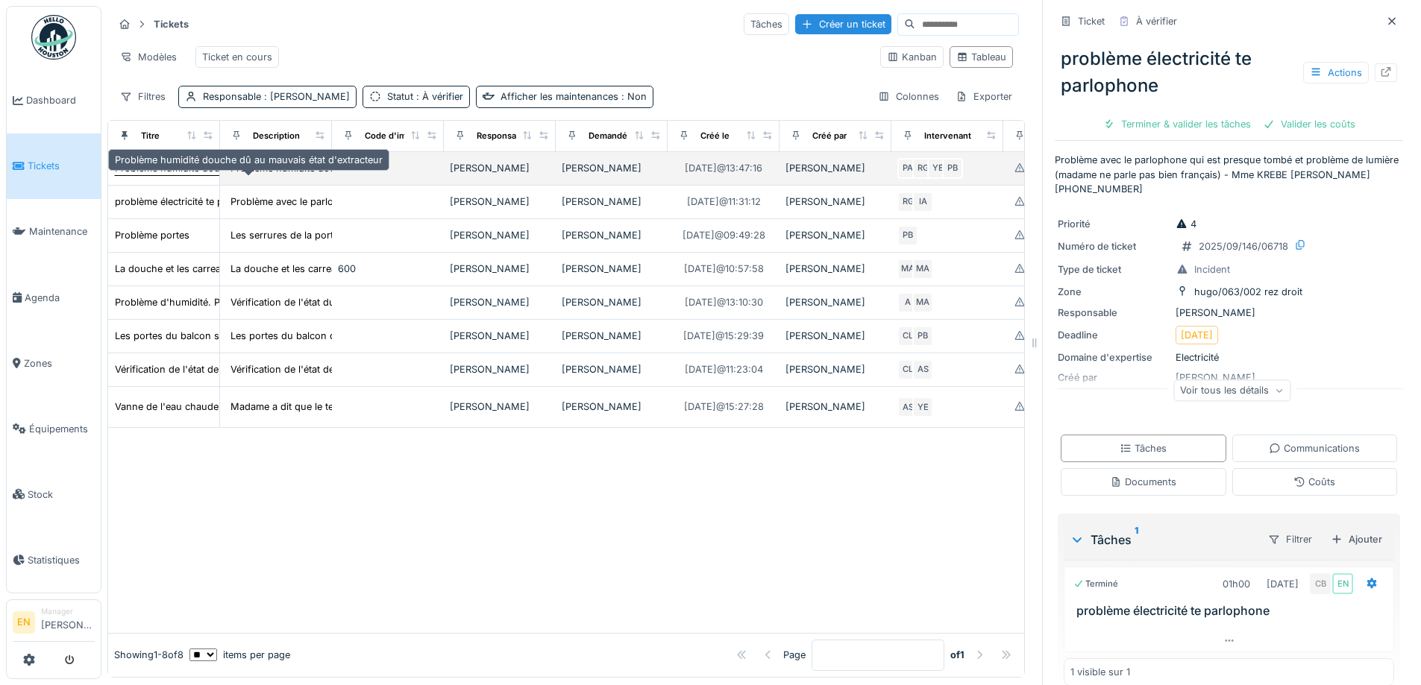
click at [204, 175] on div "Problème humidité douche dû au mauvais état d'extracteur" at bounding box center [249, 168] width 268 height 14
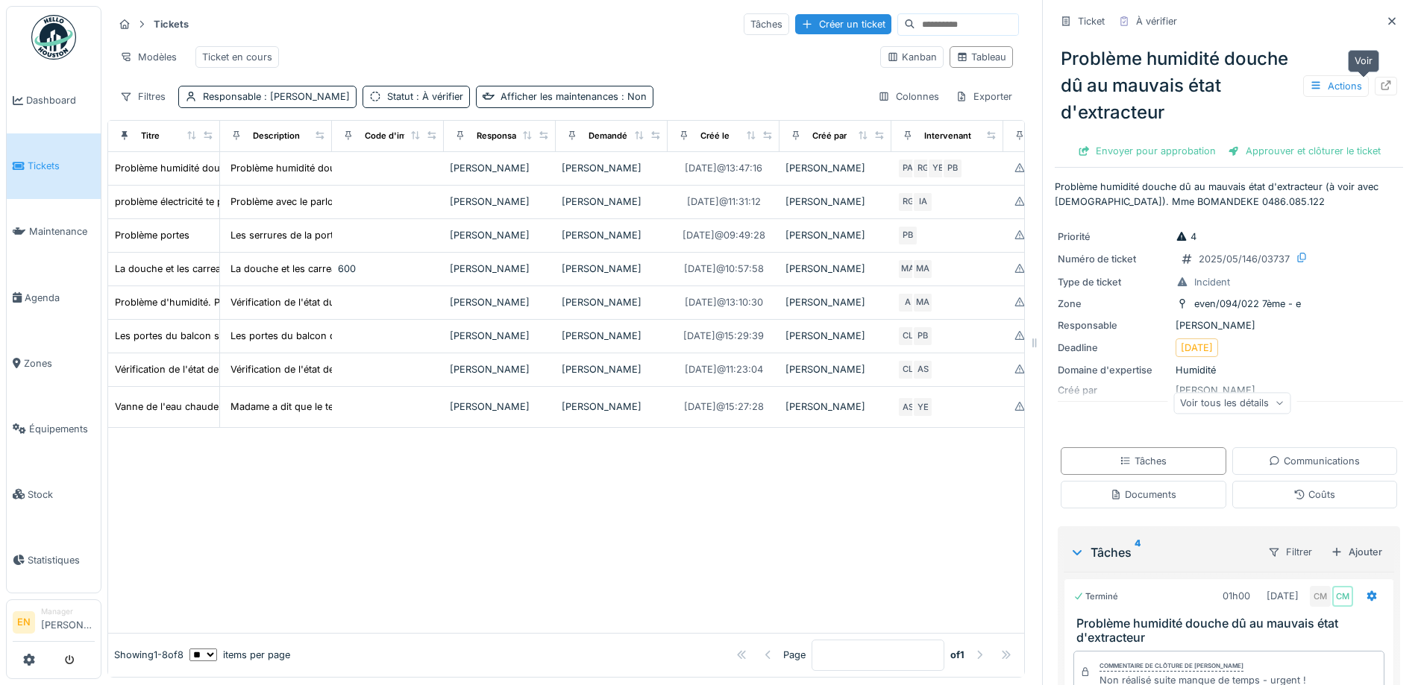
click at [1380, 86] on icon at bounding box center [1386, 86] width 12 height 10
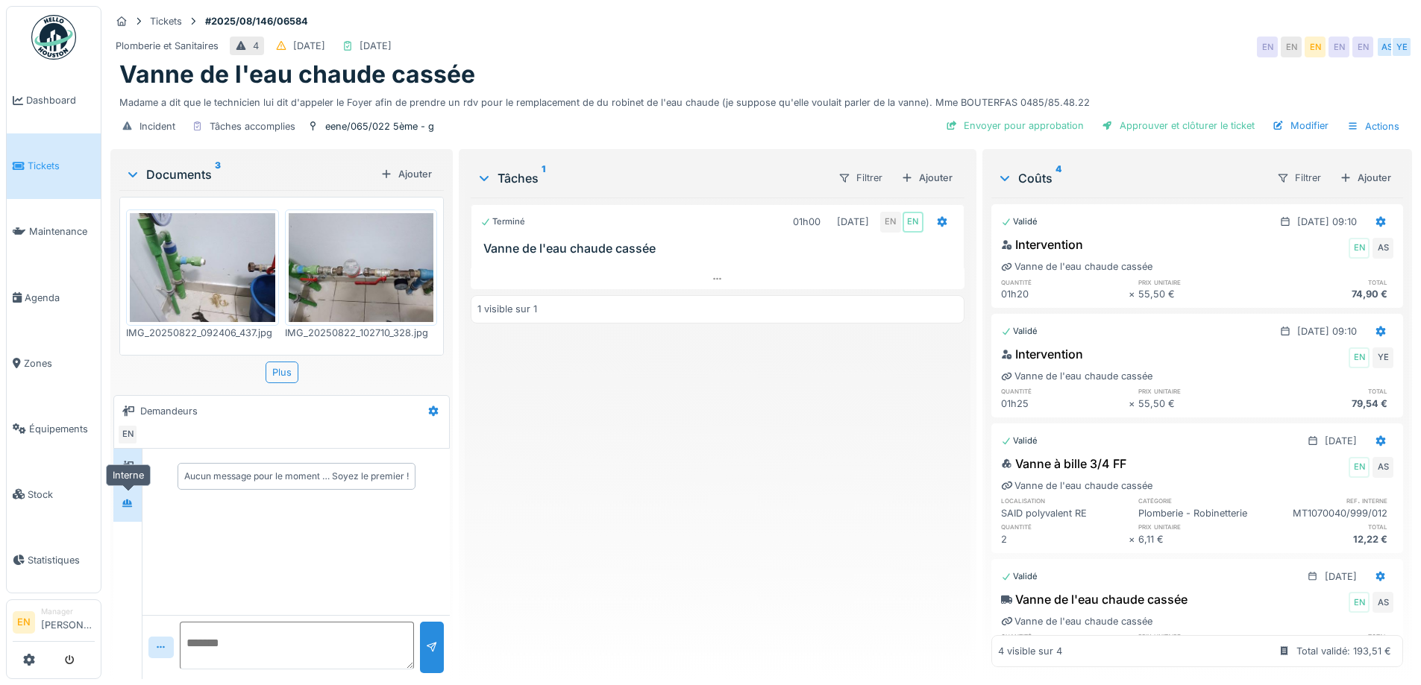
click at [129, 508] on icon at bounding box center [128, 504] width 12 height 10
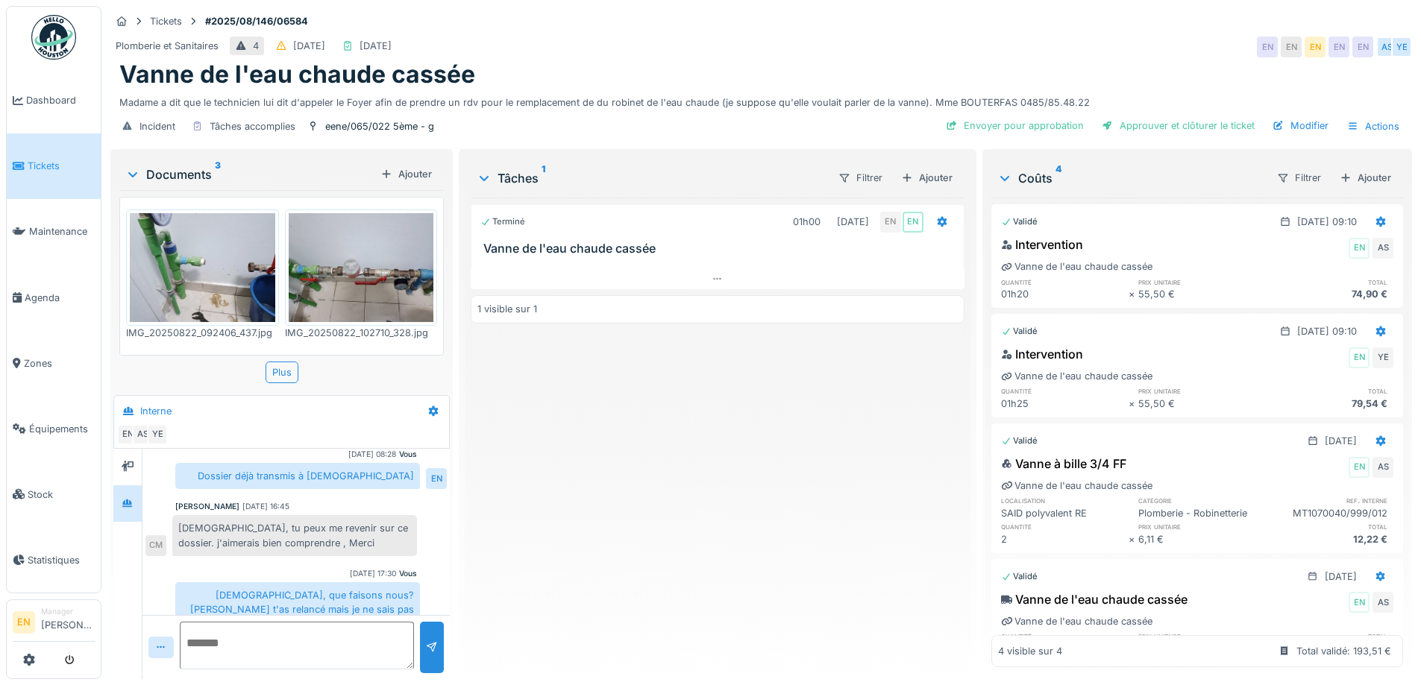
drag, startPoint x: 590, startPoint y: 550, endPoint x: 588, endPoint y: 541, distance: 8.5
click at [589, 544] on div "Terminé 01h00 22/08/2025 EN EN Vanne de l'eau chaude cassée 1 visible sur 1" at bounding box center [717, 433] width 493 height 470
click at [661, 452] on div "Terminé 01h00 22/08/2025 EN EN Vanne de l'eau chaude cassée 1 visible sur 1" at bounding box center [717, 433] width 493 height 470
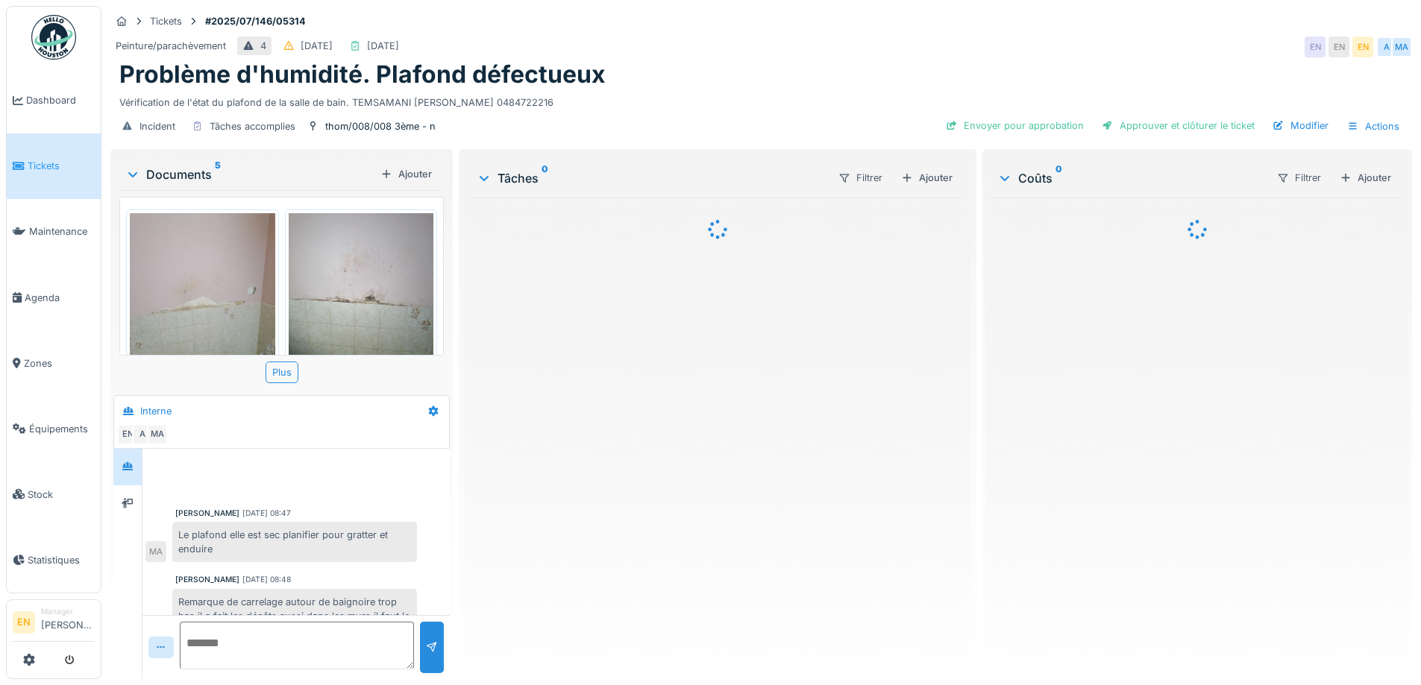
scroll to position [289, 0]
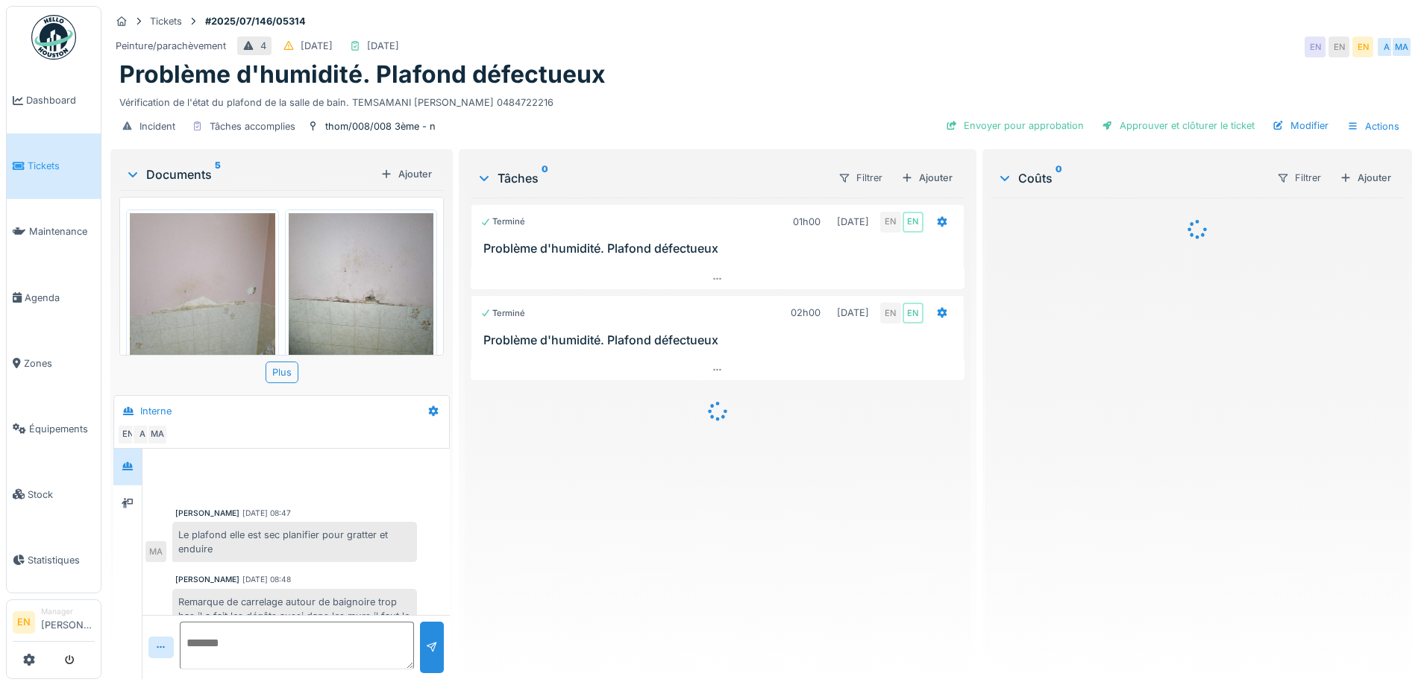
scroll to position [289, 0]
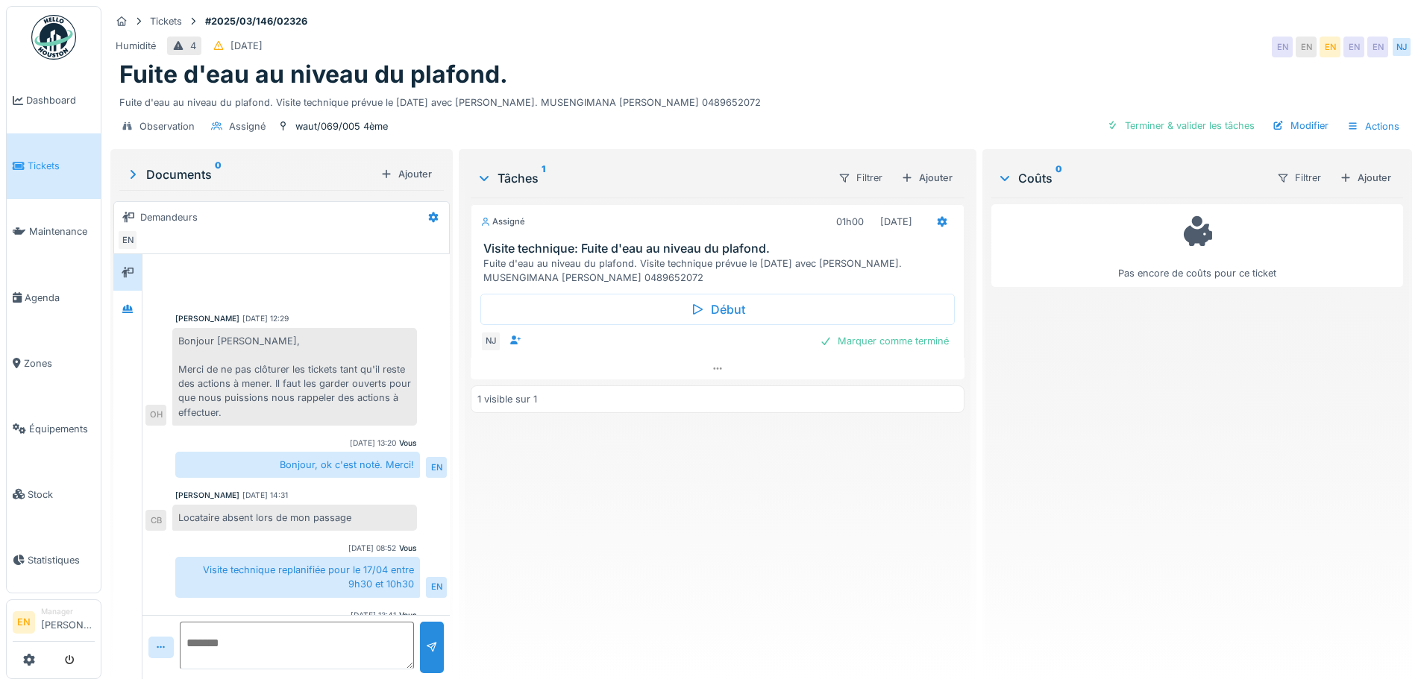
scroll to position [123, 0]
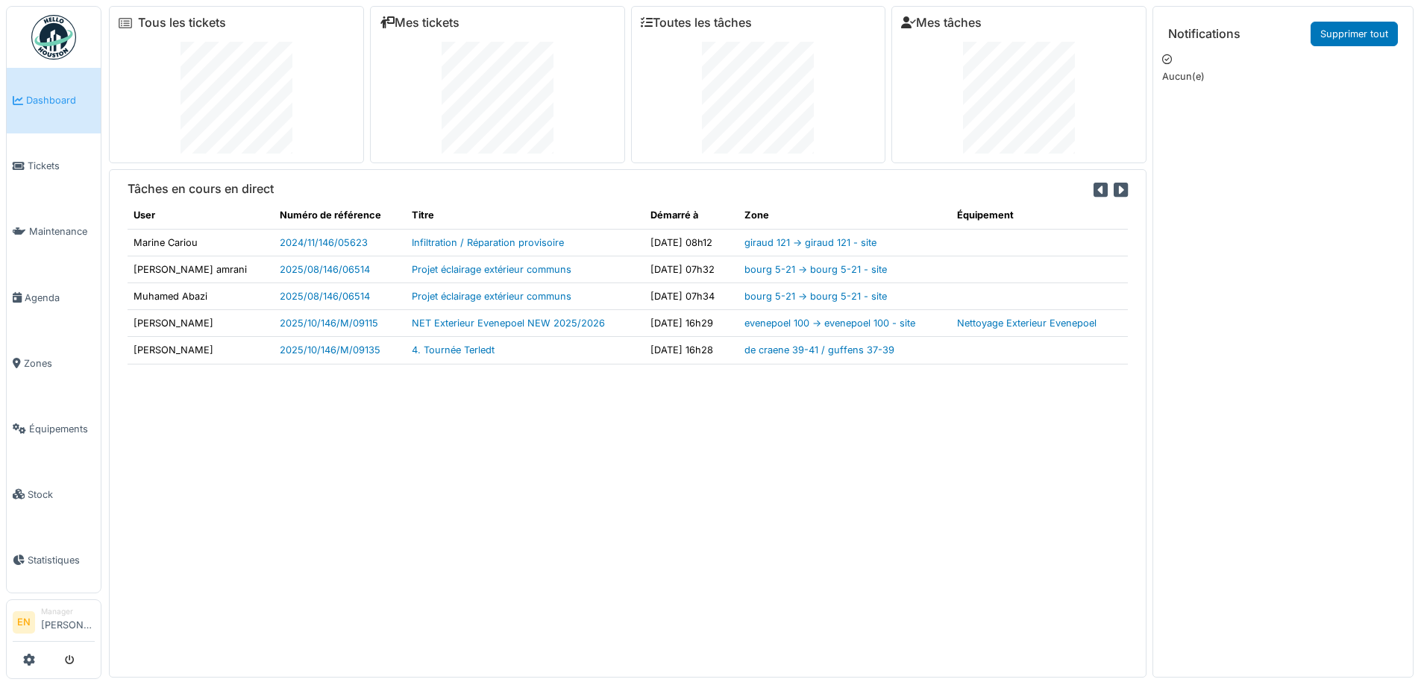
drag, startPoint x: 620, startPoint y: 423, endPoint x: 615, endPoint y: 437, distance: 14.9
click at [615, 436] on div "Tâches en cours en direct User Numéro de référence Titre Démarré à Zone Équipem…" at bounding box center [627, 423] width 1037 height 508
click at [609, 575] on div "Tâches en cours en direct User Numéro de référence Titre Démarré à Zone Équipem…" at bounding box center [627, 423] width 1037 height 508
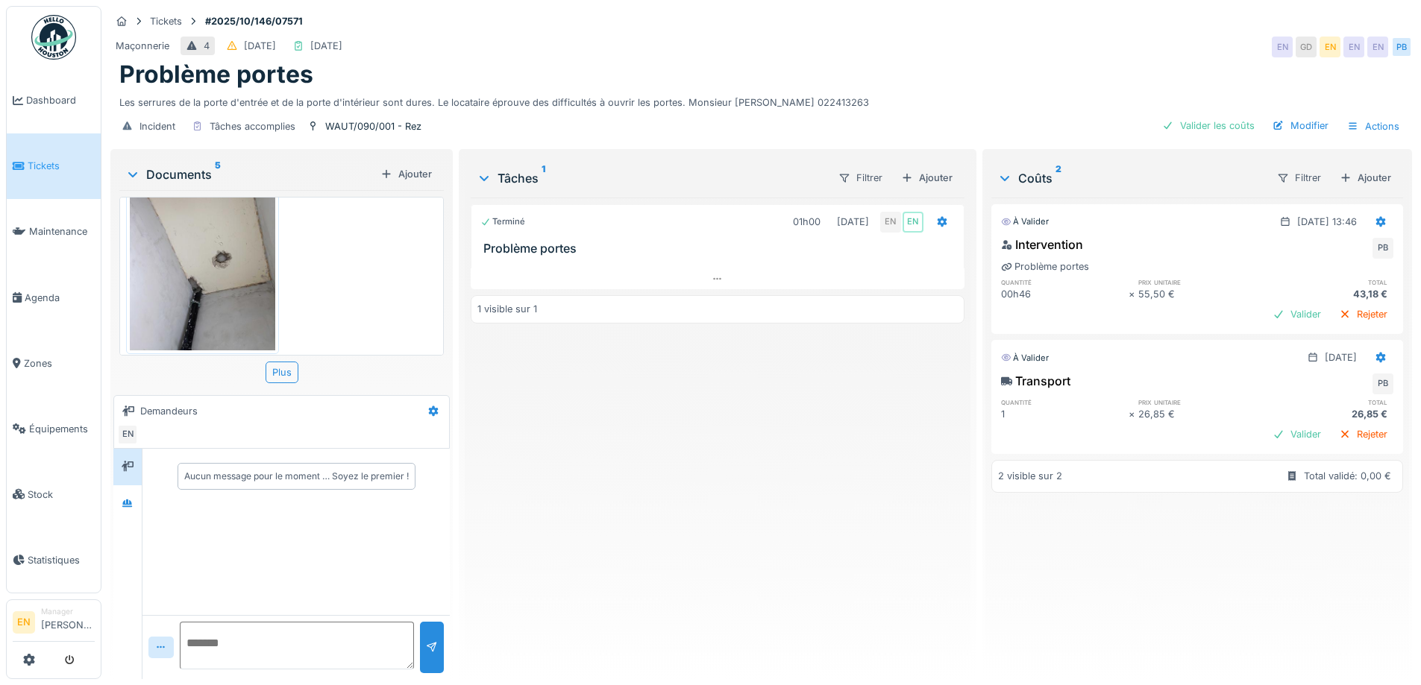
scroll to position [11, 0]
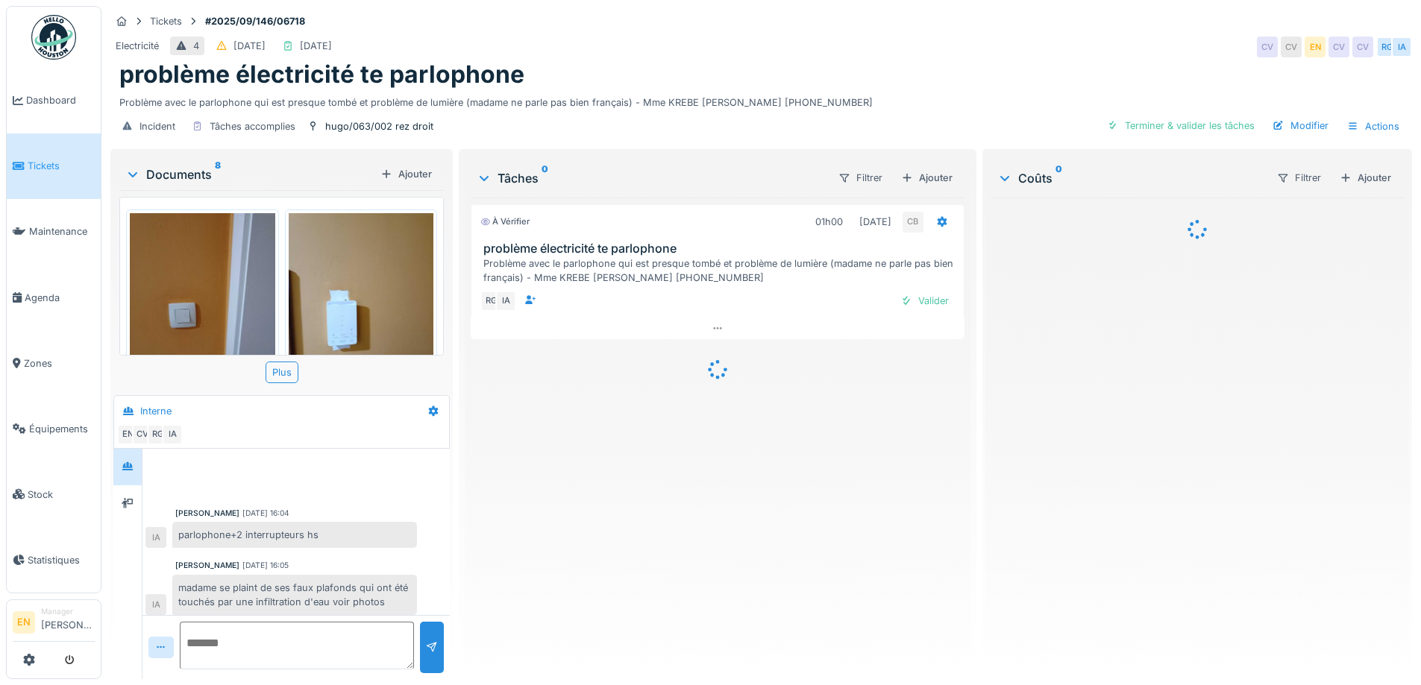
scroll to position [6, 0]
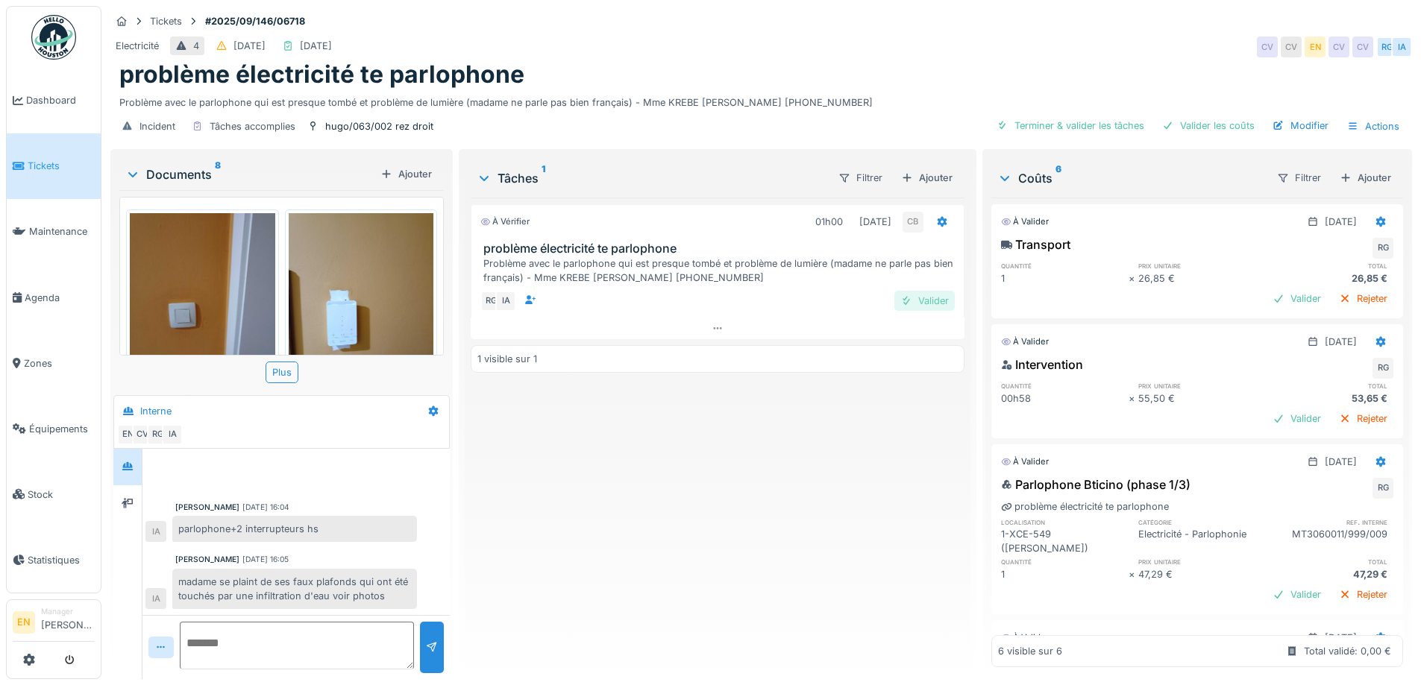
click at [920, 301] on div "Valider" at bounding box center [924, 301] width 60 height 20
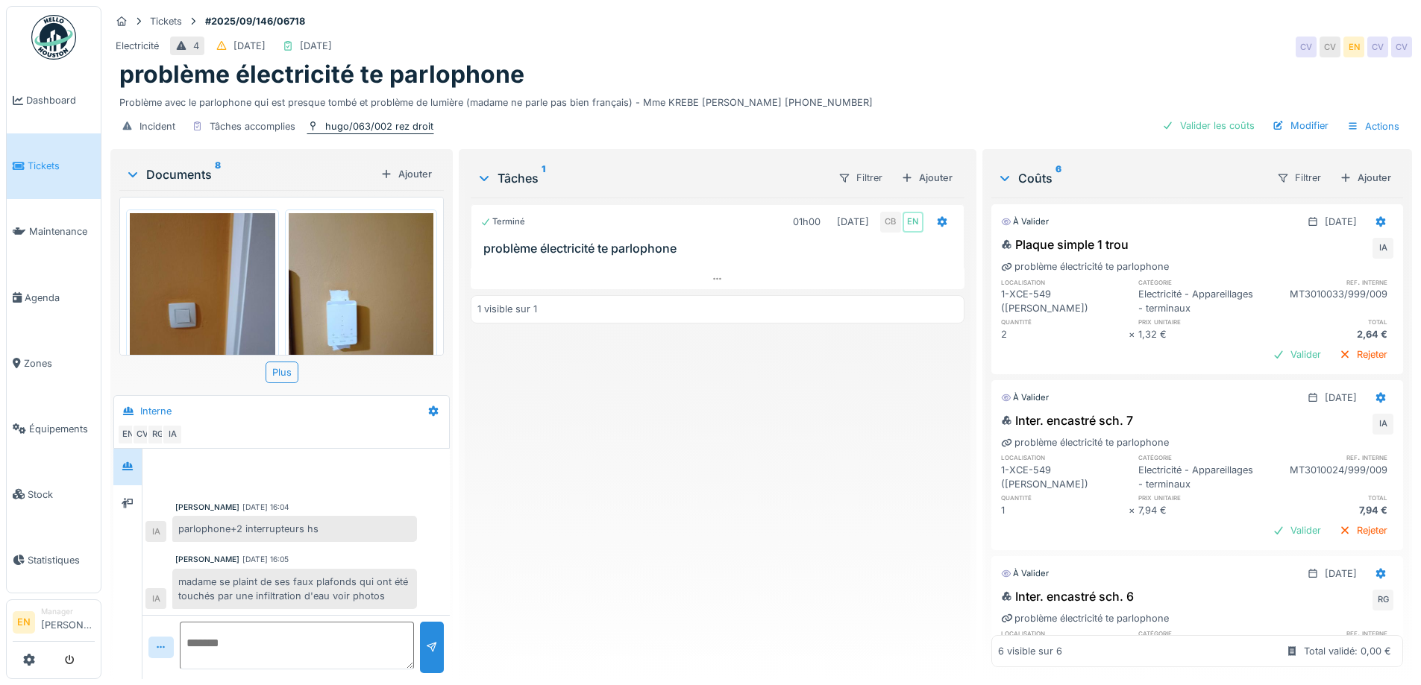
click at [371, 128] on div "hugo/063/002 rez droit" at bounding box center [379, 126] width 108 height 14
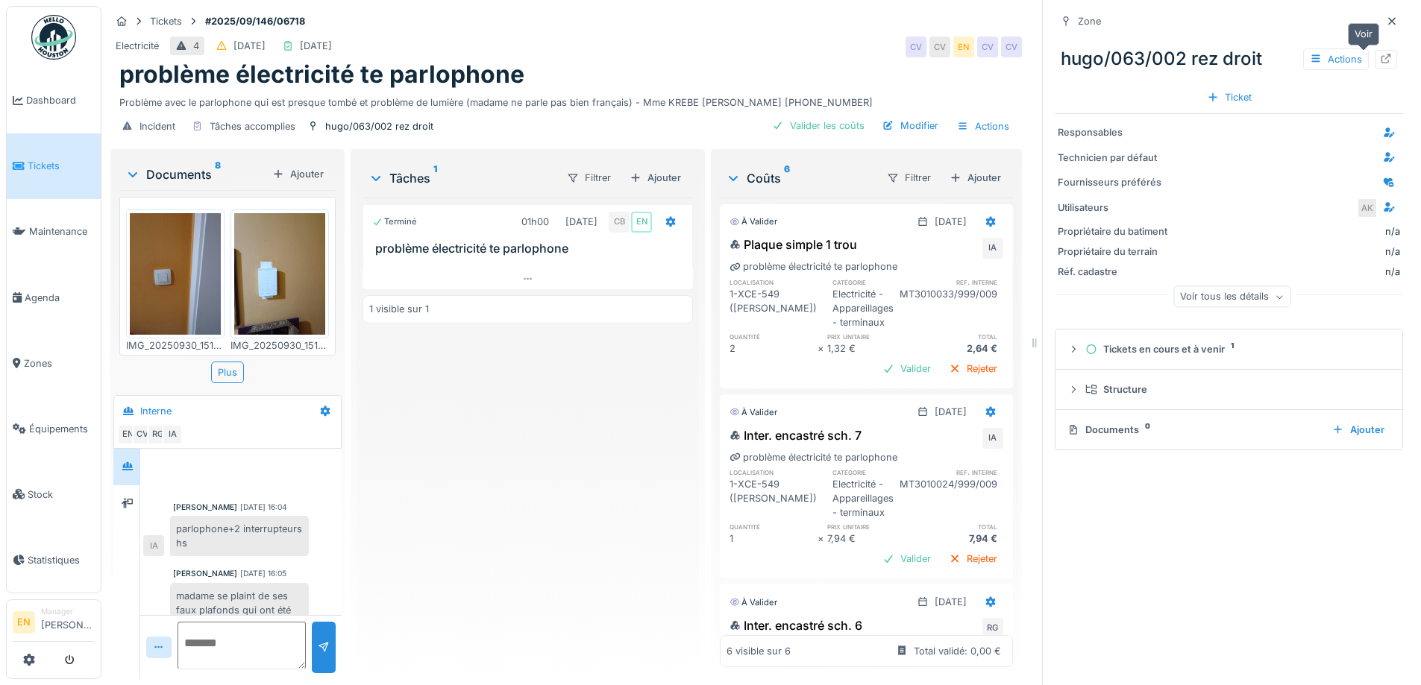
click at [1381, 54] on icon at bounding box center [1386, 59] width 10 height 10
click at [1386, 18] on icon at bounding box center [1392, 21] width 12 height 10
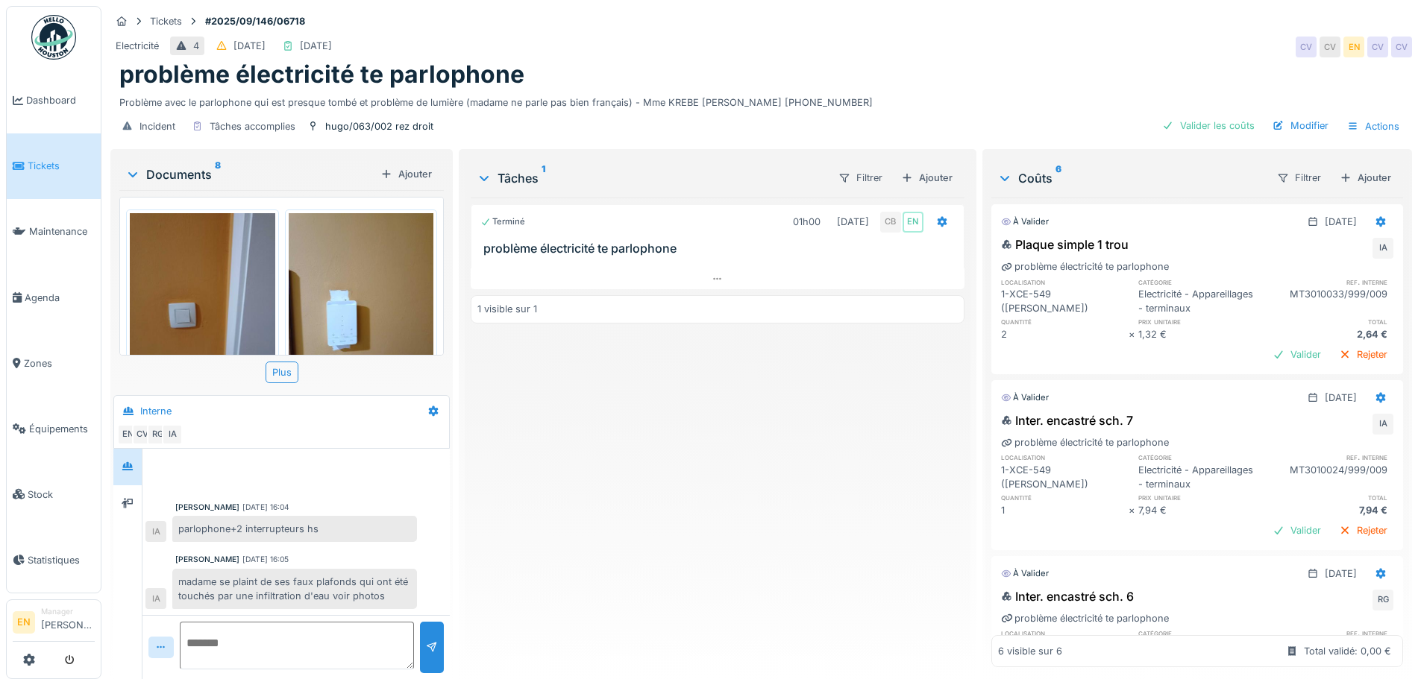
click at [706, 584] on div "Terminé 01h00 30/09/2025 CB EN problème électricité te parlophone 1 visible sur…" at bounding box center [717, 433] width 493 height 470
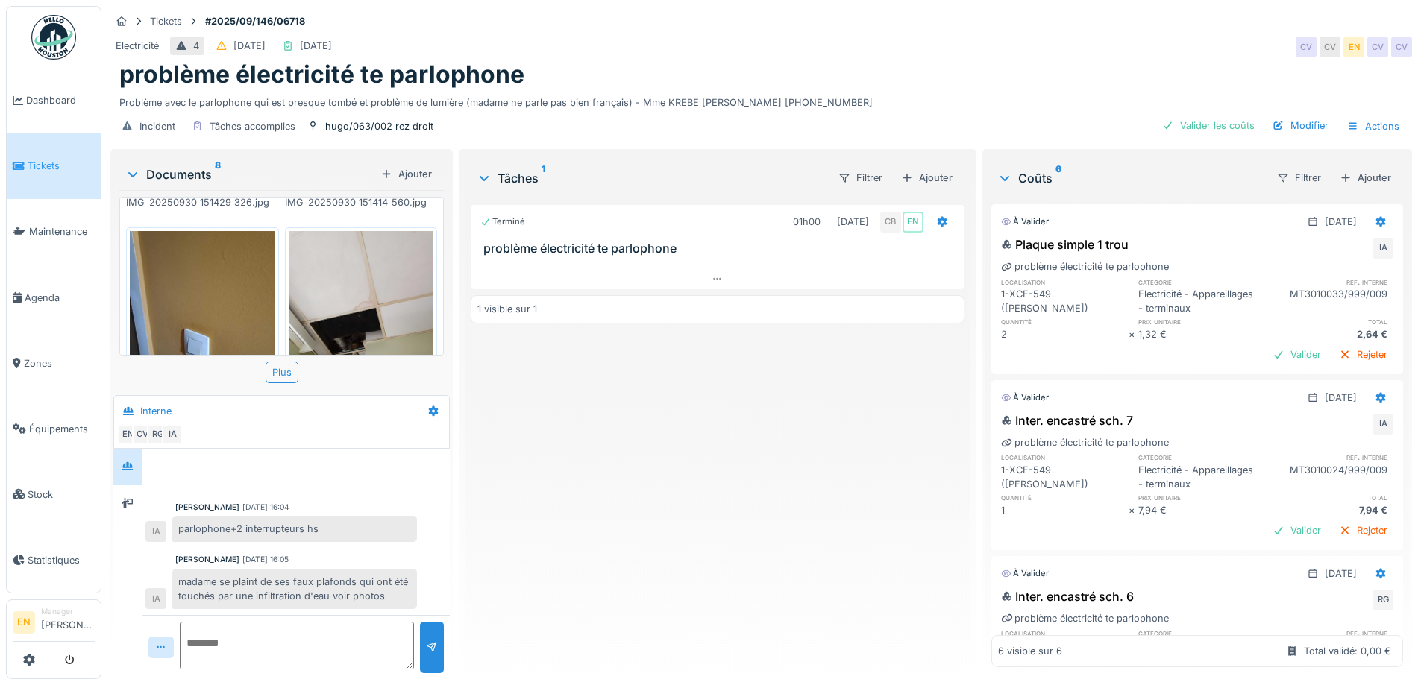
scroll to position [141, 0]
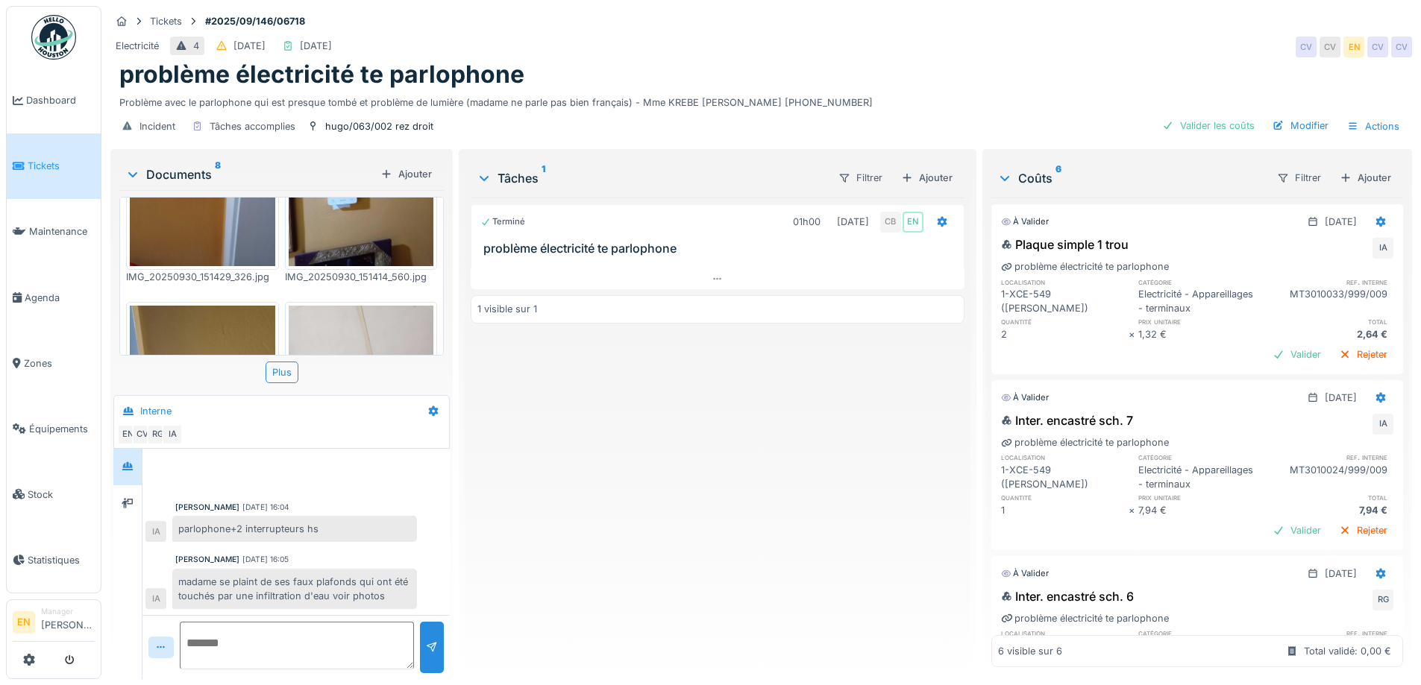
click at [677, 505] on div "Terminé 01h00 30/09/2025 CB EN problème électricité te parlophone 1 visible sur…" at bounding box center [717, 433] width 493 height 470
click at [889, 65] on div "problème électricité te parlophone" at bounding box center [760, 74] width 1283 height 28
drag, startPoint x: 766, startPoint y: 467, endPoint x: 769, endPoint y: 459, distance: 8.0
click at [767, 462] on div "Terminé 01h00 30/09/2025 CB EN problème électricité te parlophone 1 visible sur…" at bounding box center [717, 433] width 493 height 470
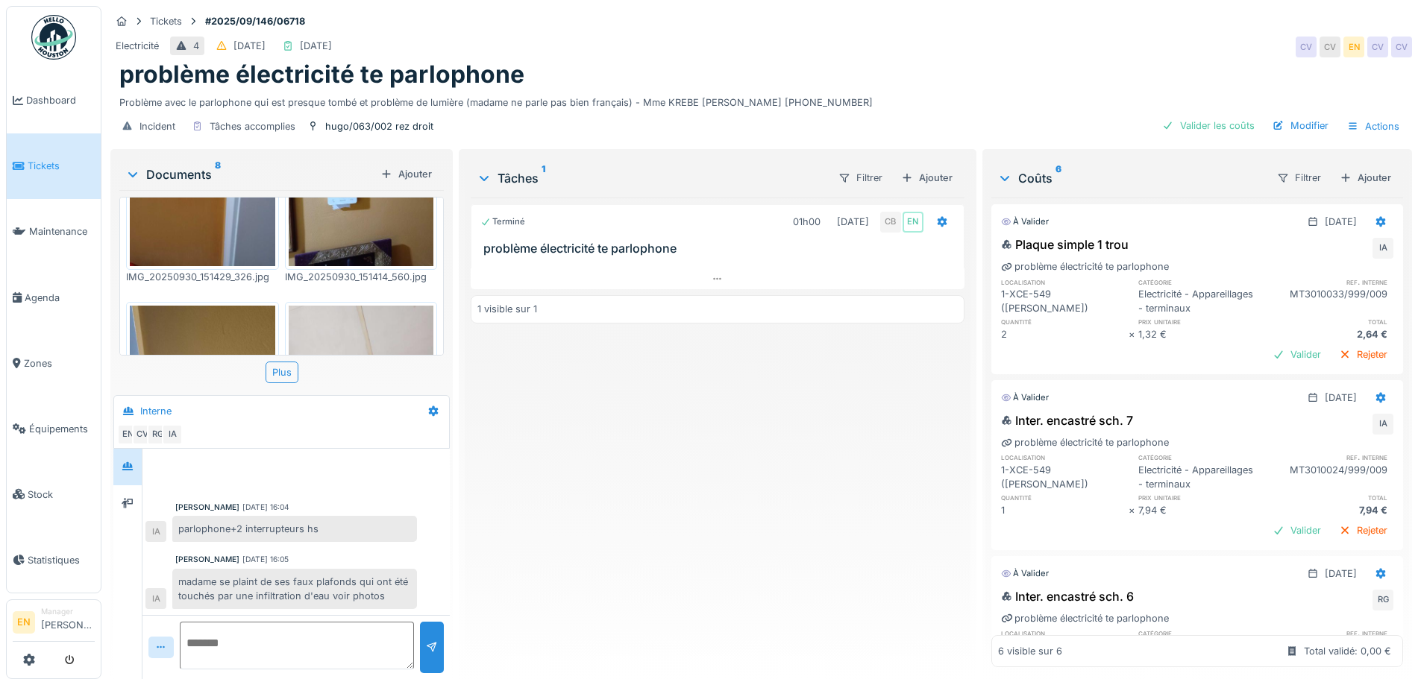
drag, startPoint x: 653, startPoint y: 436, endPoint x: 1060, endPoint y: 157, distance: 492.9
click at [656, 436] on div "Terminé 01h00 30/09/2025 CB EN problème électricité te parlophone 1 visible sur…" at bounding box center [717, 433] width 493 height 470
click at [345, 242] on img at bounding box center [361, 168] width 145 height 193
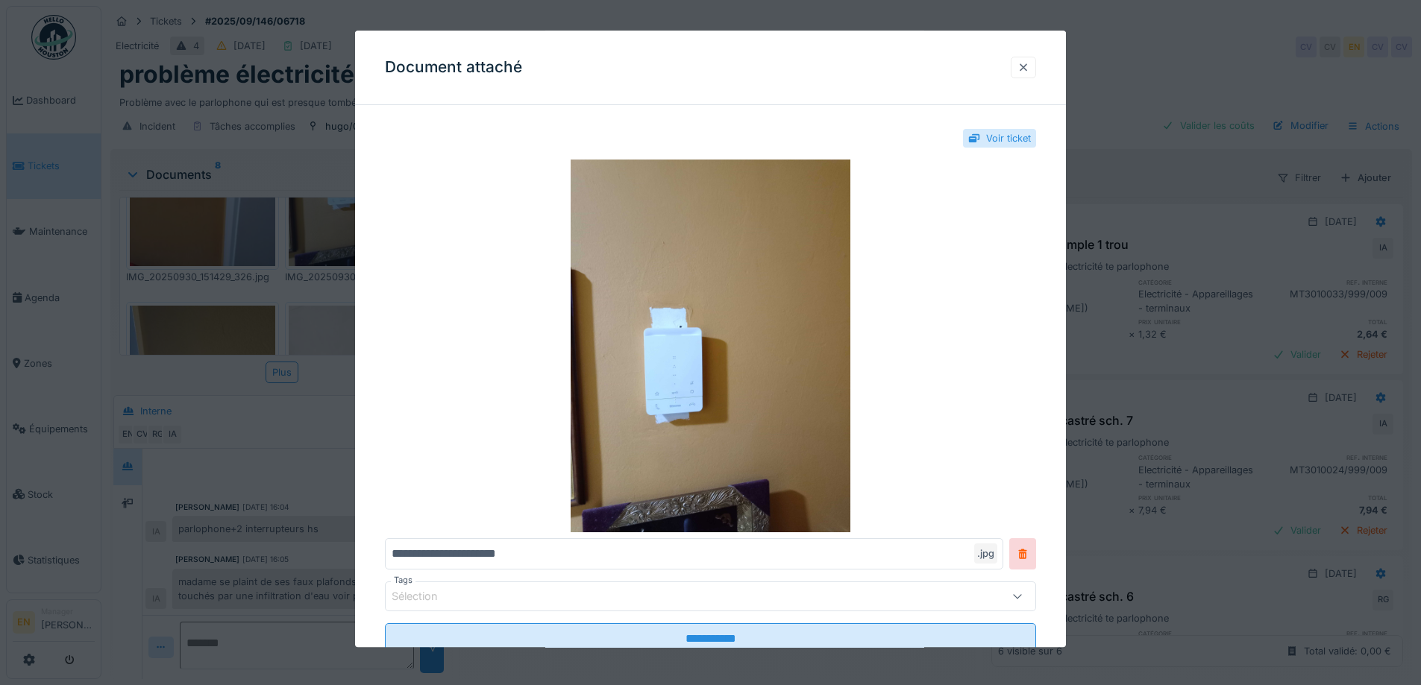
click at [1029, 75] on div at bounding box center [1023, 67] width 12 height 14
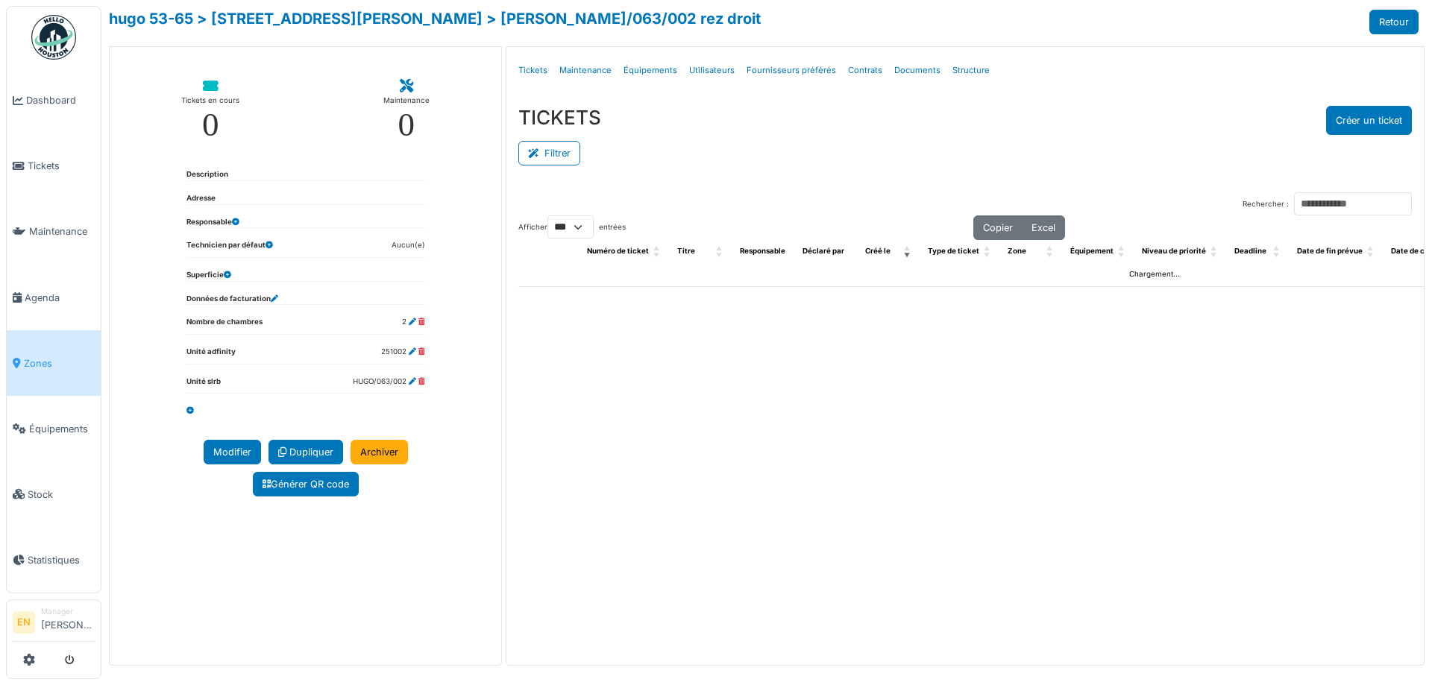
select select "***"
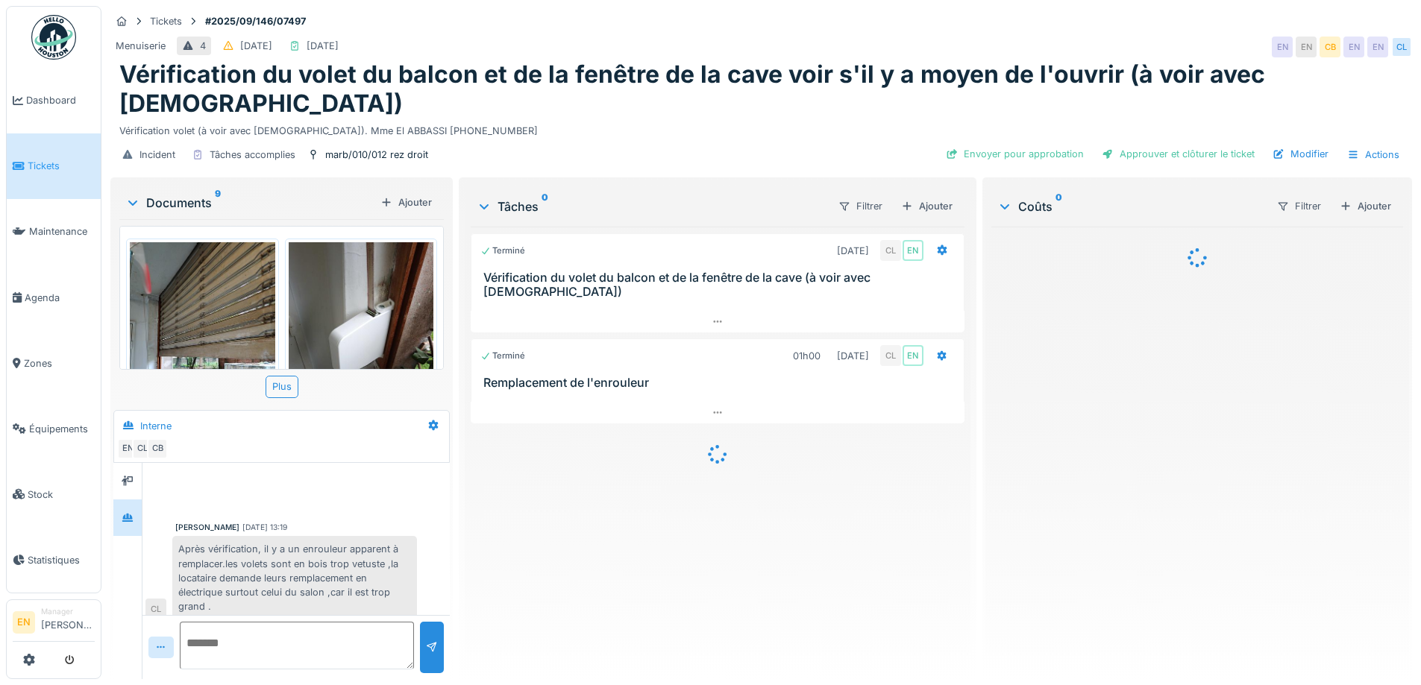
scroll to position [212, 0]
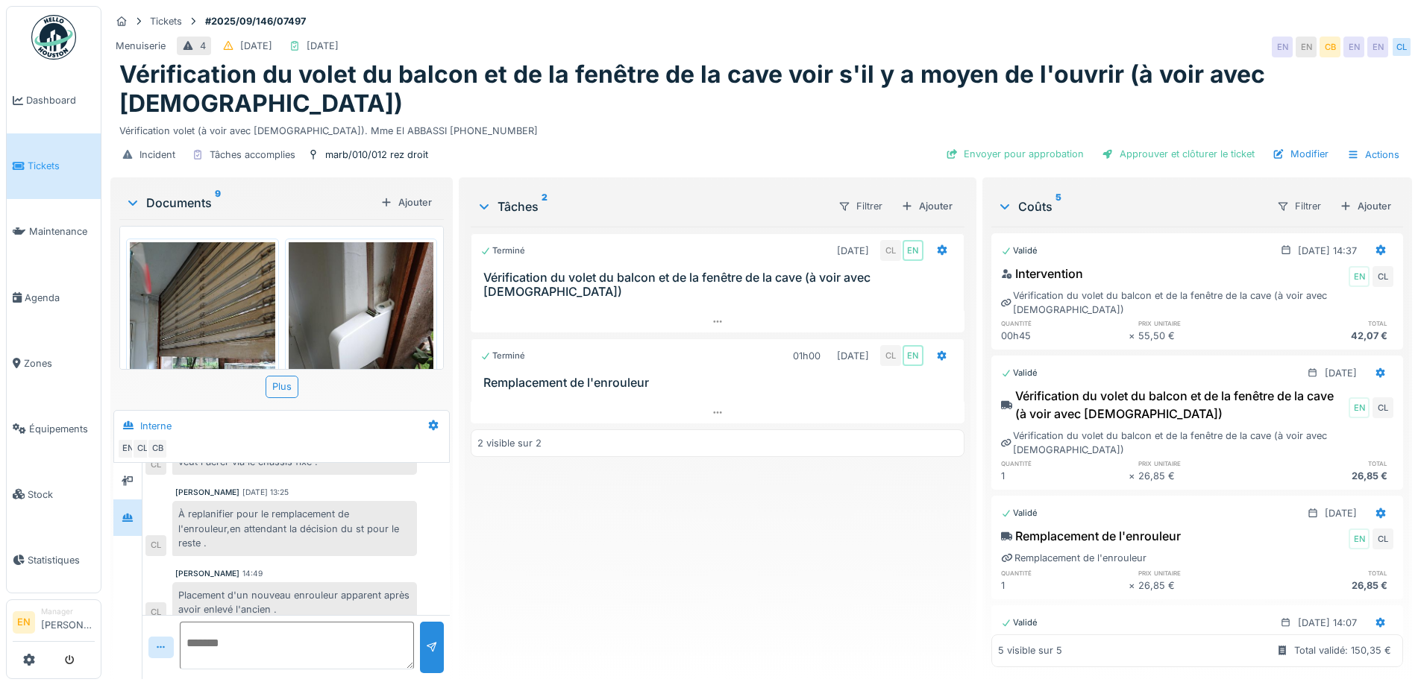
click at [327, 305] on img at bounding box center [361, 338] width 145 height 193
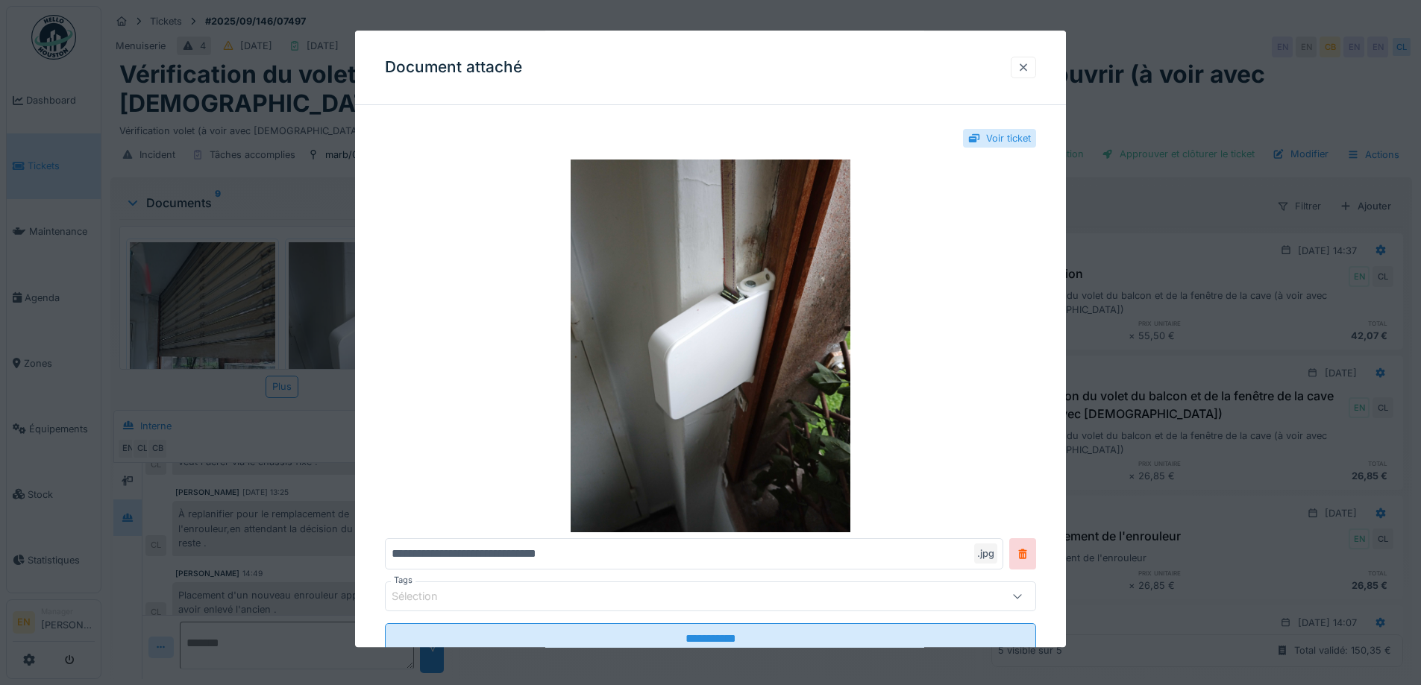
click at [1029, 64] on div at bounding box center [1023, 67] width 12 height 14
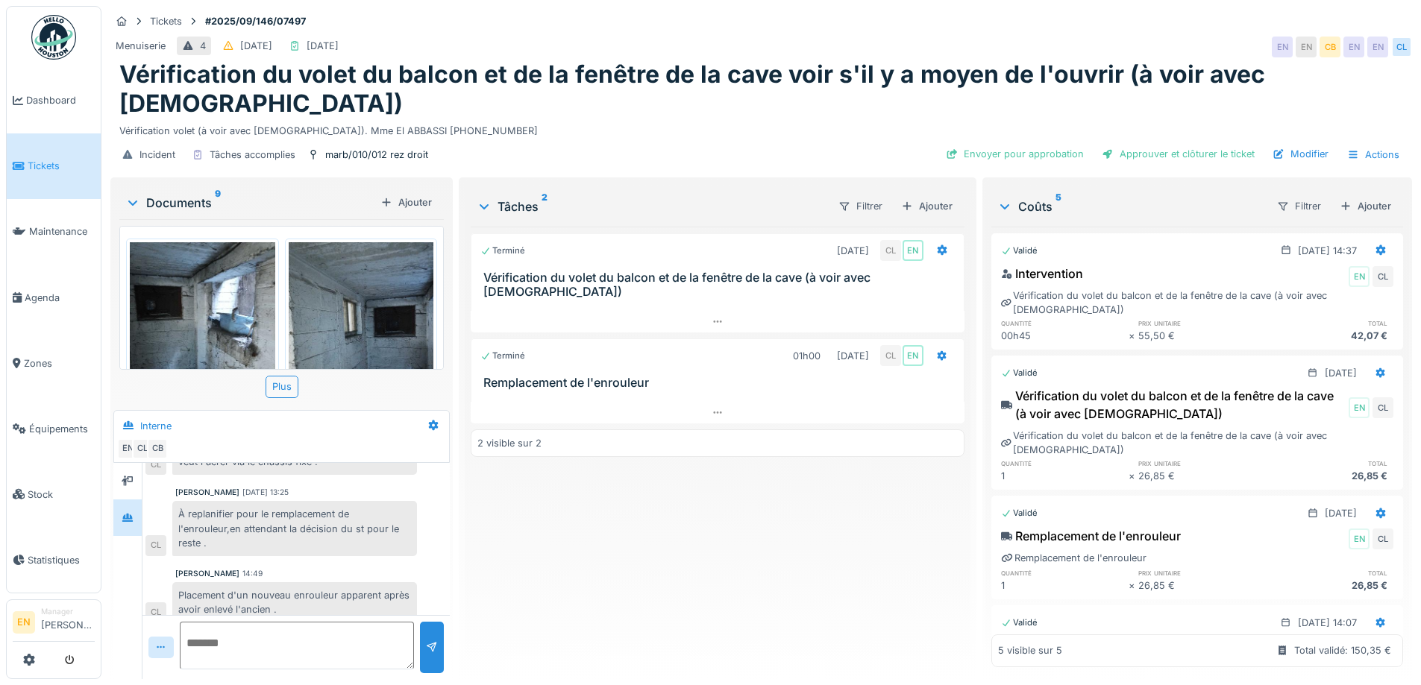
scroll to position [597, 0]
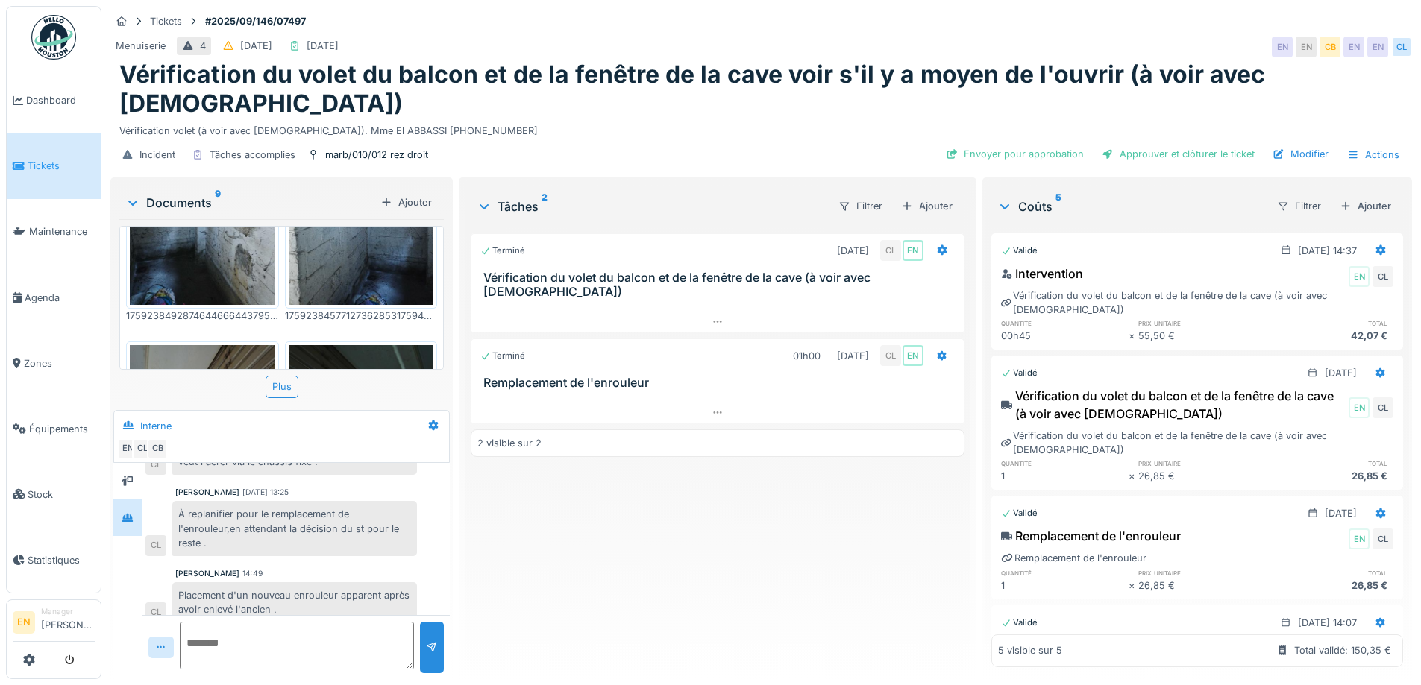
click at [380, 235] on img at bounding box center [361, 208] width 145 height 193
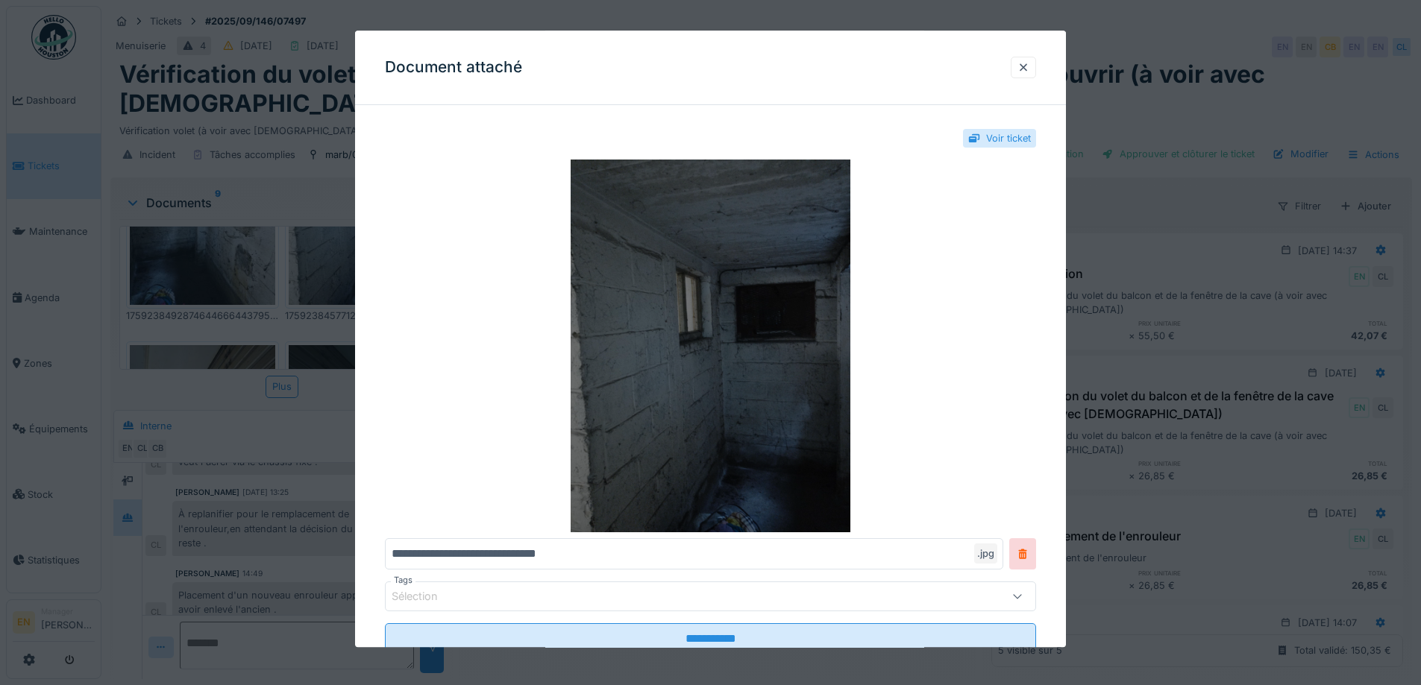
click at [830, 339] on img at bounding box center [710, 346] width 651 height 373
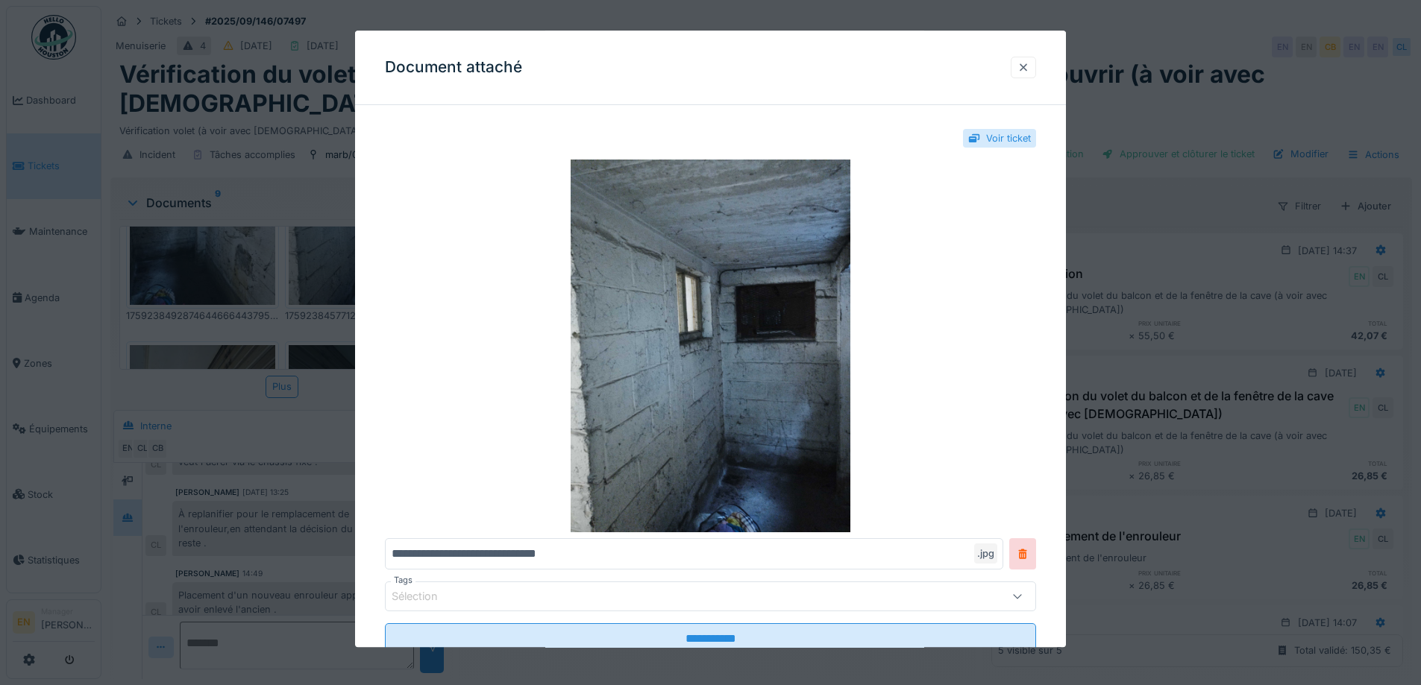
click at [1025, 66] on div at bounding box center [1023, 67] width 12 height 14
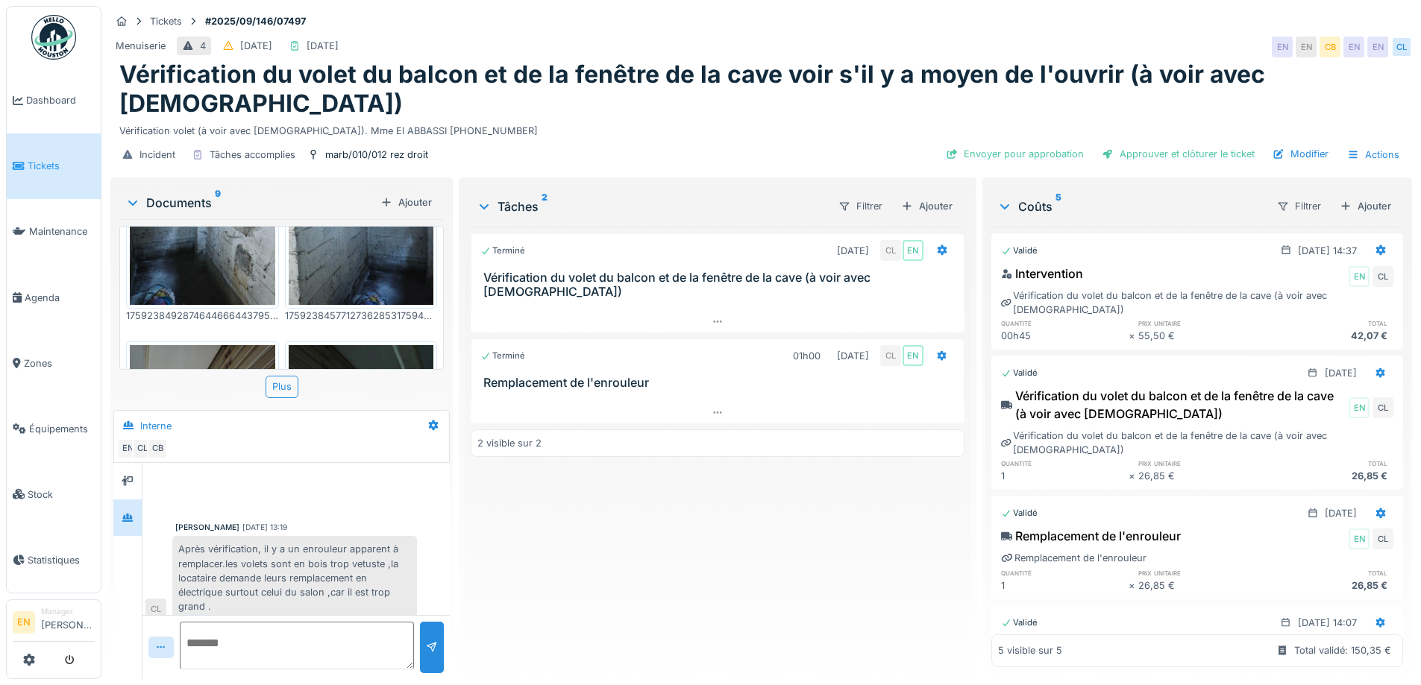
scroll to position [45, 0]
